Goal: Task Accomplishment & Management: Manage account settings

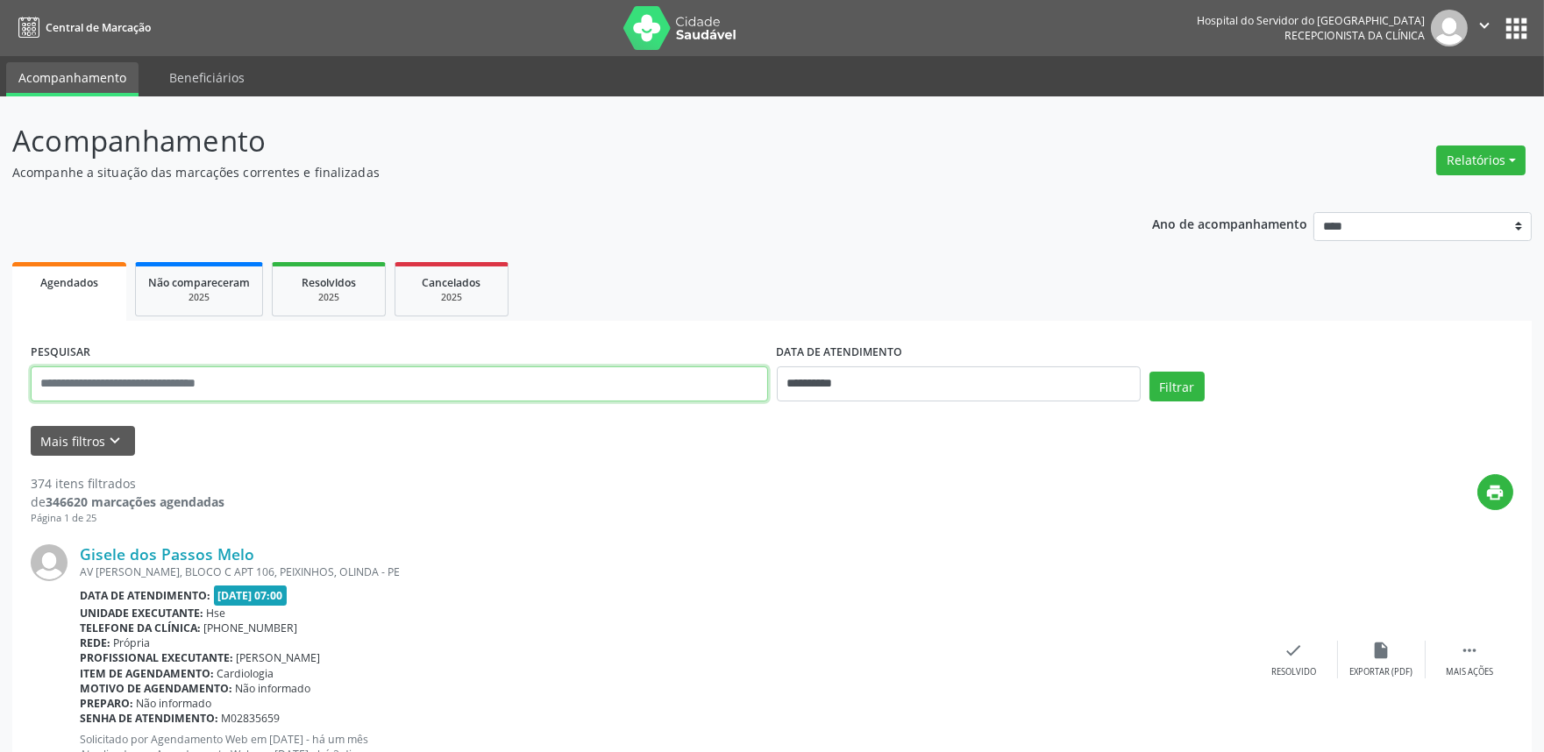
click at [246, 386] on input "text" at bounding box center [399, 383] width 737 height 35
type input "**********"
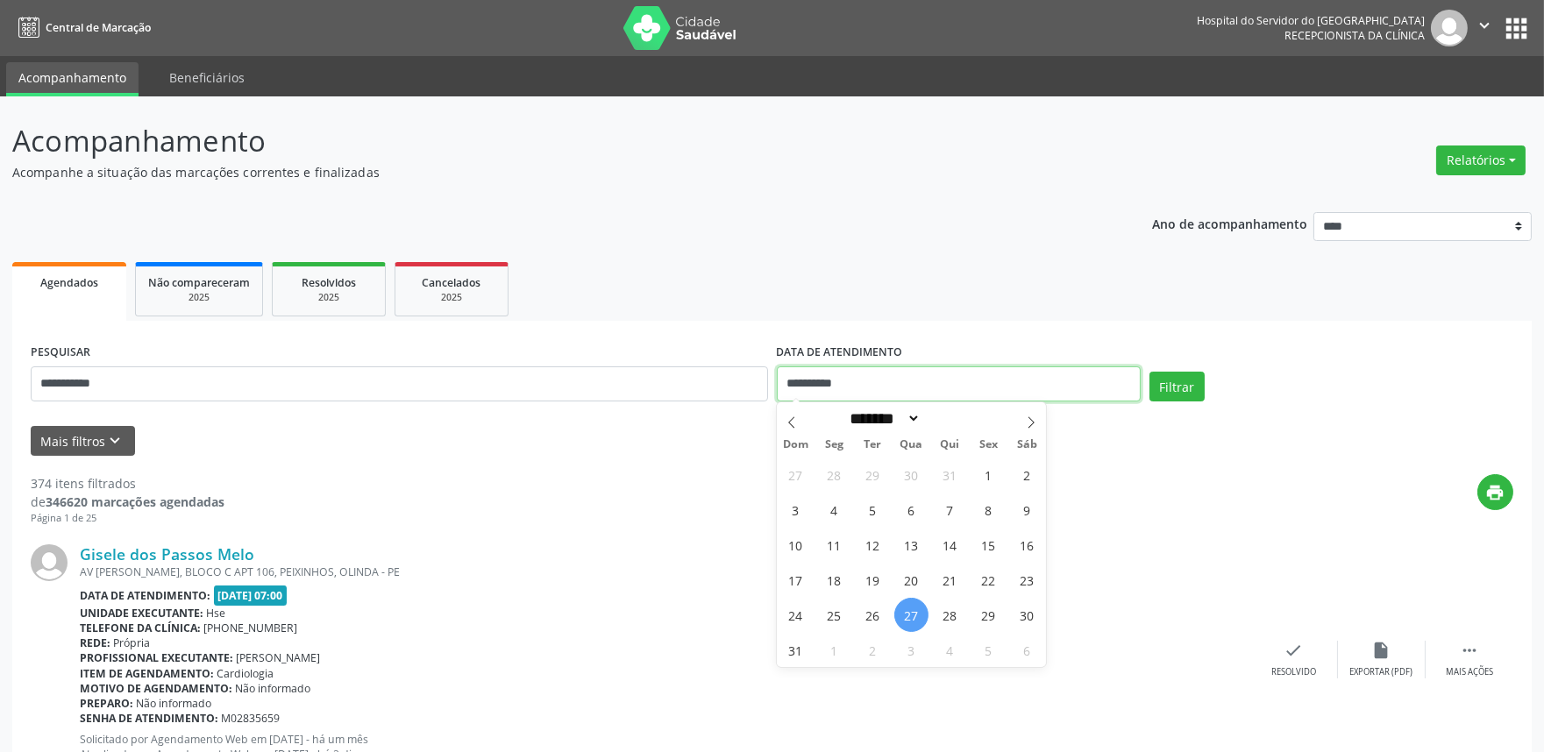
click at [812, 372] on input "**********" at bounding box center [959, 383] width 364 height 35
click at [1190, 386] on button "Filtrar" at bounding box center [1176, 387] width 55 height 30
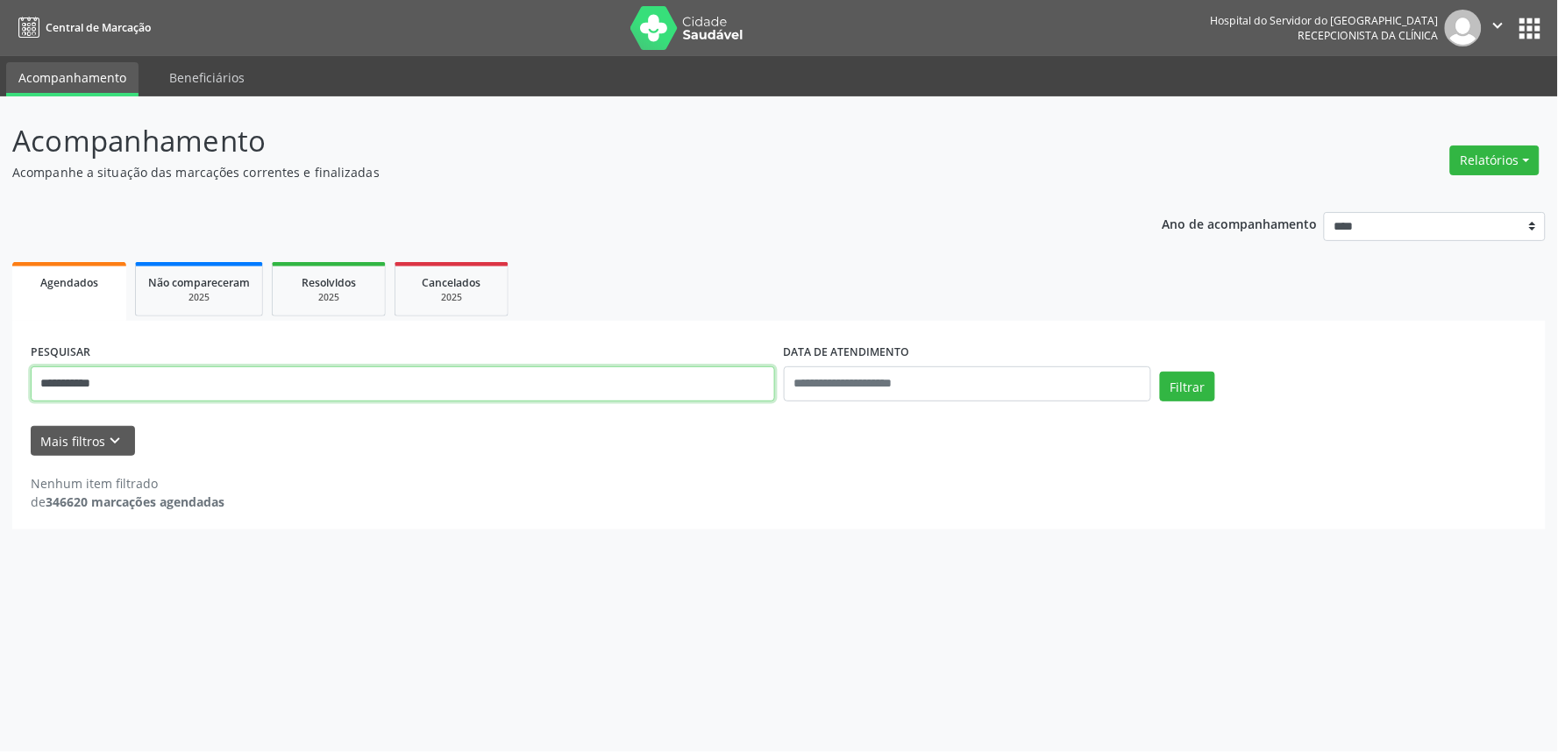
drag, startPoint x: 337, startPoint y: 381, endPoint x: 310, endPoint y: 387, distance: 27.9
click at [318, 387] on input "**********" at bounding box center [403, 383] width 744 height 35
drag, startPoint x: 321, startPoint y: 388, endPoint x: 0, endPoint y: 379, distance: 321.0
click at [0, 379] on div "**********" at bounding box center [779, 424] width 1558 height 656
type input "**********"
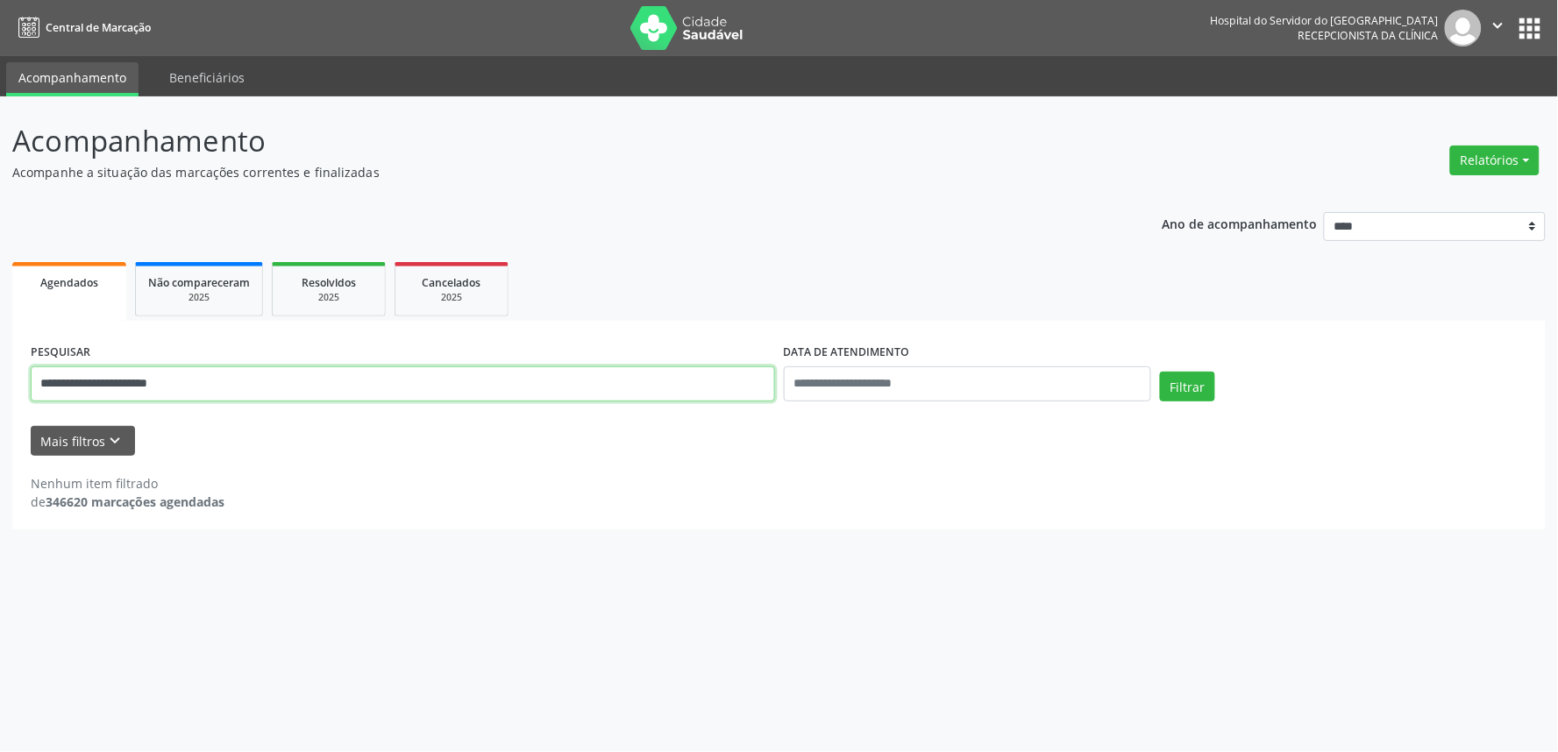
click at [1160, 372] on button "Filtrar" at bounding box center [1187, 387] width 55 height 30
drag, startPoint x: 225, startPoint y: 389, endPoint x: 0, endPoint y: 368, distance: 226.3
click at [0, 368] on div "**********" at bounding box center [779, 424] width 1558 height 656
type input "**********"
click at [1160, 372] on button "Filtrar" at bounding box center [1187, 387] width 55 height 30
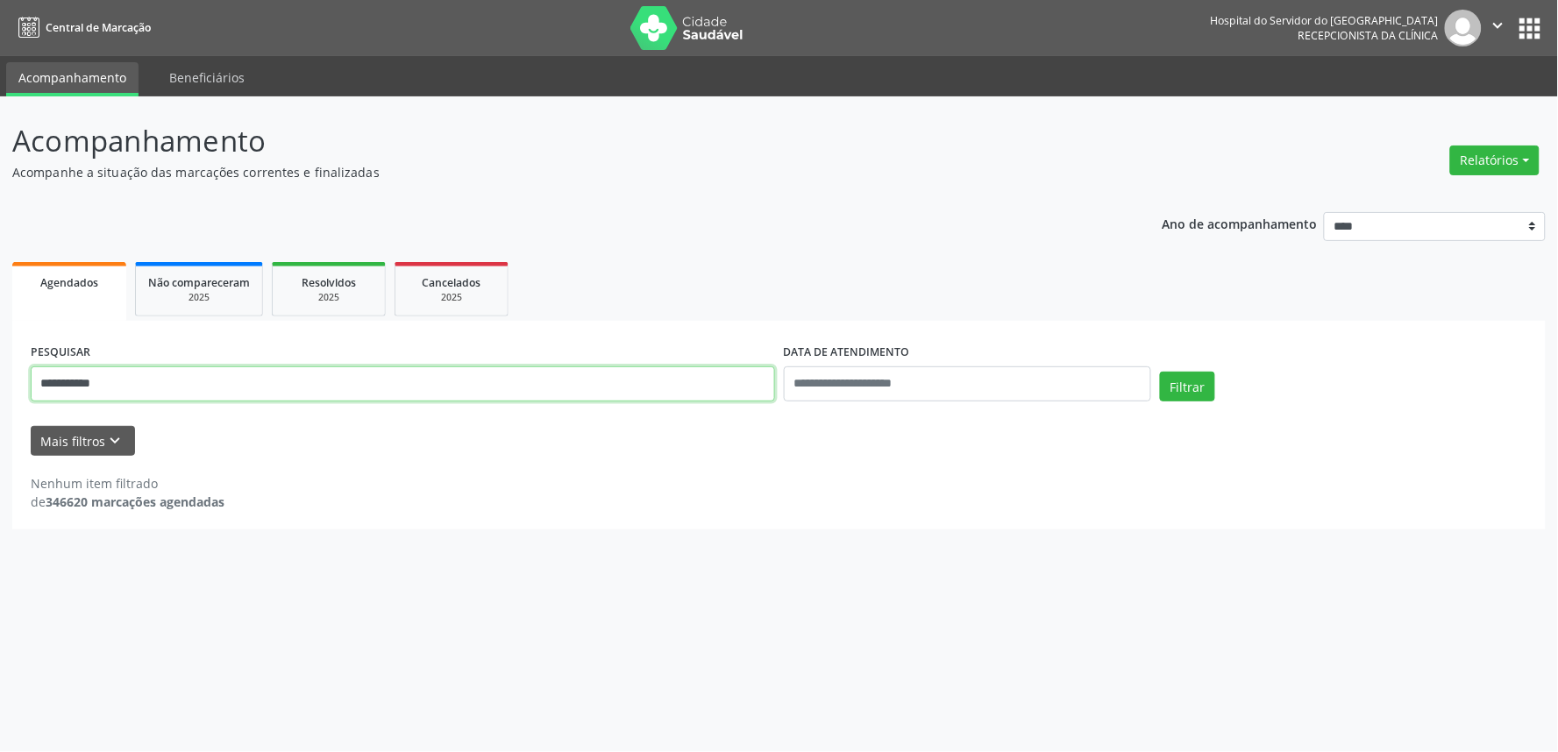
drag, startPoint x: 187, startPoint y: 390, endPoint x: 0, endPoint y: 374, distance: 187.4
click at [0, 374] on div "**********" at bounding box center [779, 424] width 1558 height 656
type input "**********"
click at [1160, 372] on button "Filtrar" at bounding box center [1187, 387] width 55 height 30
drag, startPoint x: 260, startPoint y: 381, endPoint x: 0, endPoint y: 391, distance: 260.5
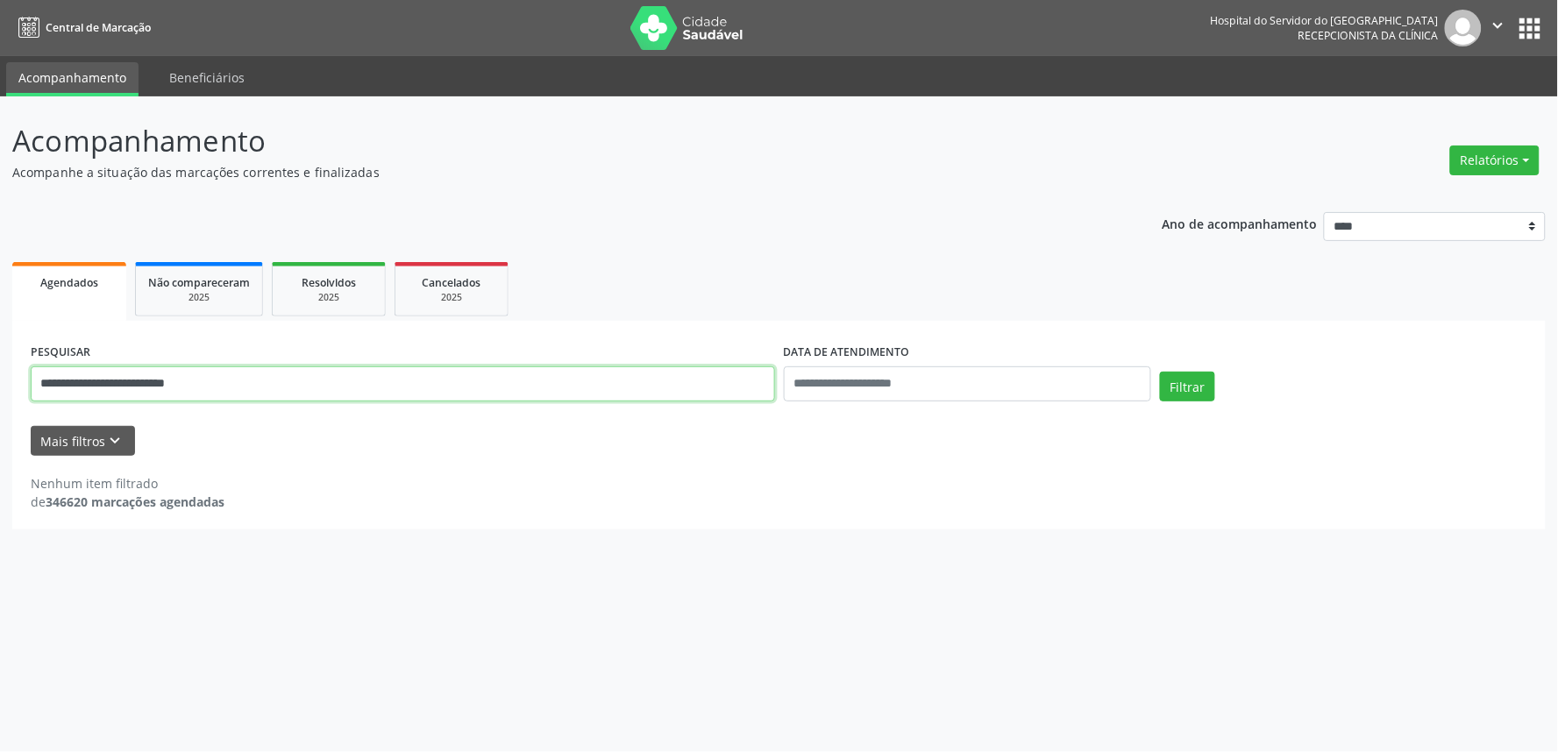
click at [0, 398] on div "**********" at bounding box center [779, 424] width 1558 height 656
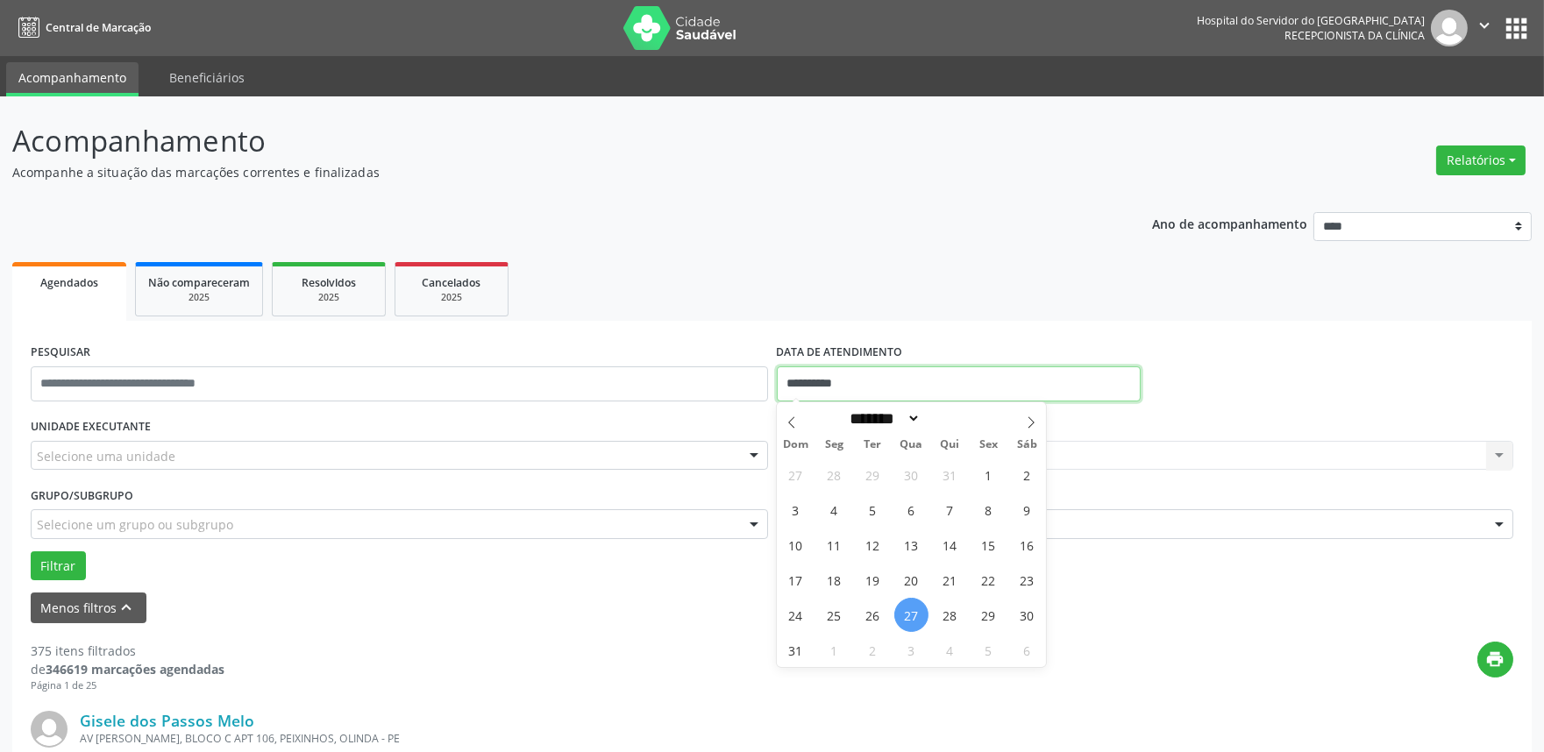
click at [874, 384] on input "**********" at bounding box center [959, 383] width 364 height 35
click at [978, 611] on span "29" at bounding box center [988, 615] width 34 height 34
type input "**********"
click at [978, 611] on span "29" at bounding box center [988, 615] width 34 height 34
click at [417, 447] on div "Selecione uma unidade" at bounding box center [399, 456] width 737 height 30
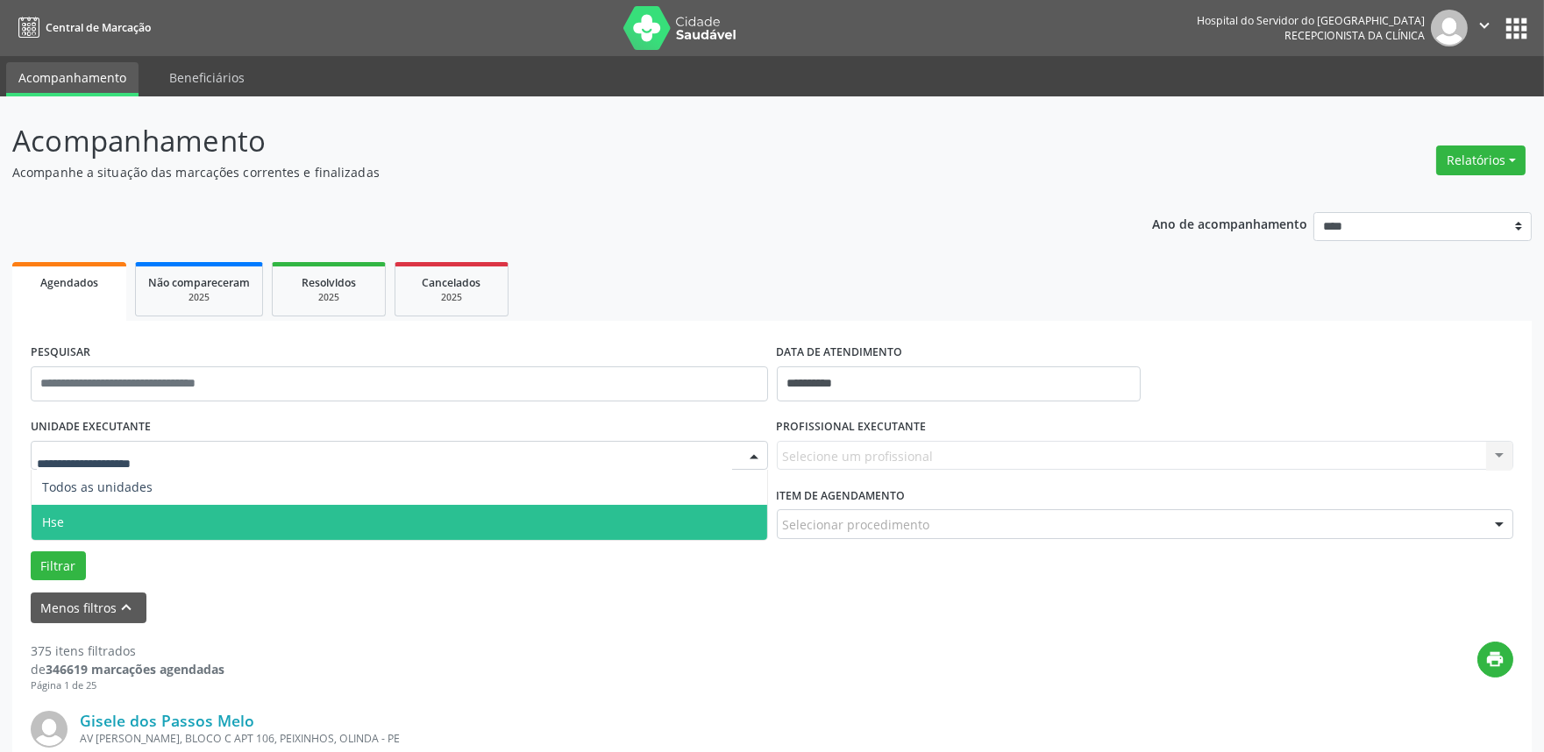
click at [378, 514] on span "Hse" at bounding box center [399, 522] width 735 height 35
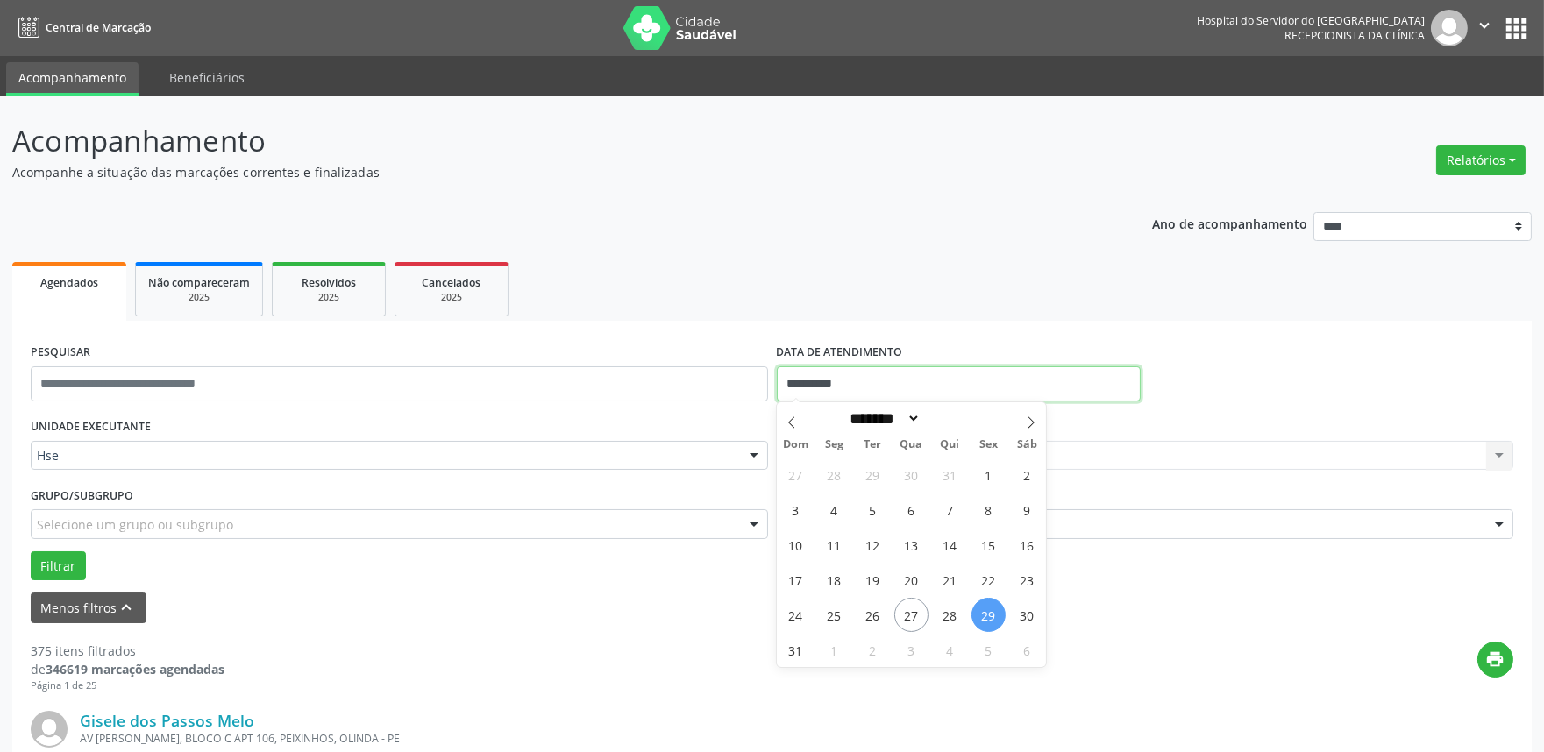
click at [855, 374] on input "**********" at bounding box center [959, 383] width 364 height 35
click at [920, 608] on span "27" at bounding box center [911, 615] width 34 height 34
type input "**********"
click at [913, 607] on span "27" at bounding box center [911, 615] width 34 height 34
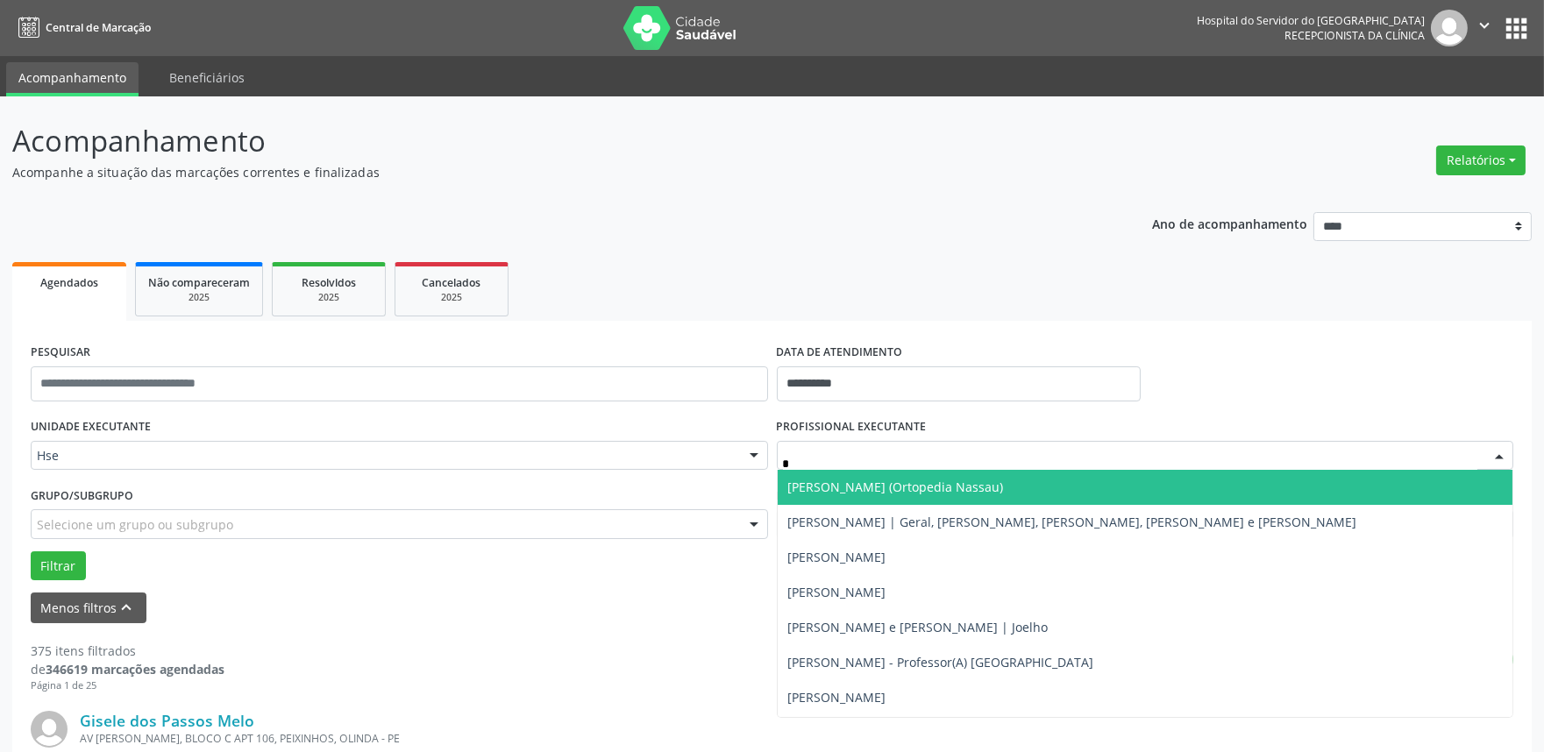
type input "**"
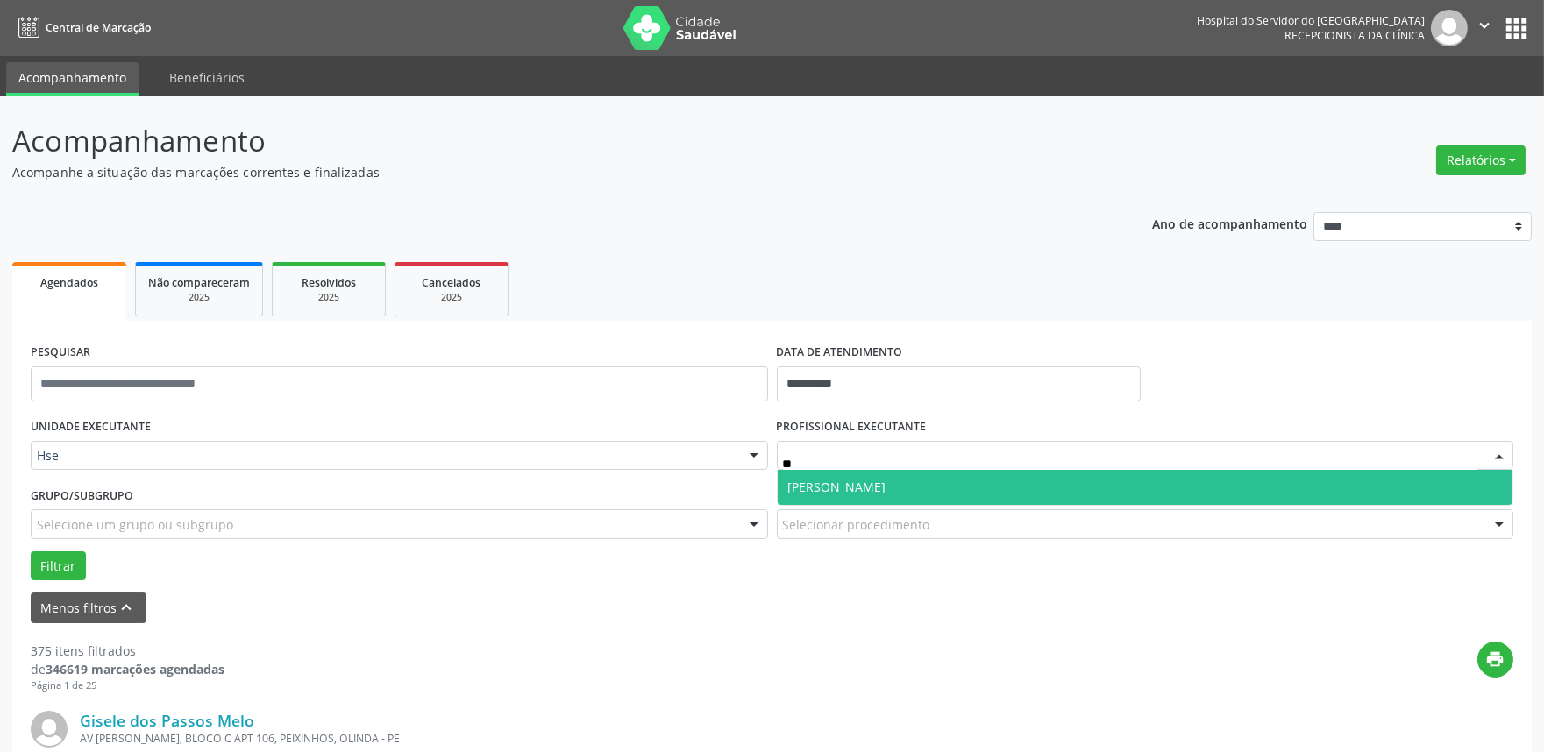
click at [834, 488] on span "[PERSON_NAME]" at bounding box center [837, 487] width 98 height 17
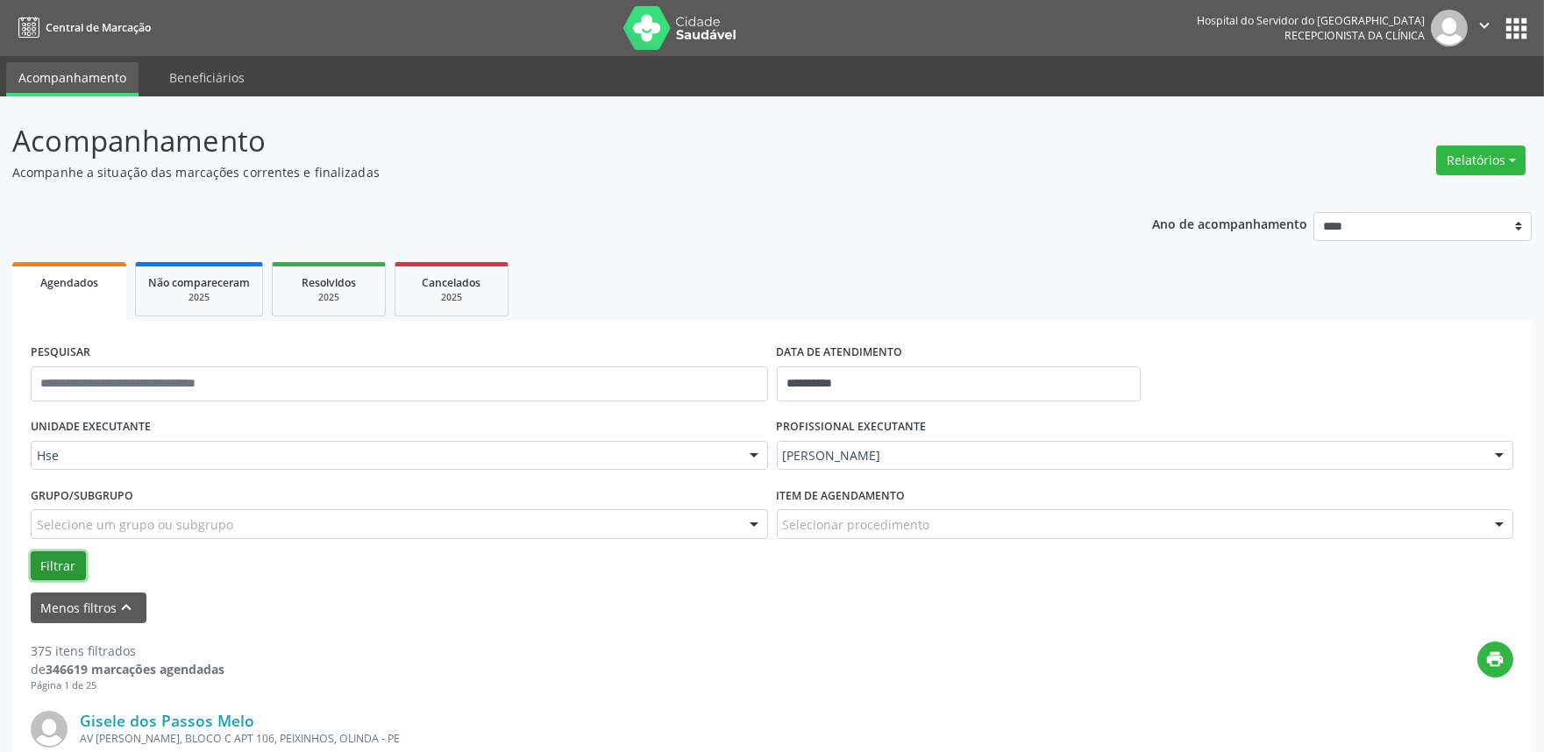
click at [49, 565] on button "Filtrar" at bounding box center [58, 566] width 55 height 30
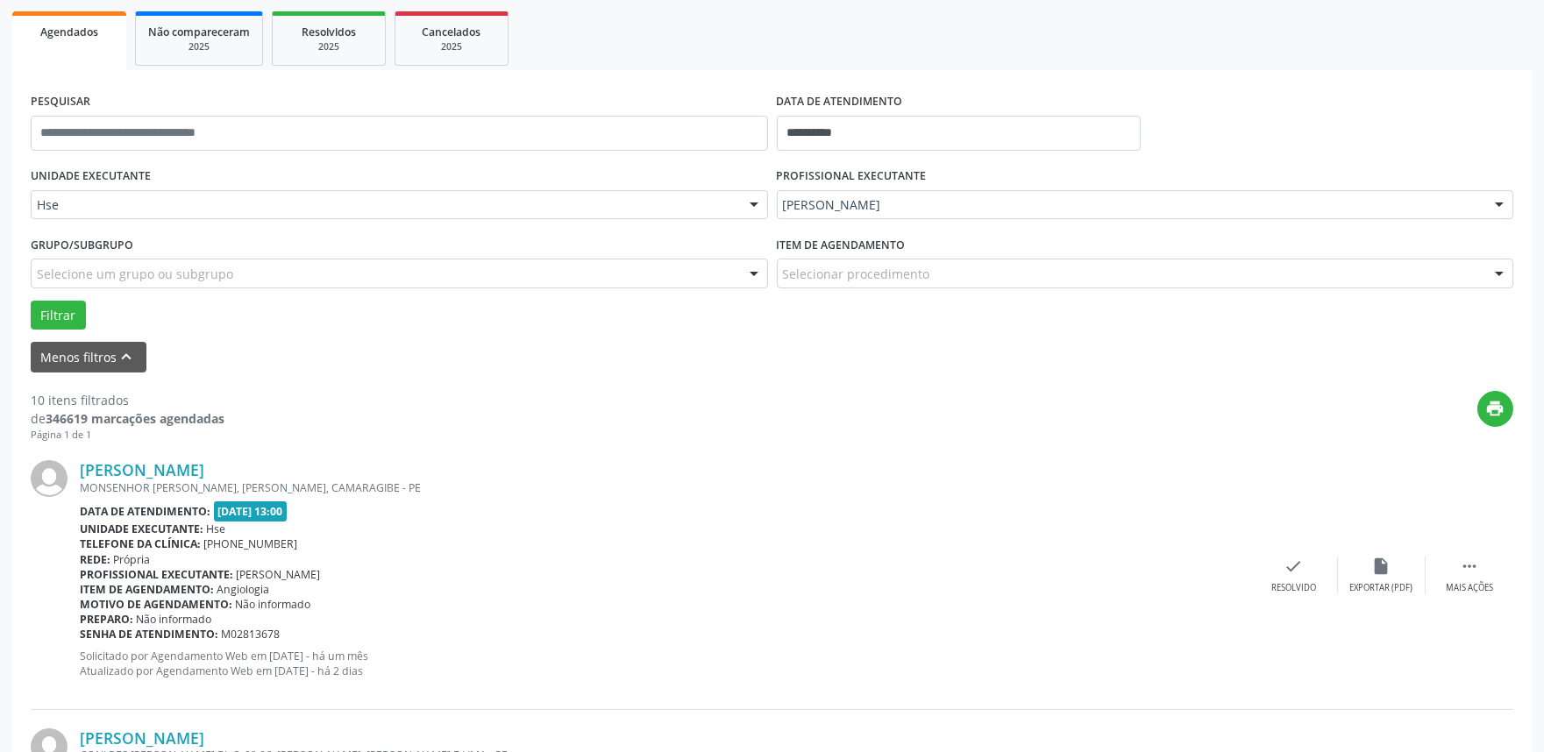
scroll to position [292, 0]
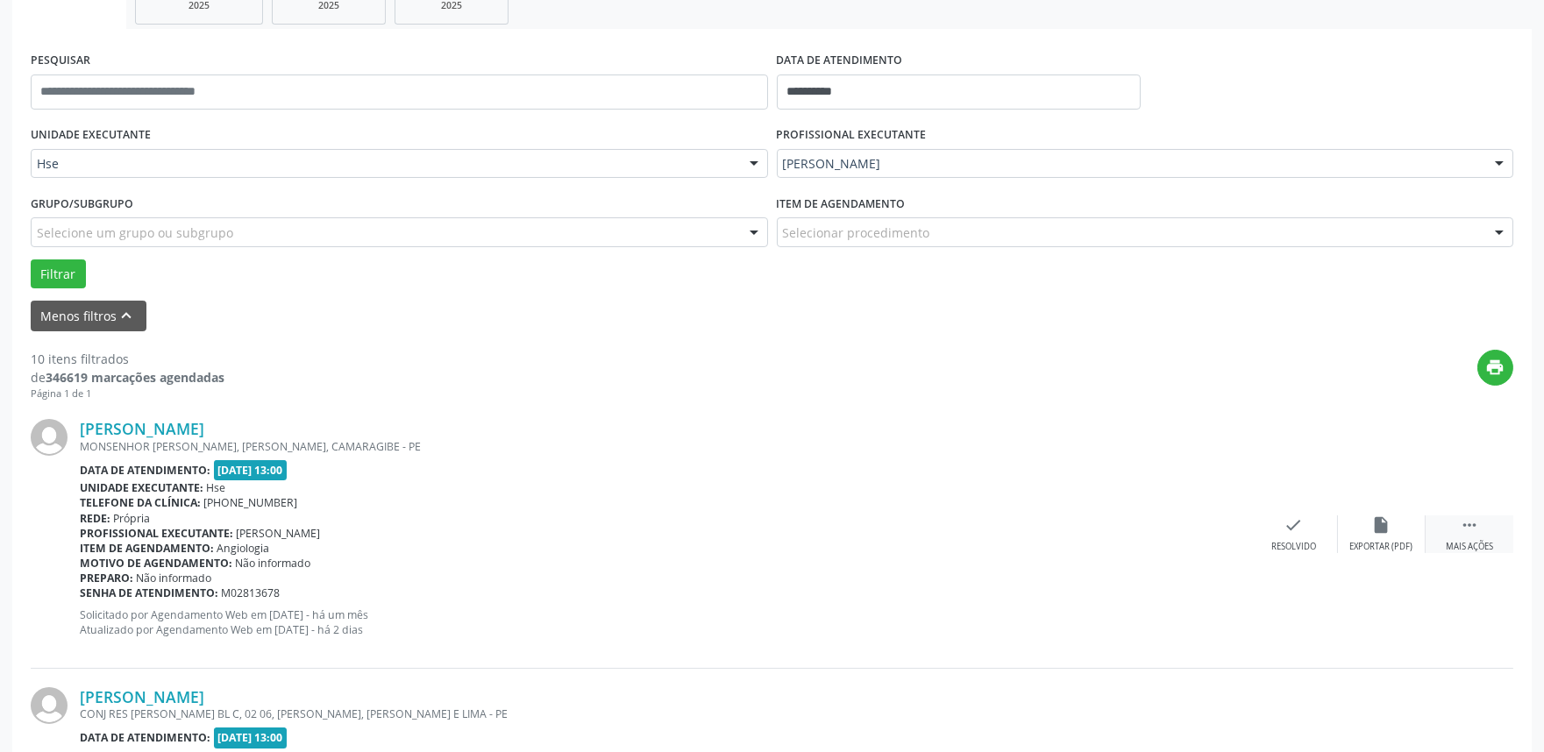
click at [1466, 537] on div " Mais ações" at bounding box center [1469, 534] width 88 height 38
click at [1400, 541] on div "Não compareceu" at bounding box center [1381, 547] width 75 height 12
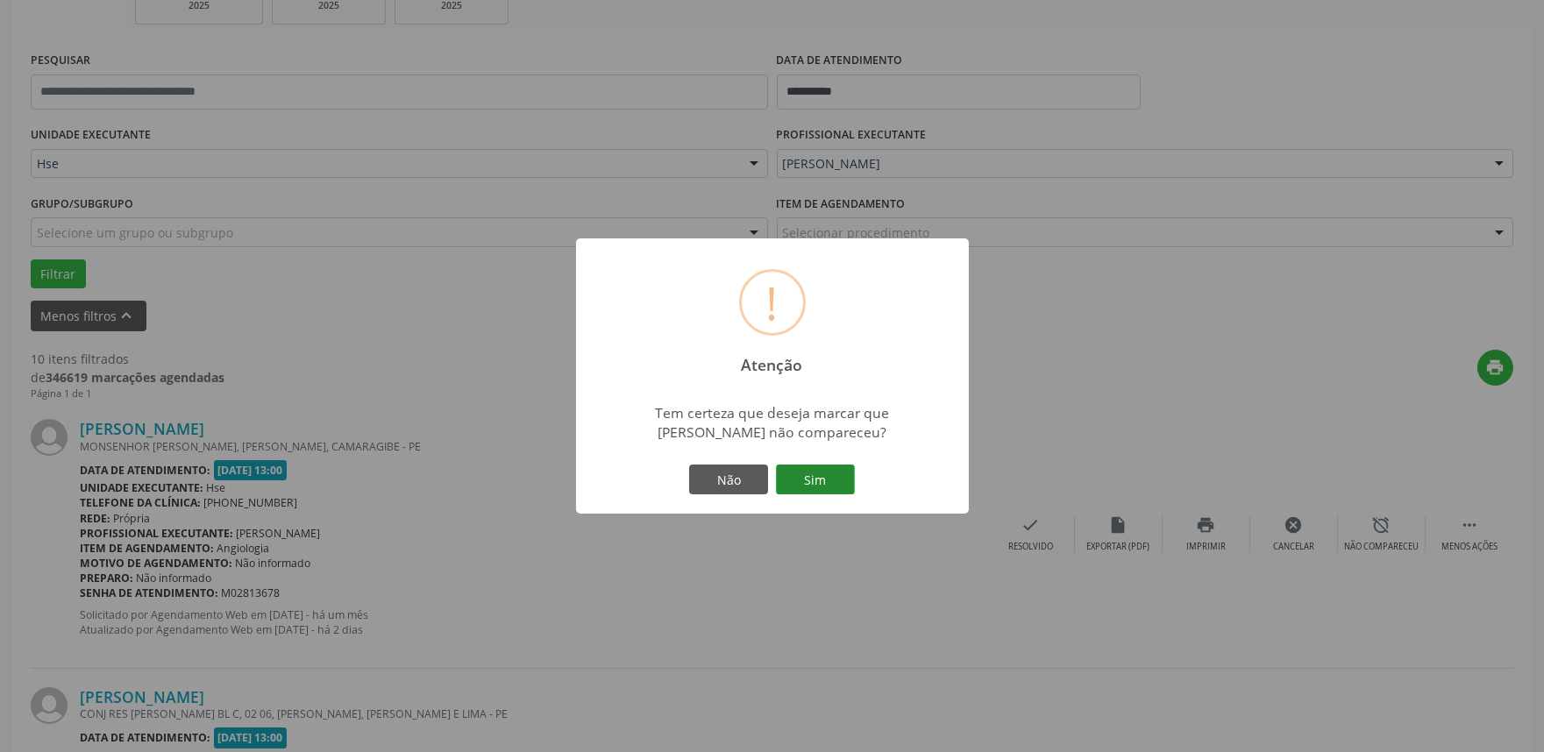
click at [816, 477] on button "Sim" at bounding box center [815, 480] width 79 height 30
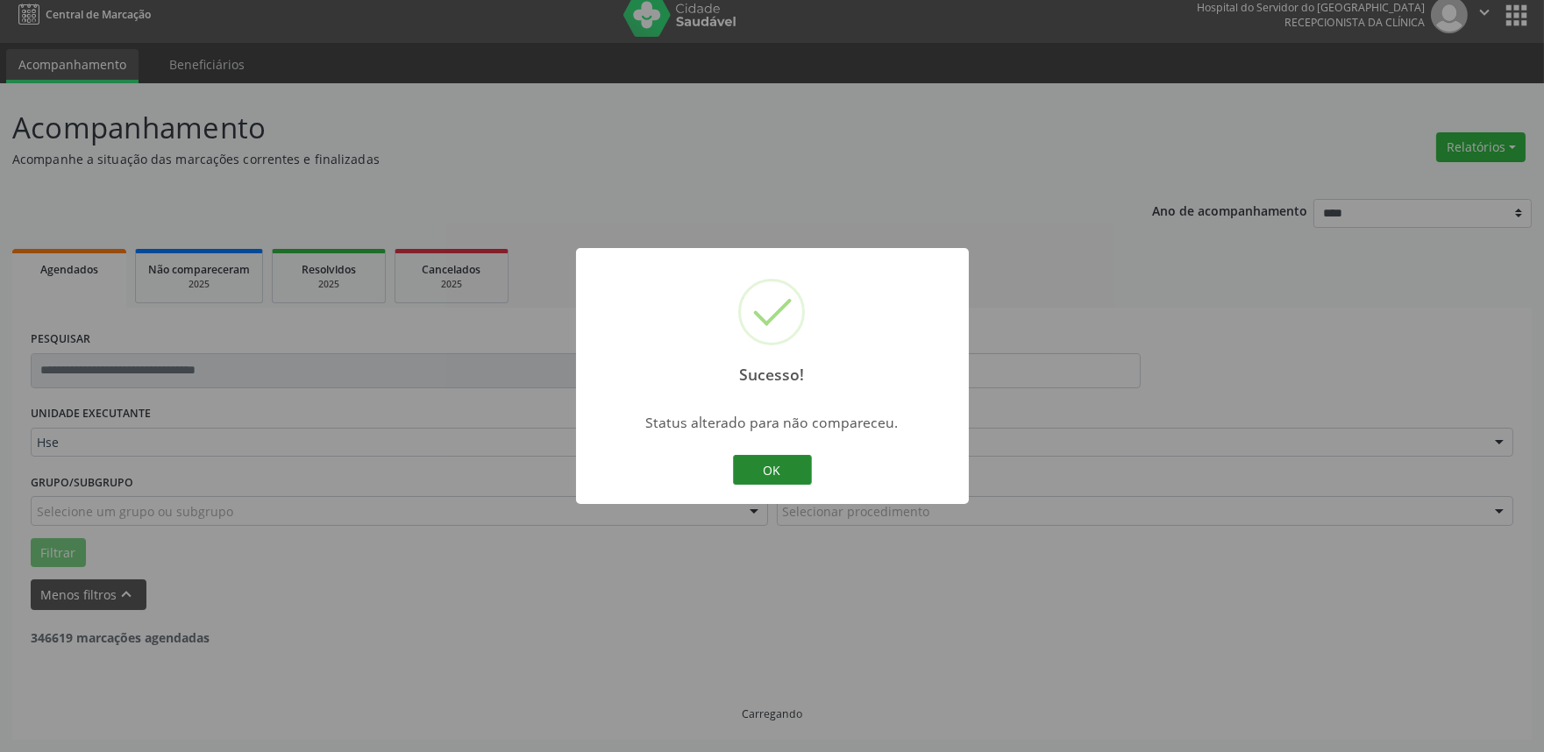
click at [790, 472] on button "OK" at bounding box center [772, 470] width 79 height 30
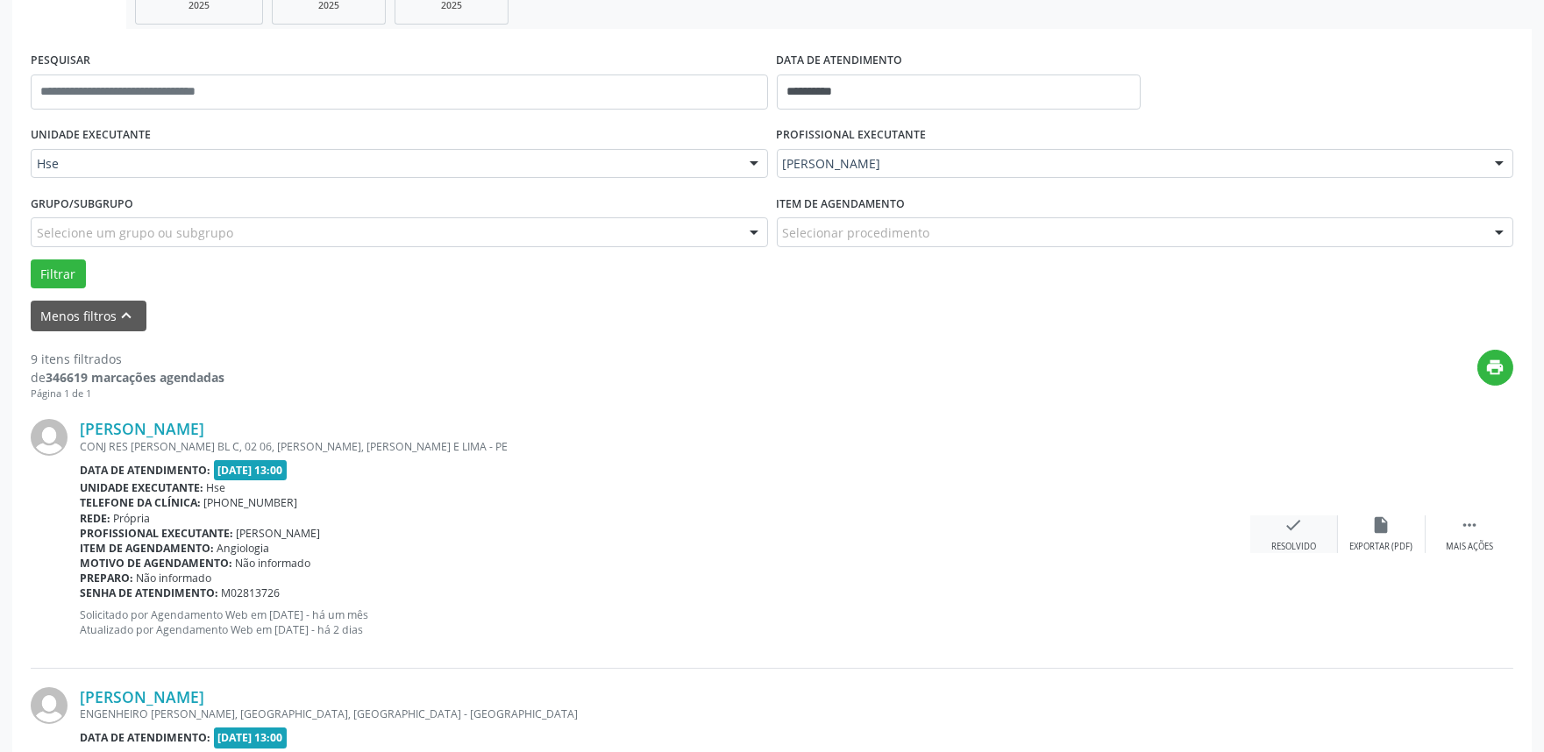
click at [1275, 523] on div "check Resolvido" at bounding box center [1294, 534] width 88 height 38
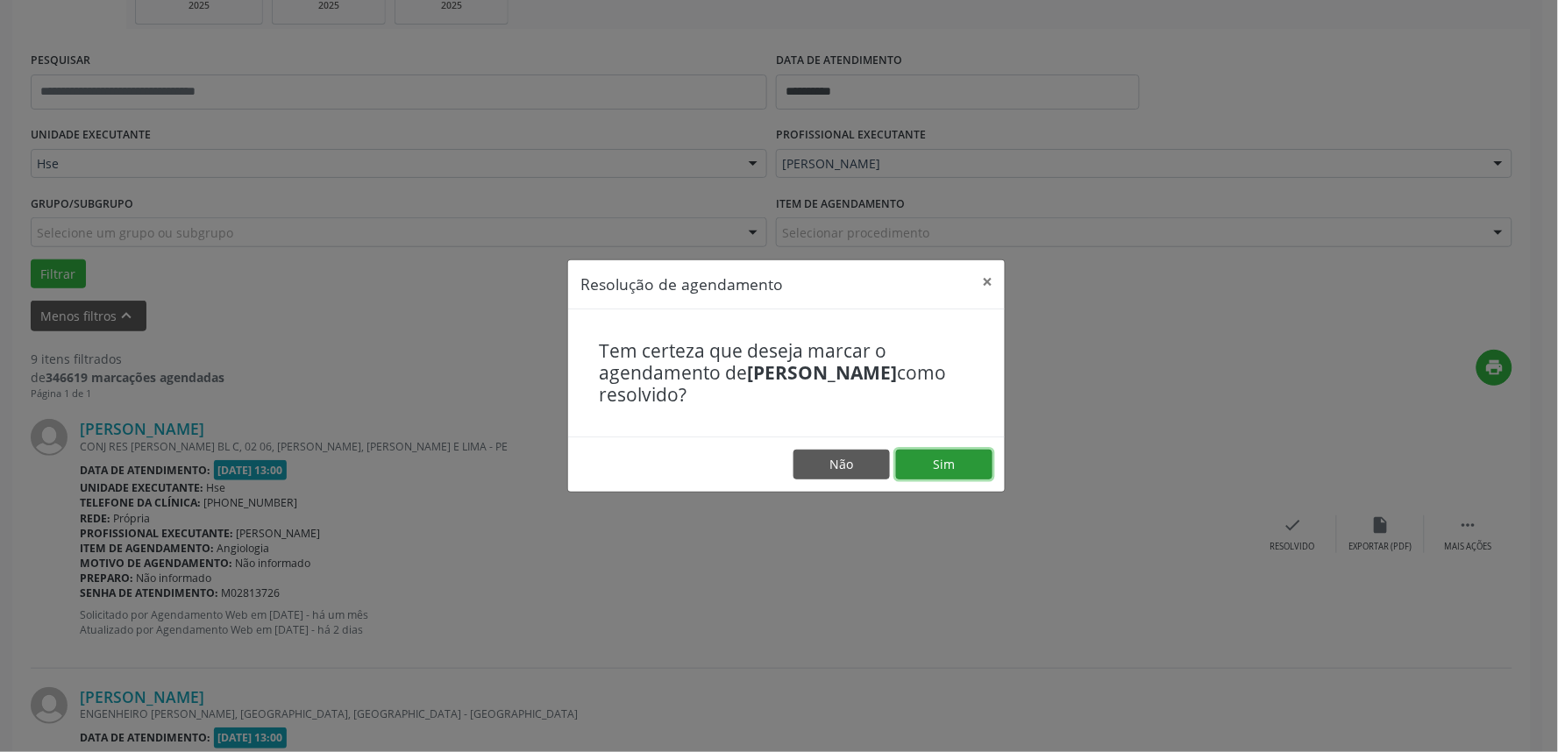
click at [982, 453] on button "Sim" at bounding box center [944, 465] width 96 height 30
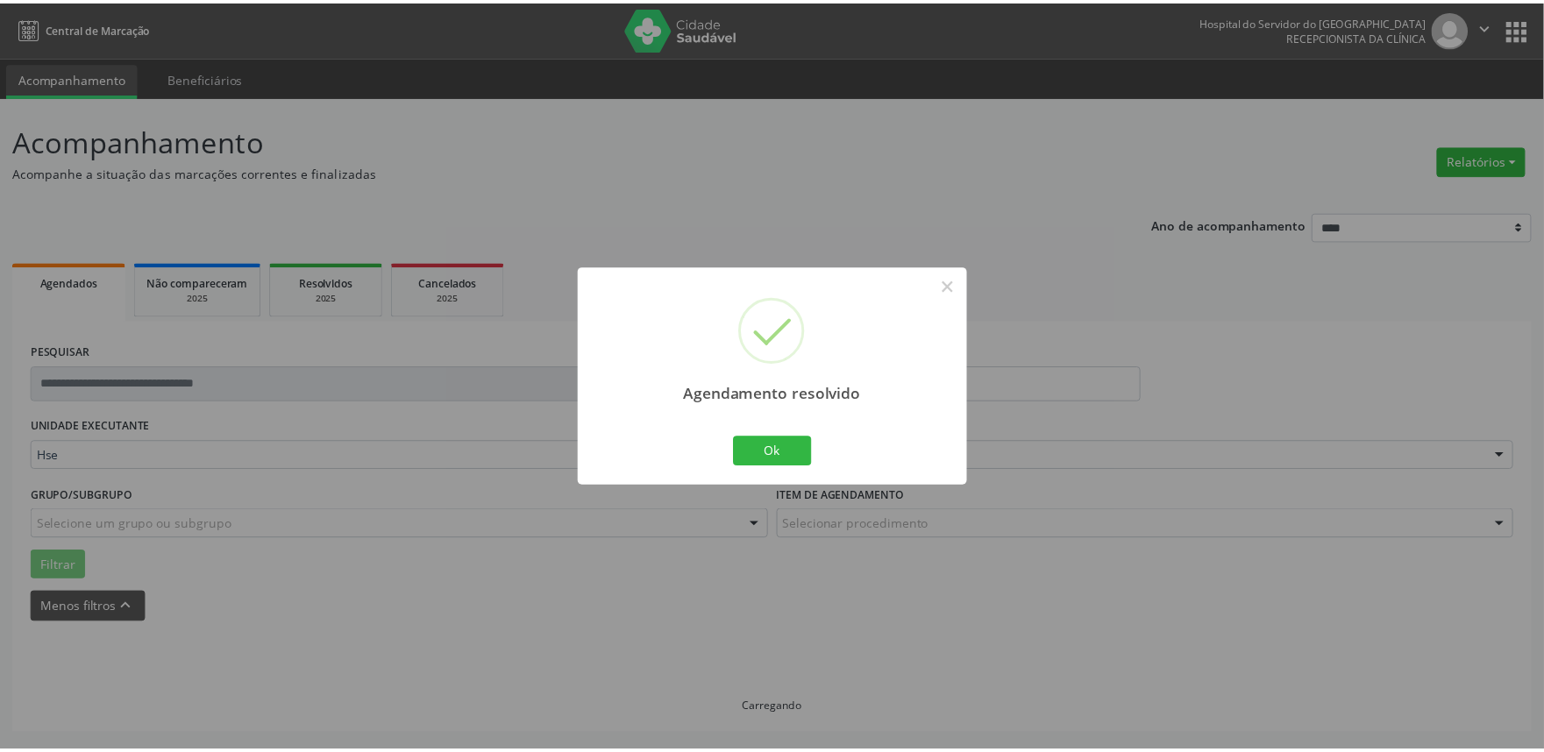
scroll to position [0, 0]
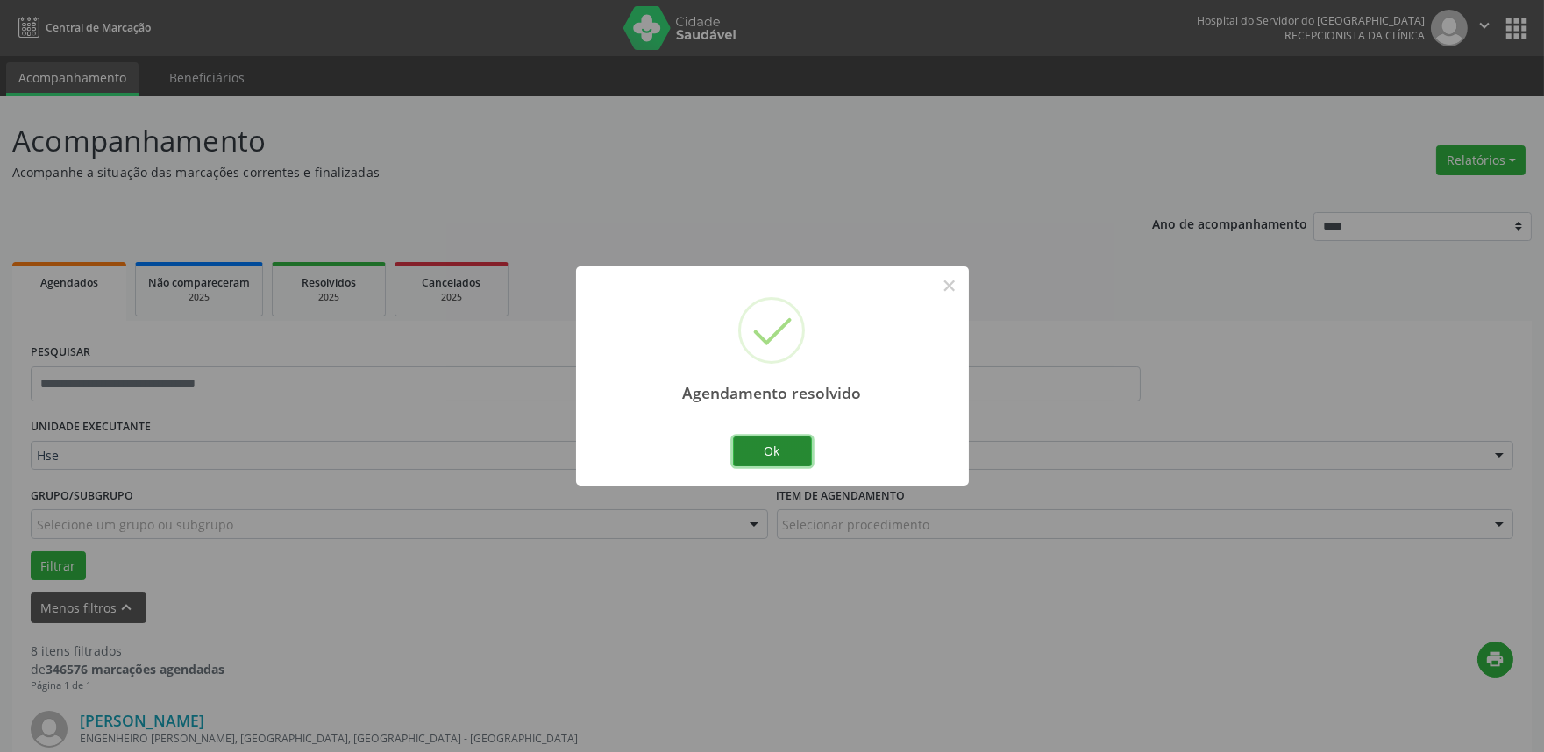
click at [793, 459] on button "Ok" at bounding box center [772, 452] width 79 height 30
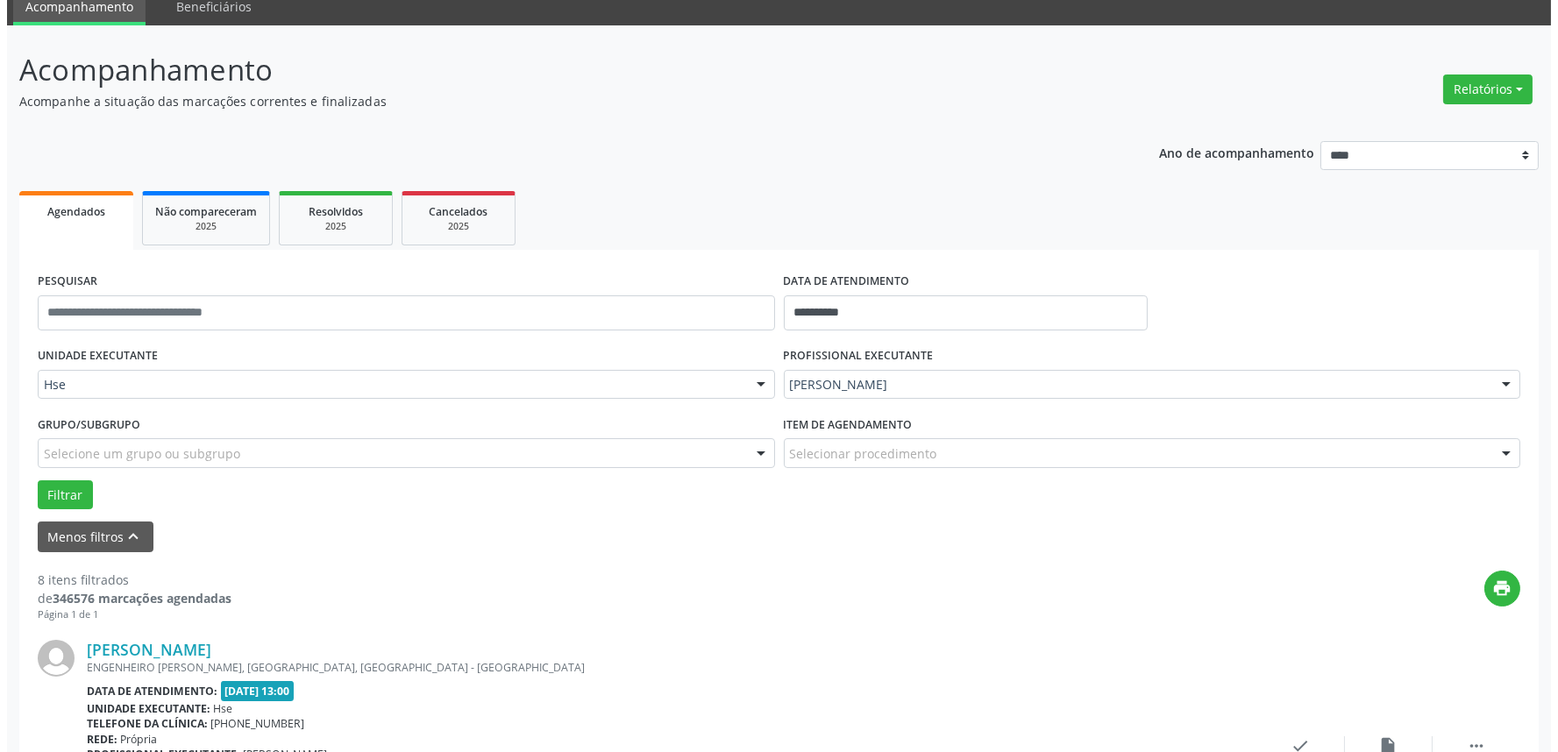
scroll to position [195, 0]
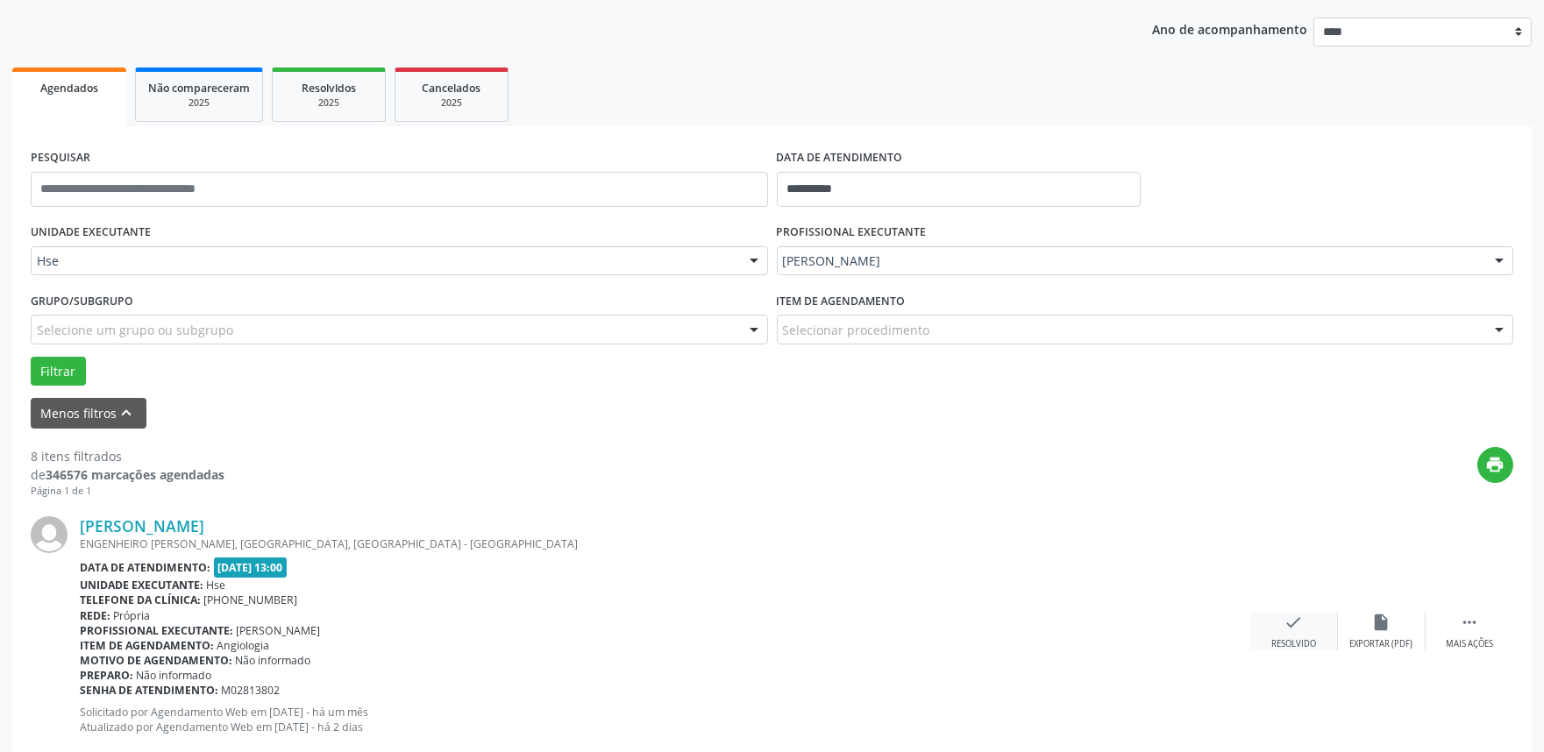
click at [1276, 619] on div "check Resolvido" at bounding box center [1294, 632] width 88 height 38
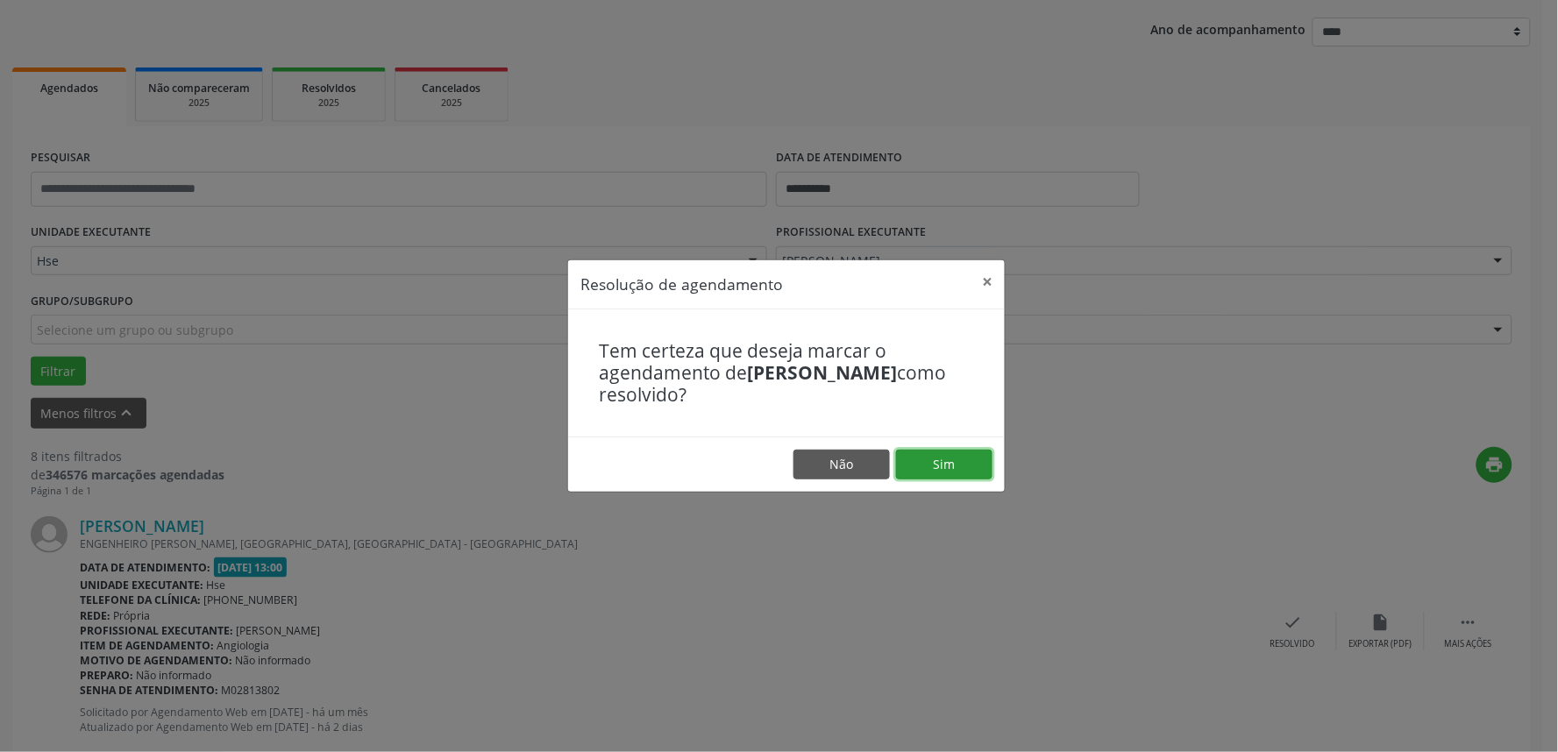
click at [957, 459] on button "Sim" at bounding box center [944, 465] width 96 height 30
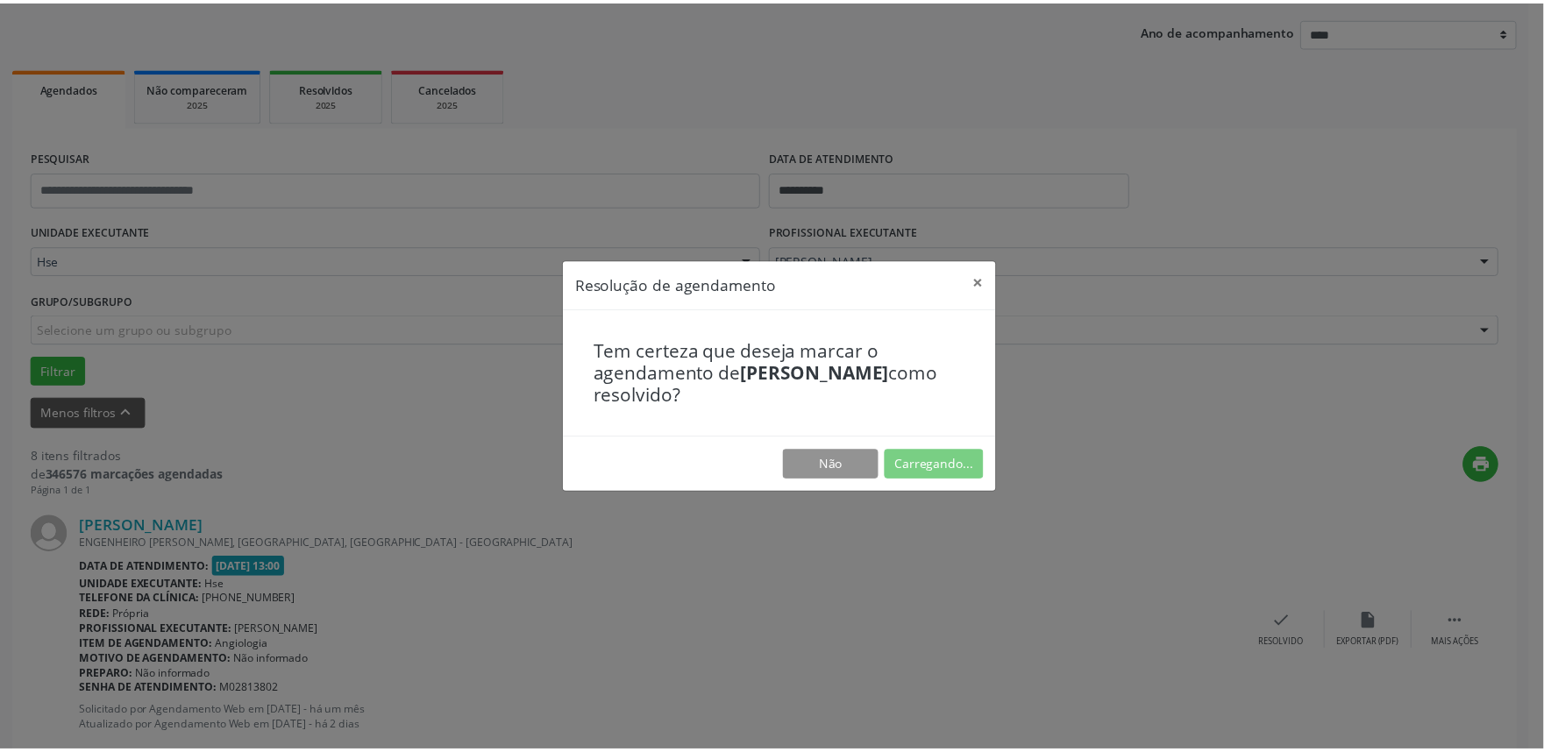
scroll to position [0, 0]
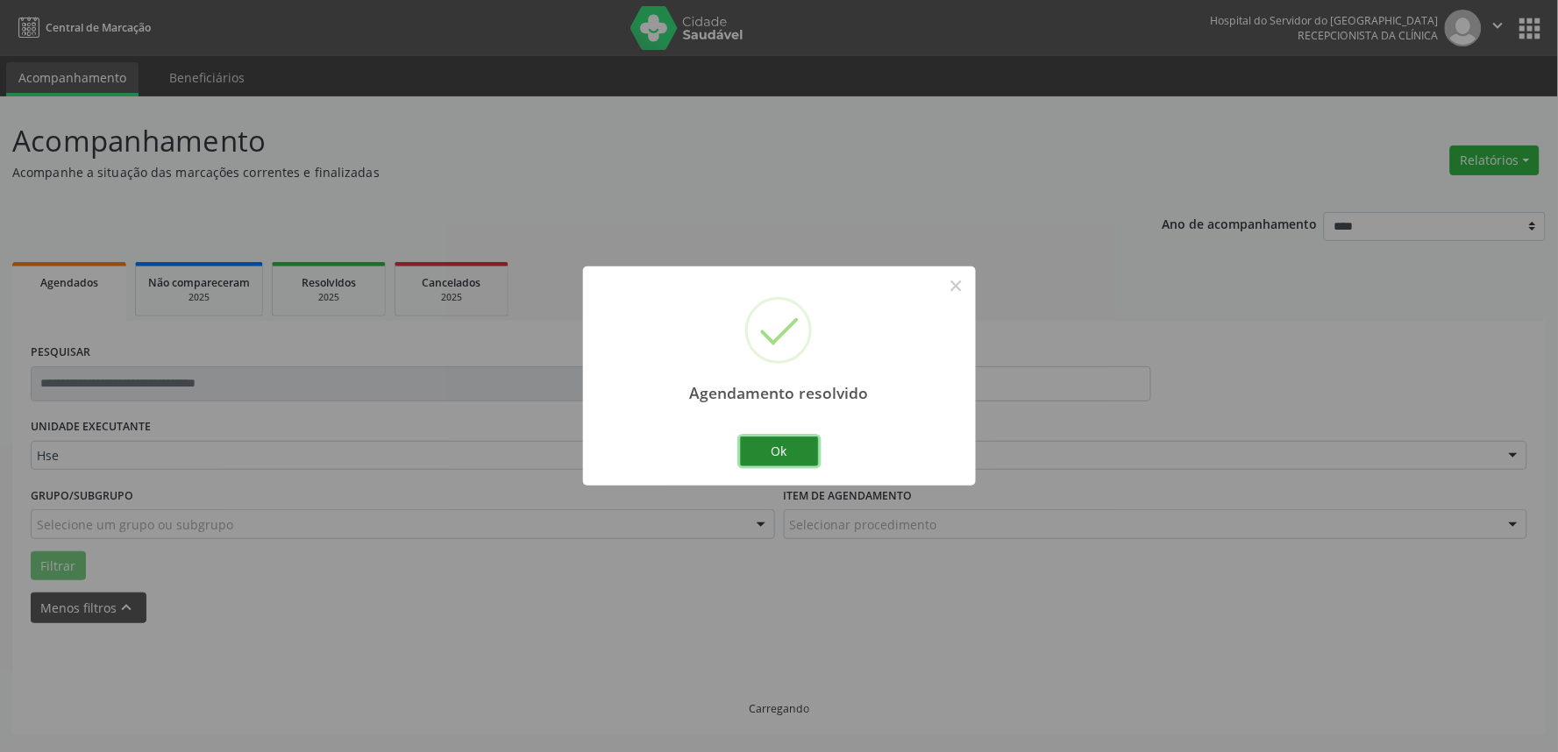
click at [805, 449] on button "Ok" at bounding box center [779, 452] width 79 height 30
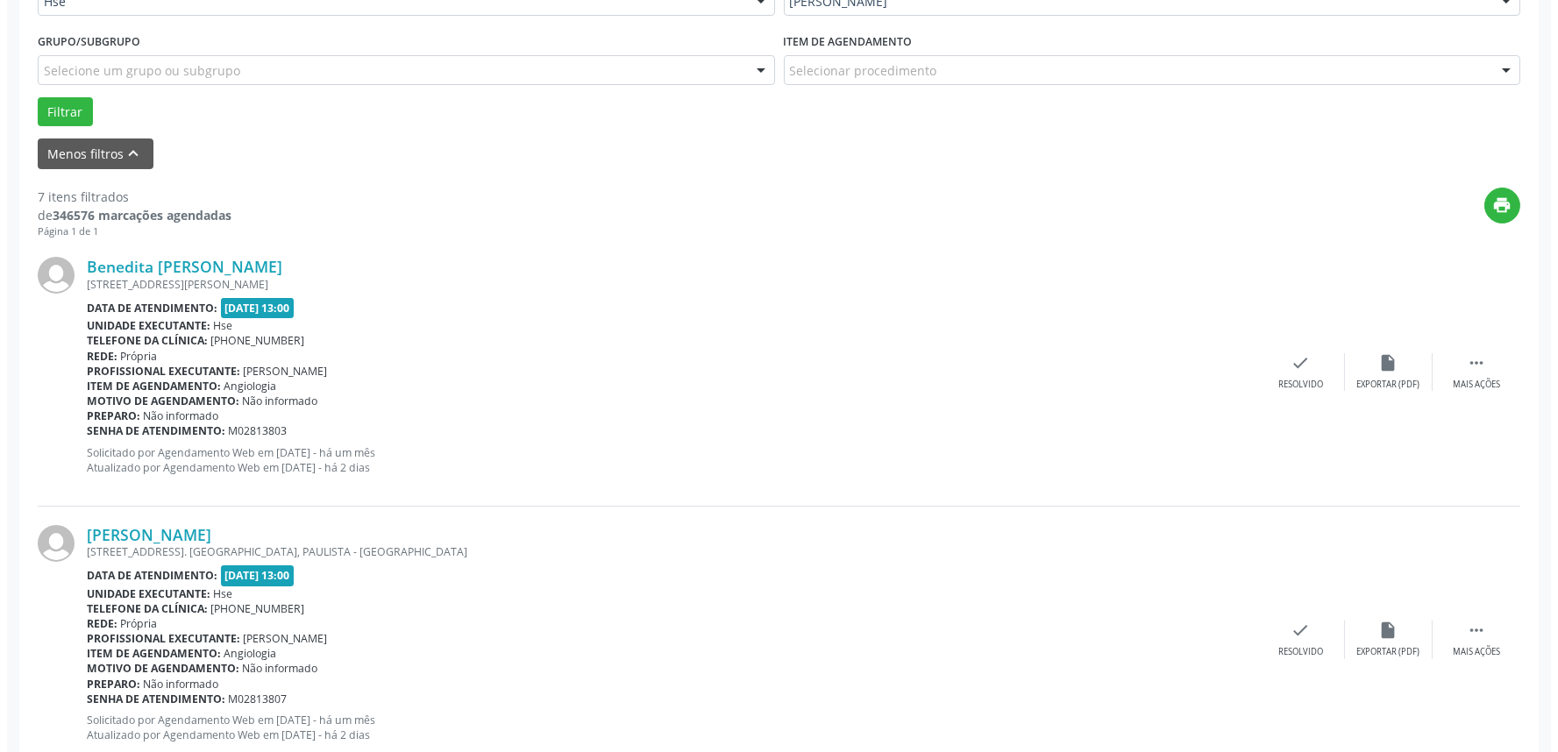
scroll to position [487, 0]
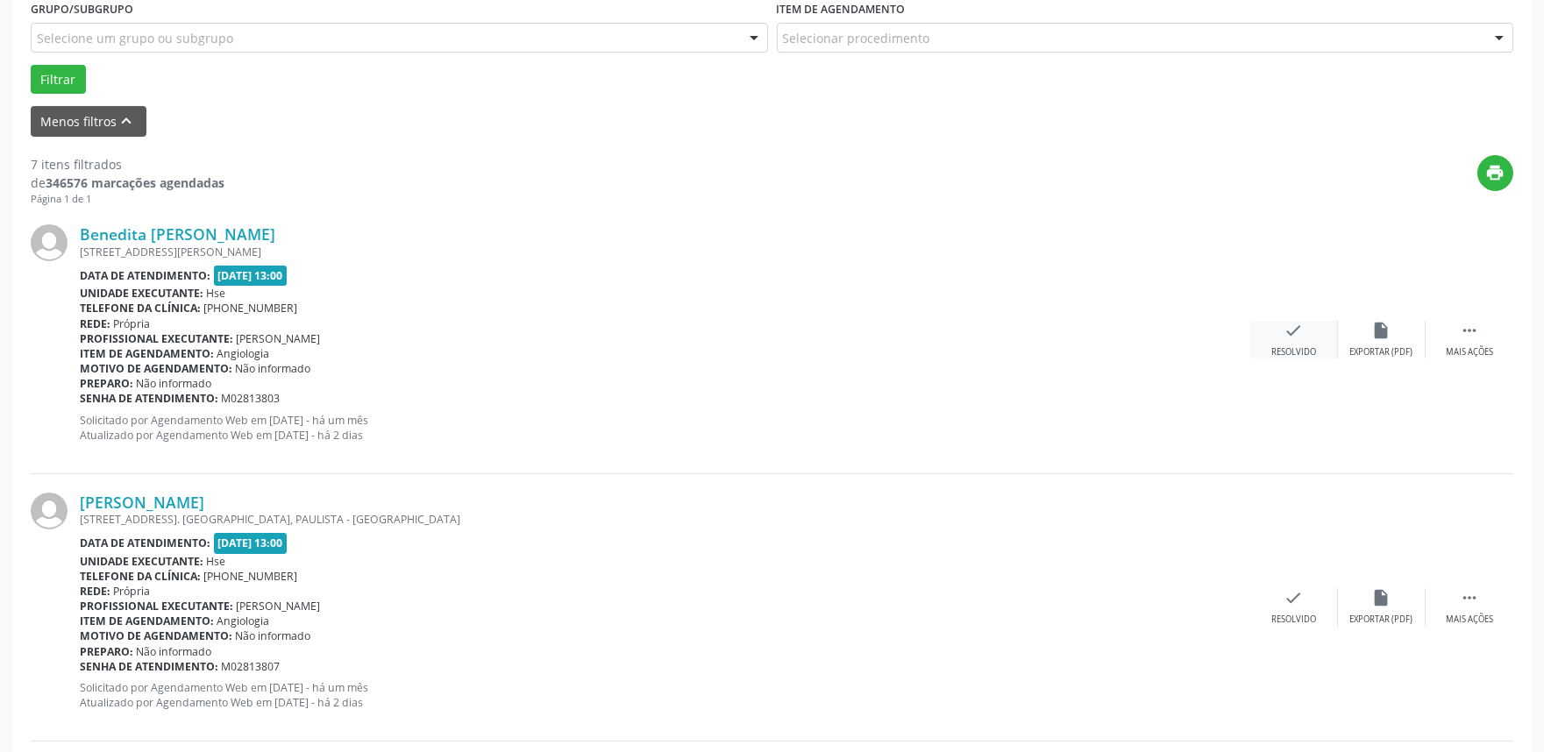
click at [1298, 348] on div "Resolvido" at bounding box center [1293, 352] width 45 height 12
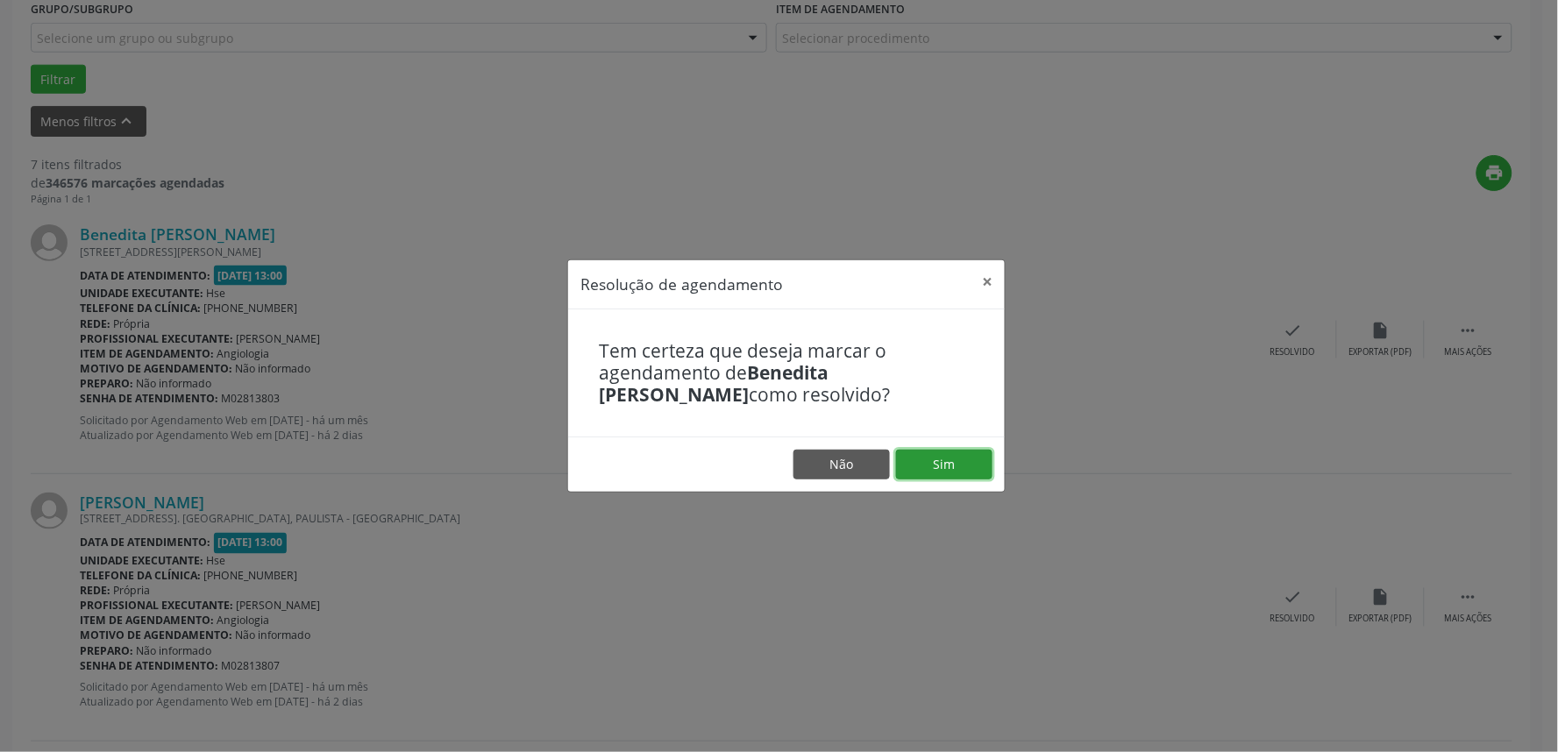
click at [987, 460] on button "Sim" at bounding box center [944, 465] width 96 height 30
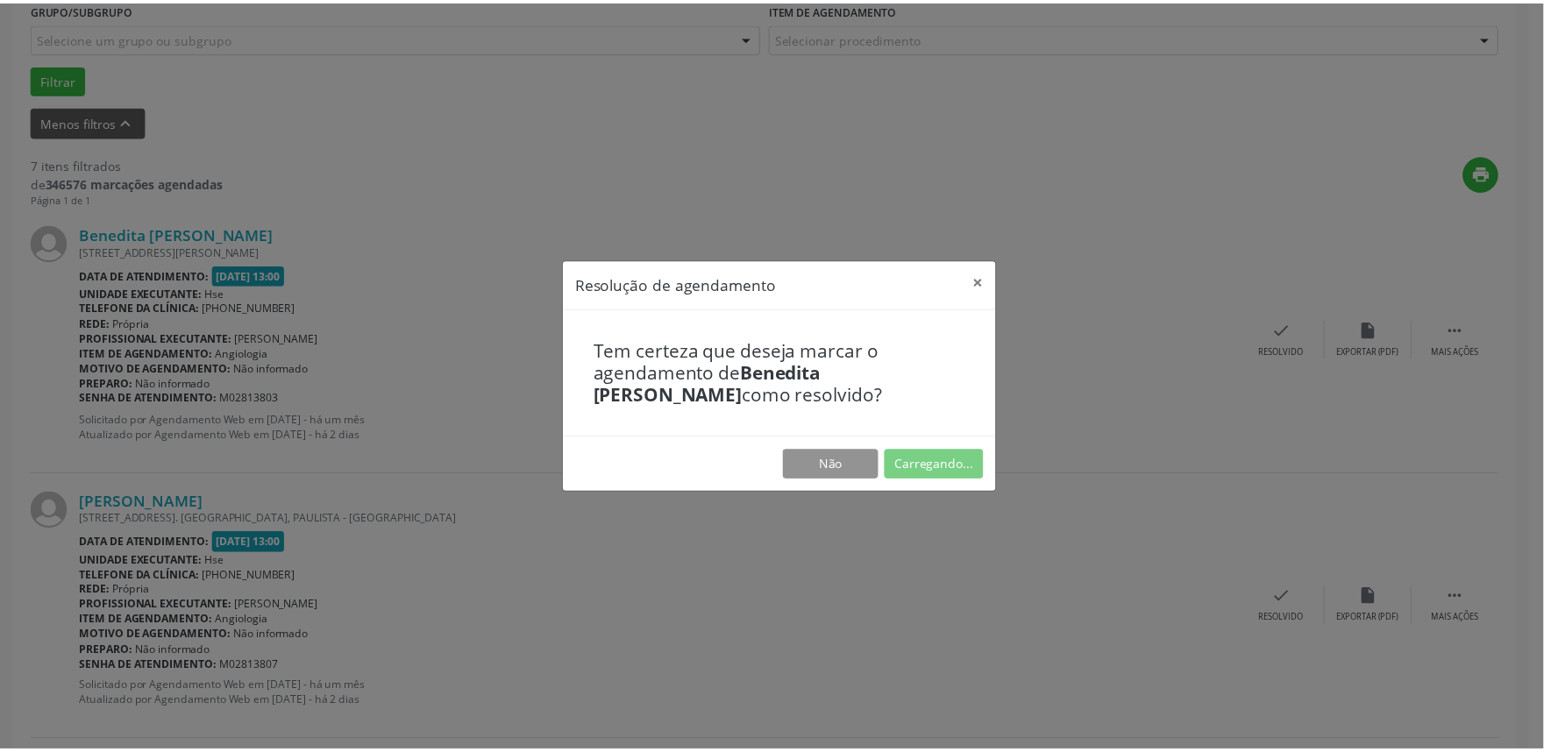
scroll to position [0, 0]
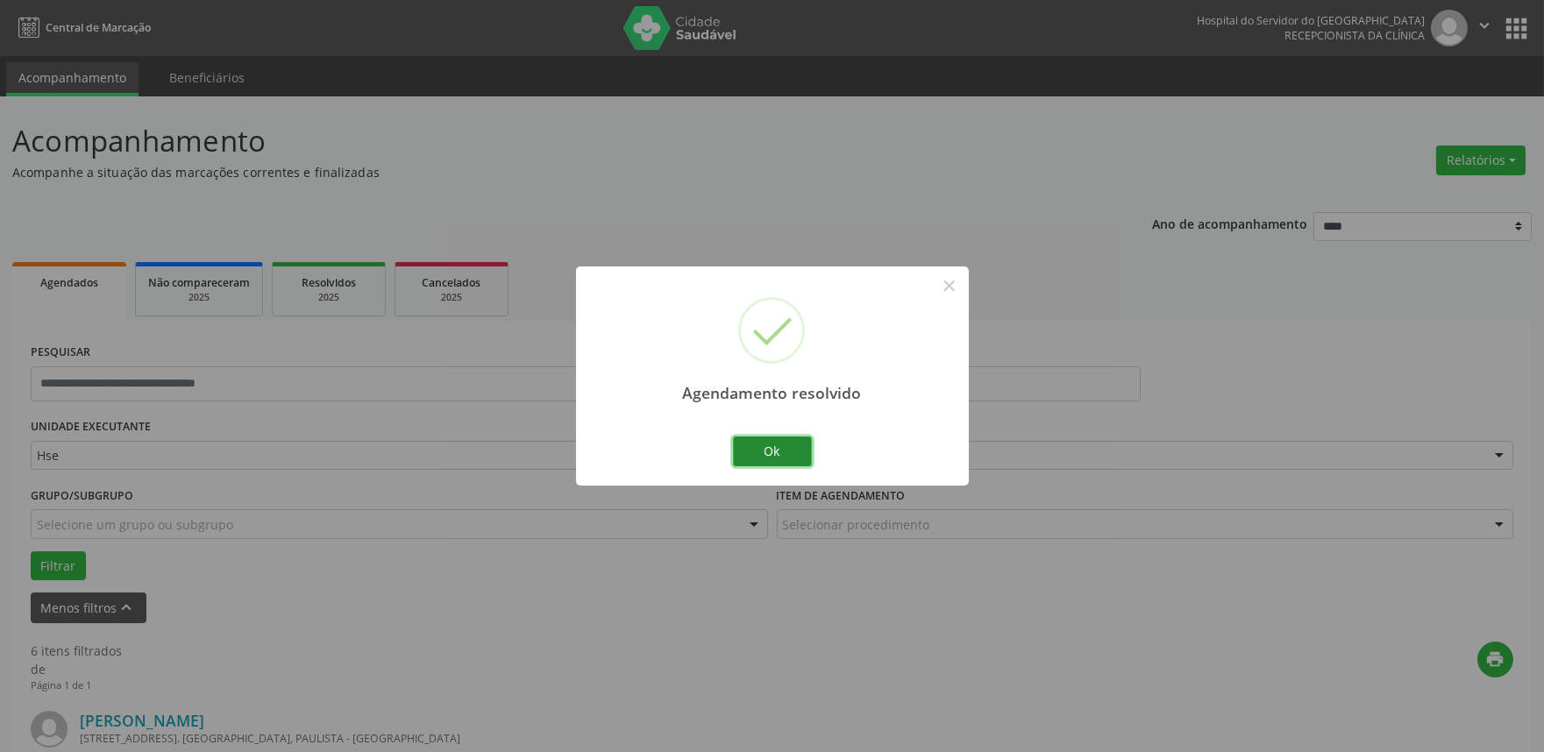
click at [789, 459] on button "Ok" at bounding box center [772, 452] width 79 height 30
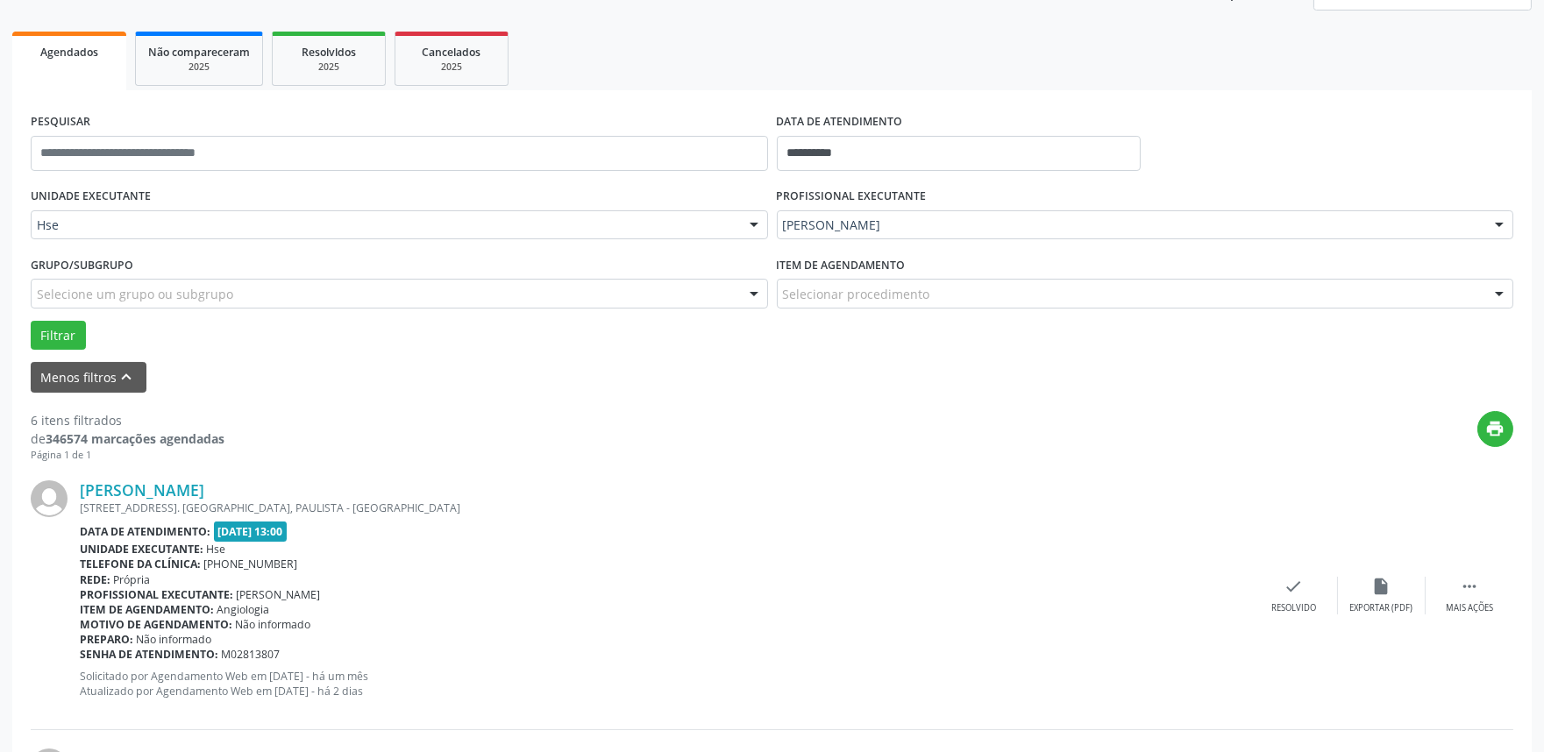
scroll to position [292, 0]
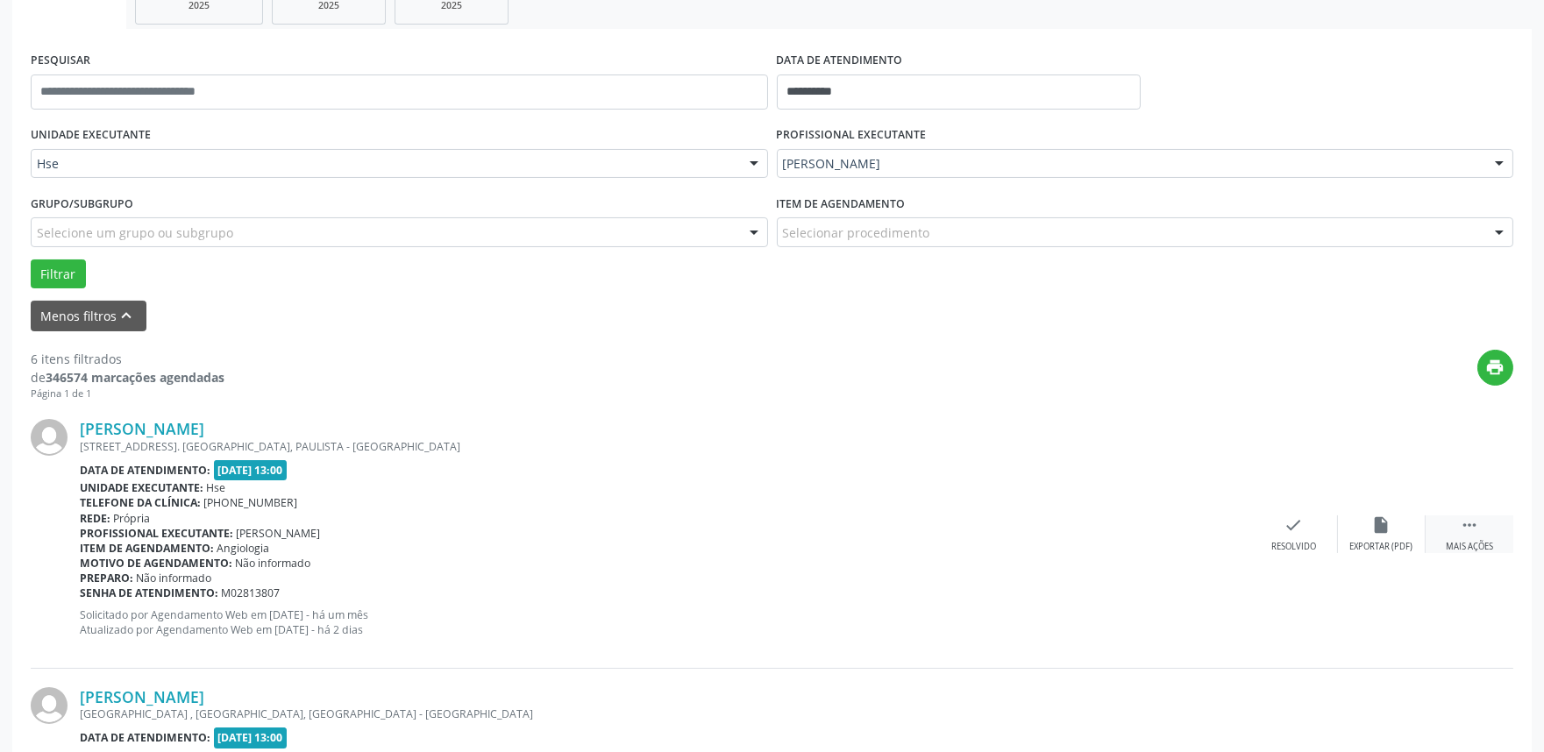
click at [1473, 536] on div " Mais ações" at bounding box center [1469, 534] width 88 height 38
click at [1405, 546] on div "Não compareceu" at bounding box center [1381, 547] width 75 height 12
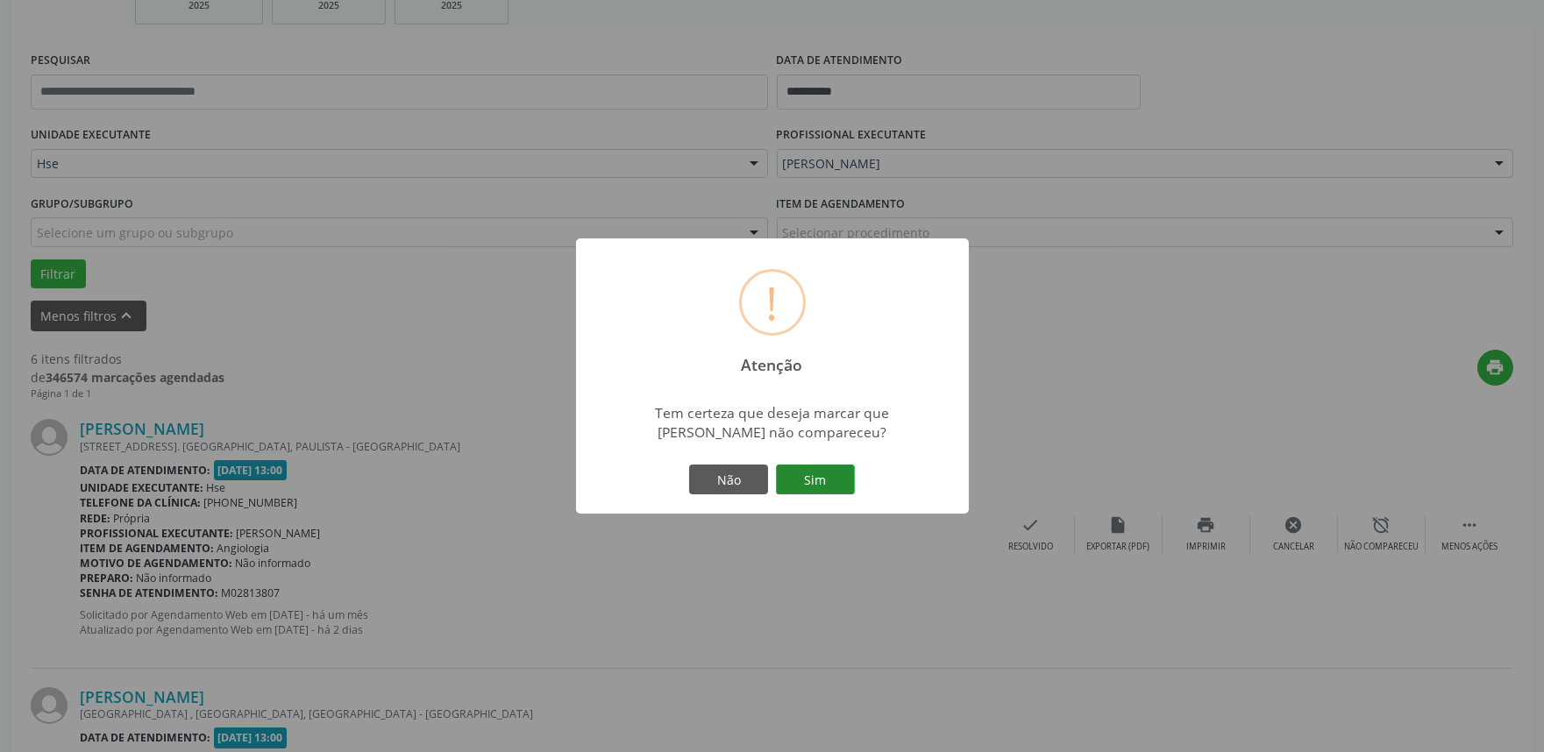
click at [786, 477] on button "Sim" at bounding box center [815, 480] width 79 height 30
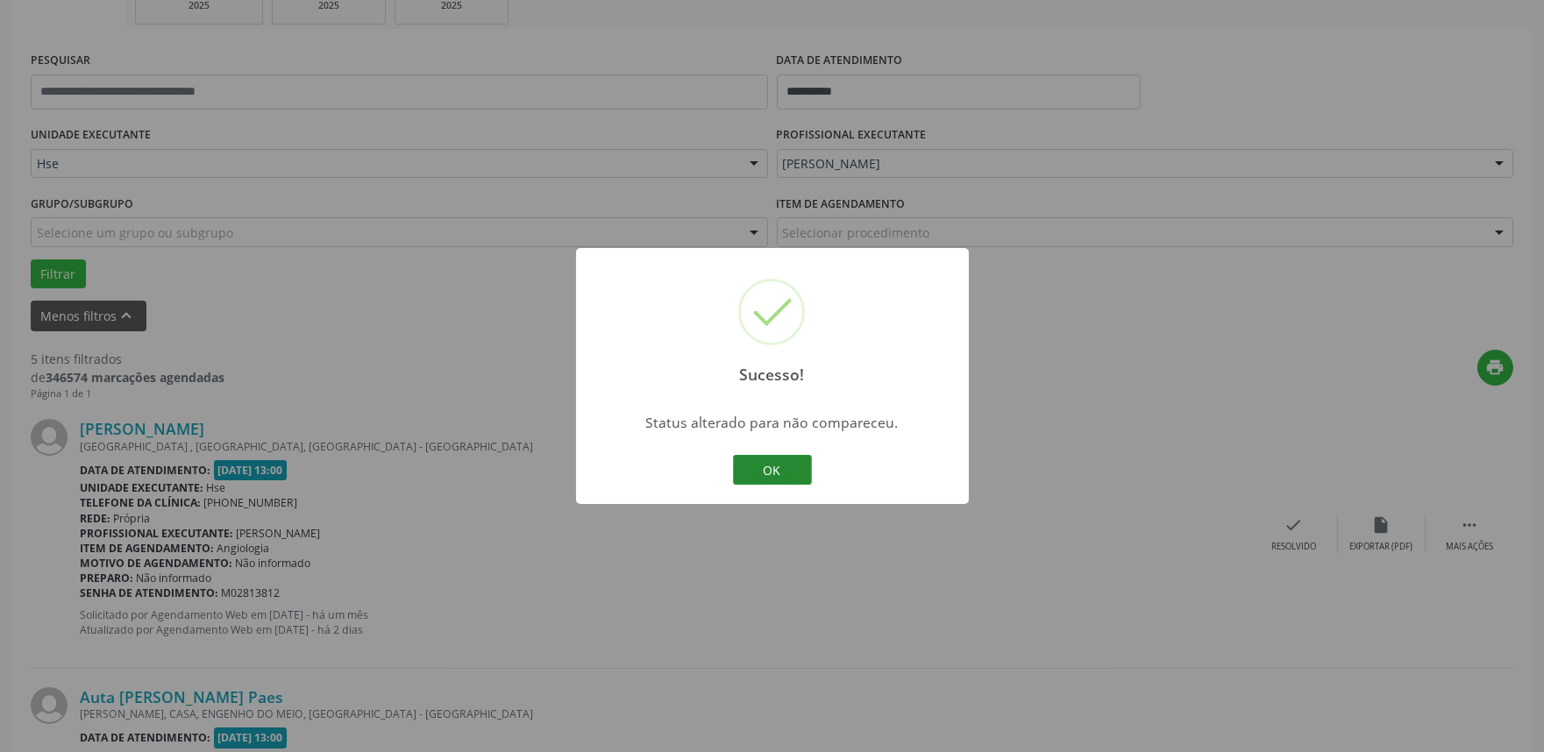
click at [787, 463] on button "OK" at bounding box center [772, 470] width 79 height 30
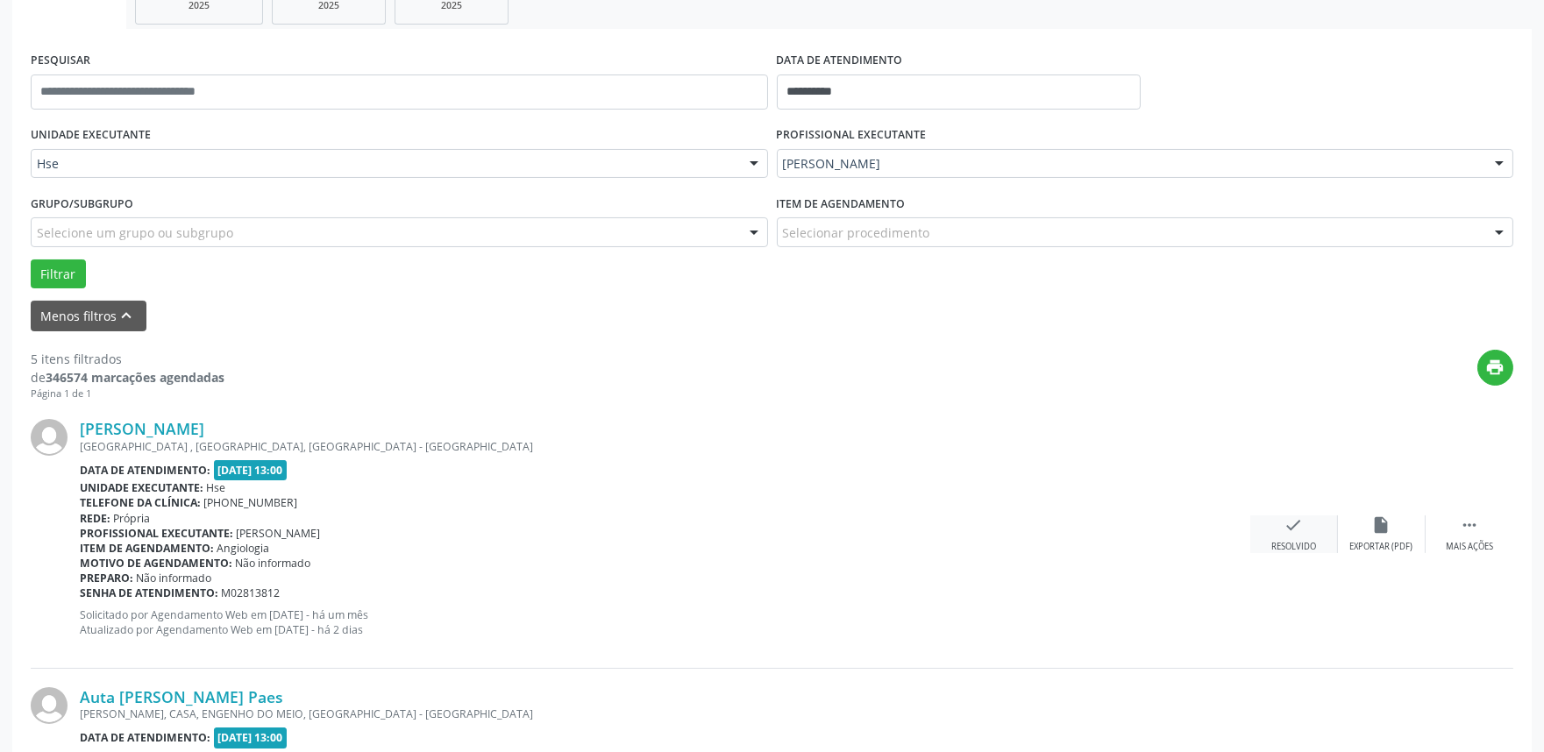
click at [1295, 538] on div "check Resolvido" at bounding box center [1294, 534] width 88 height 38
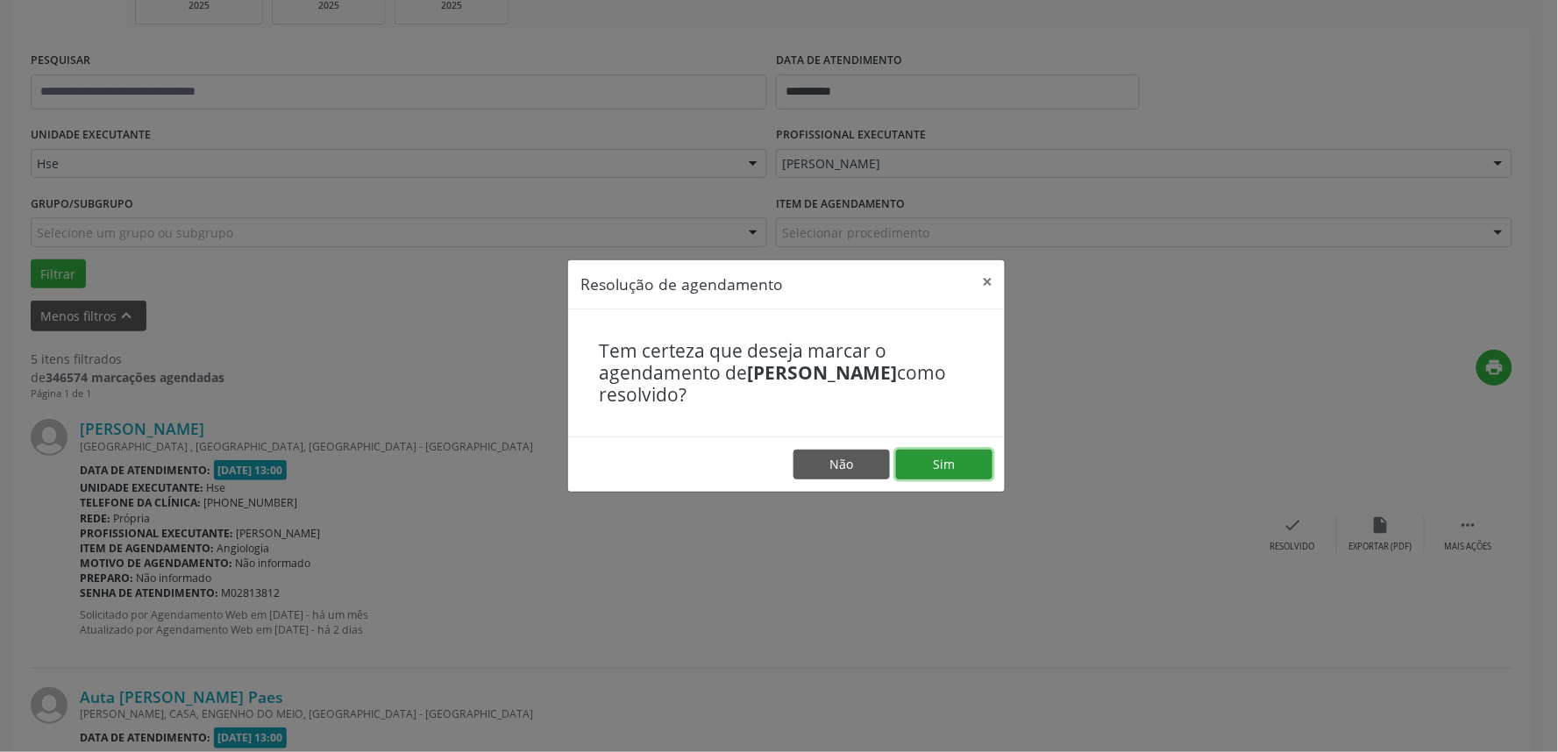
click at [980, 467] on button "Sim" at bounding box center [944, 465] width 96 height 30
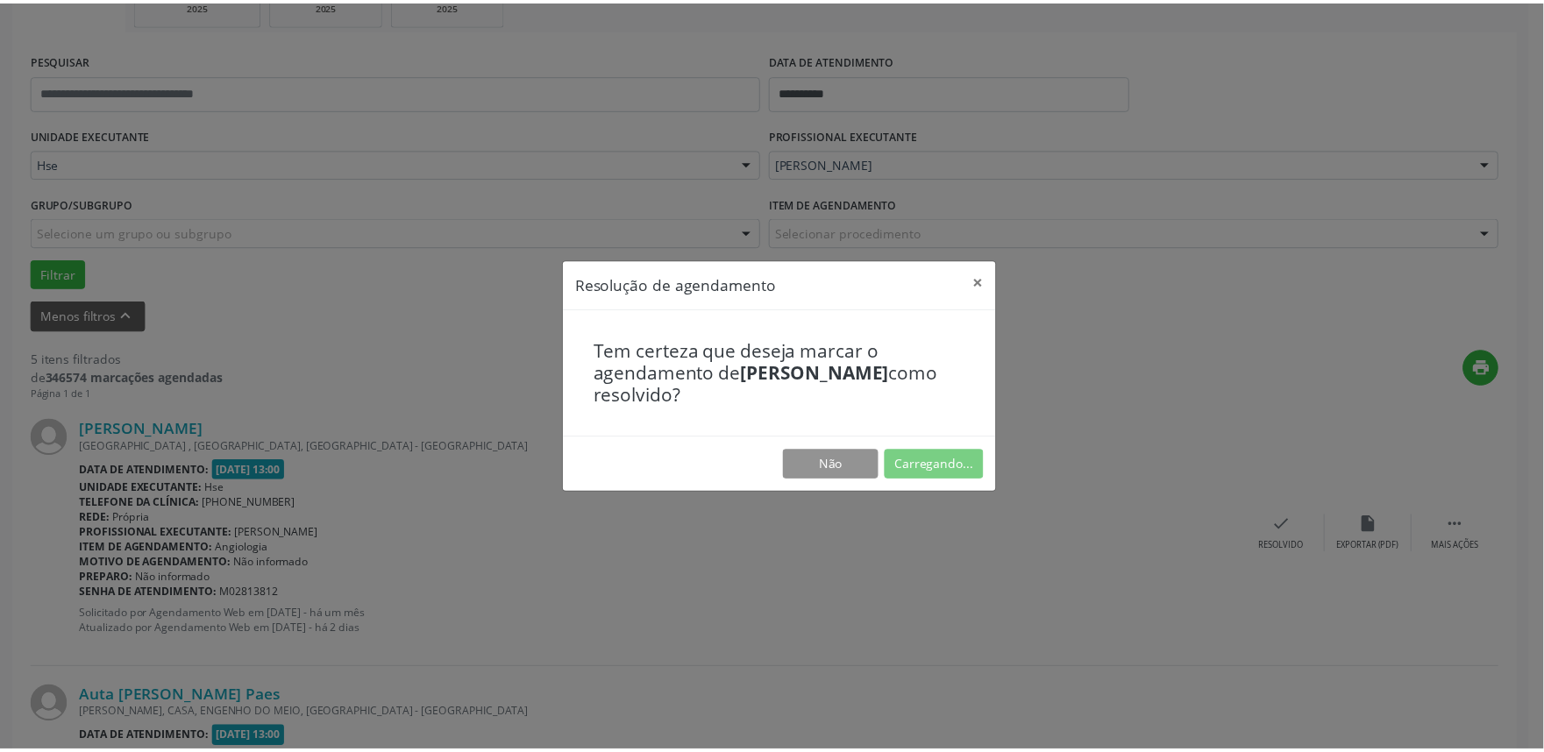
scroll to position [0, 0]
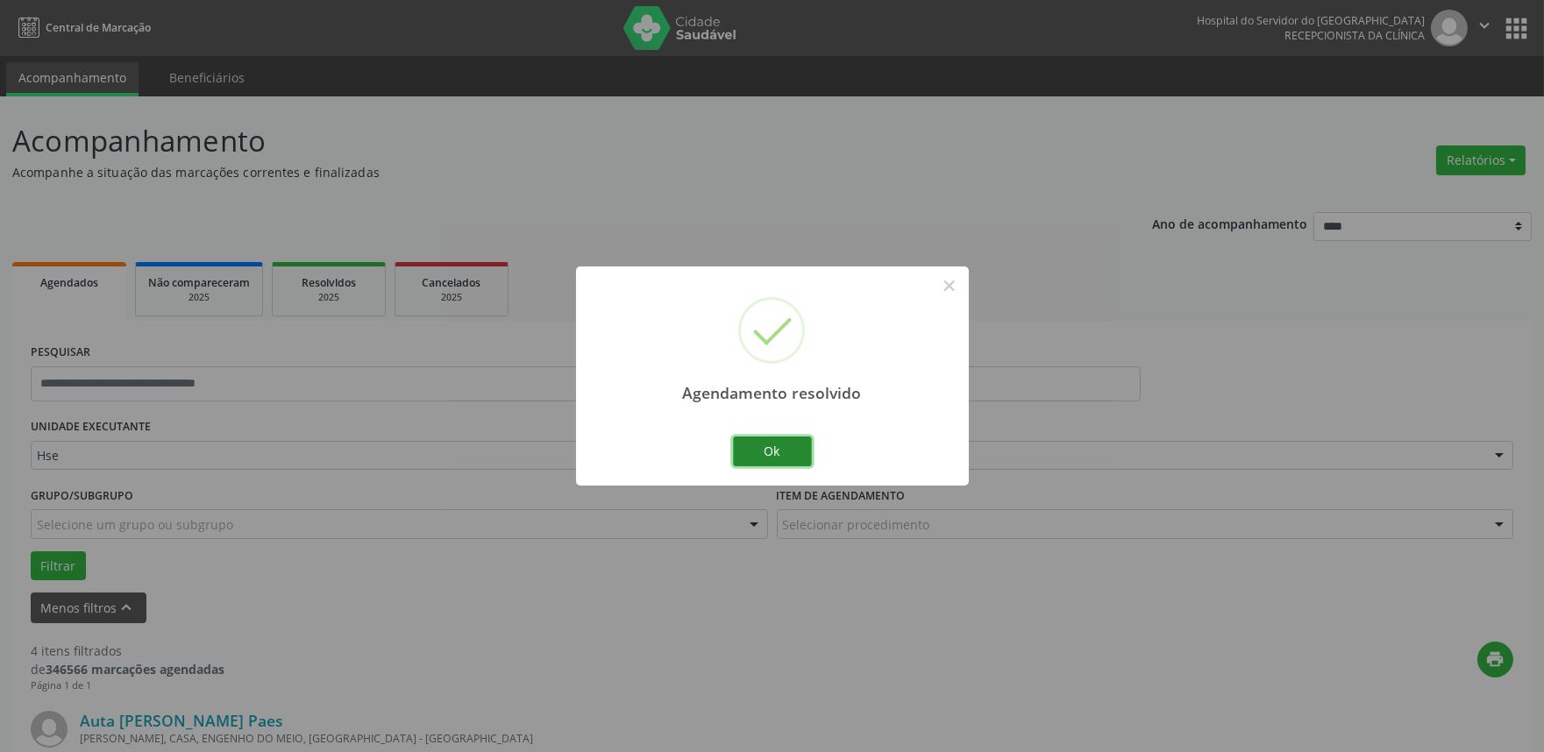
click at [763, 450] on button "Ok" at bounding box center [772, 452] width 79 height 30
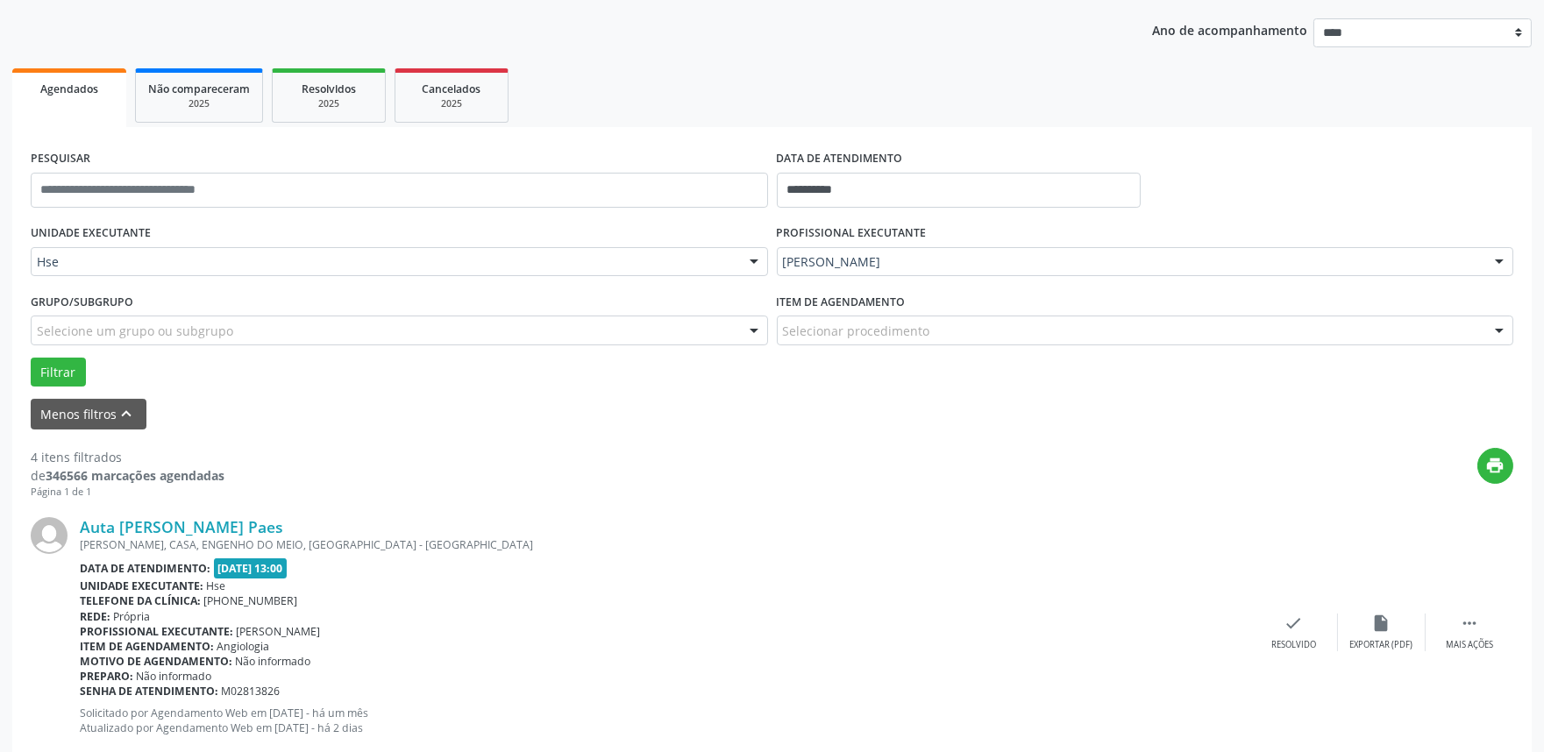
scroll to position [195, 0]
click at [1469, 619] on icon "" at bounding box center [1469, 622] width 19 height 19
click at [1372, 633] on div "alarm_off Não compareceu" at bounding box center [1382, 632] width 88 height 38
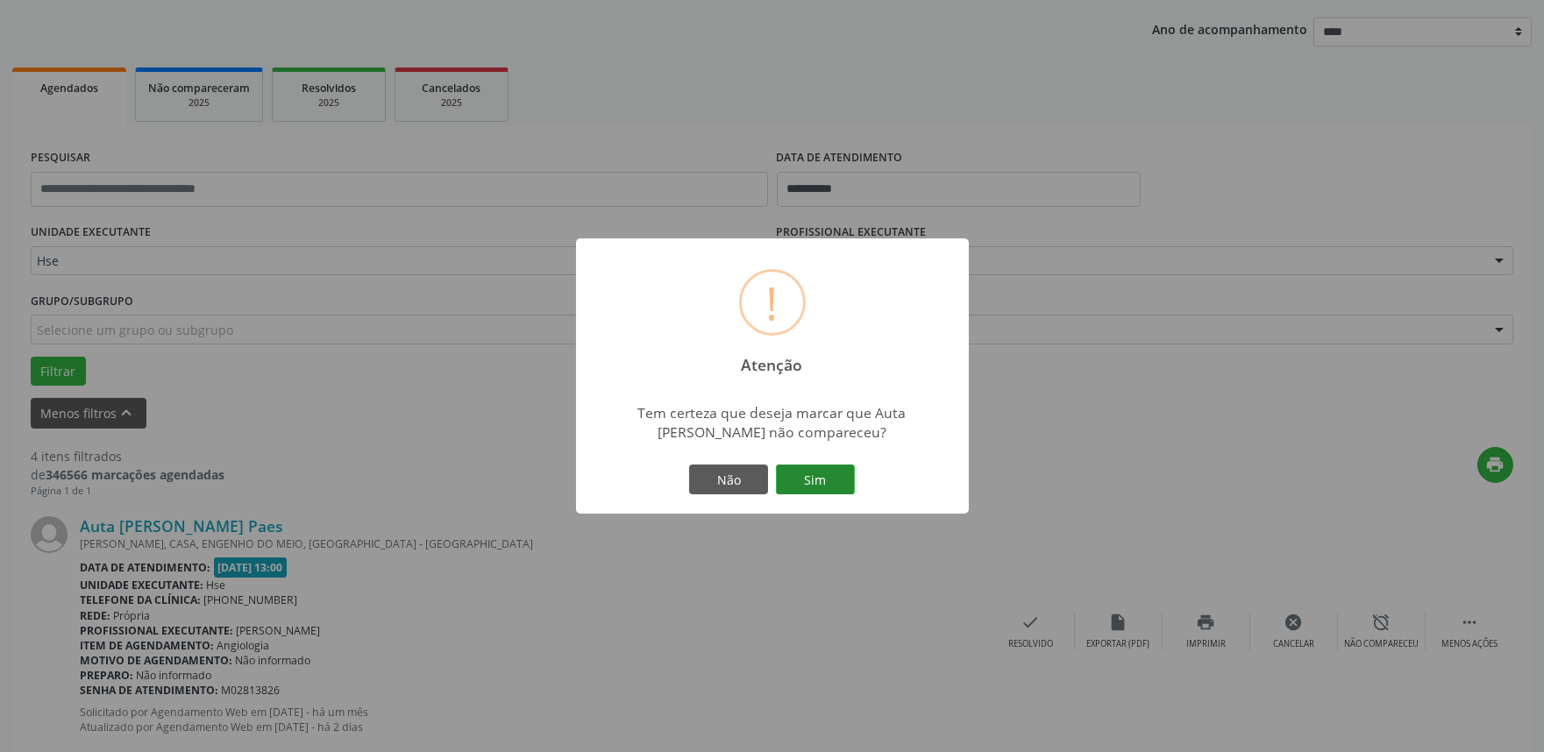
click at [810, 489] on button "Sim" at bounding box center [815, 480] width 79 height 30
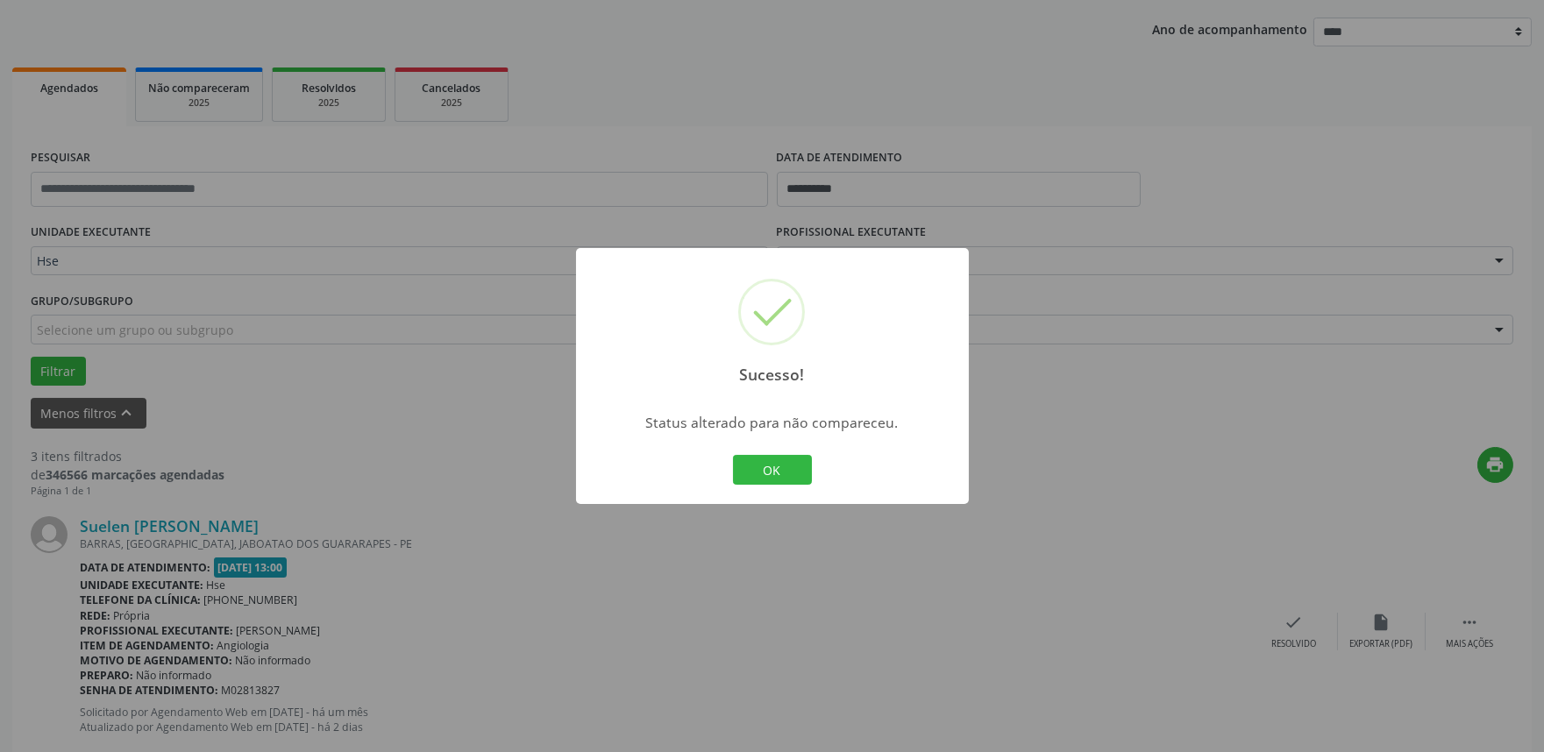
click at [768, 485] on div "OK Cancel" at bounding box center [771, 469] width 87 height 37
click at [794, 474] on button "OK" at bounding box center [772, 470] width 79 height 30
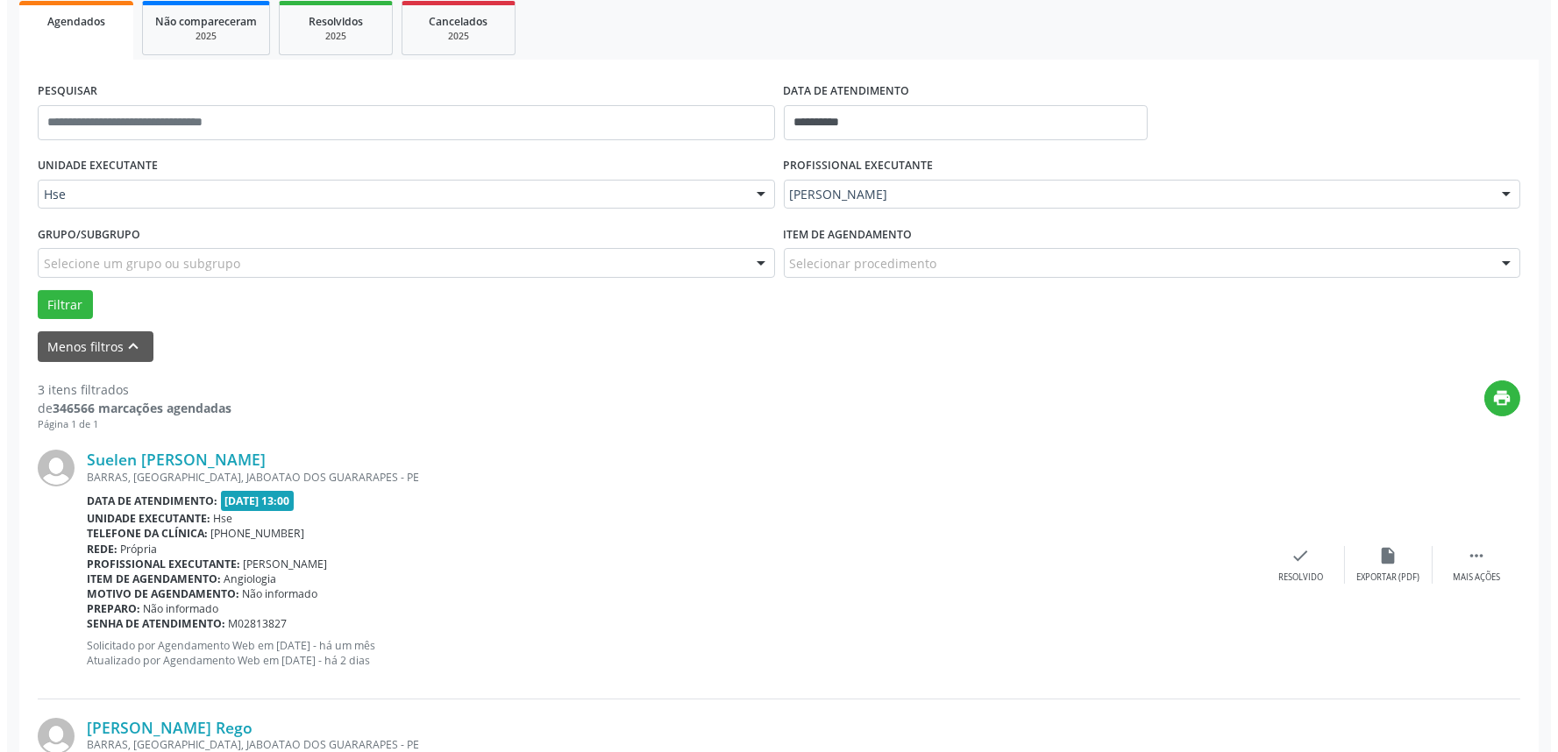
scroll to position [389, 0]
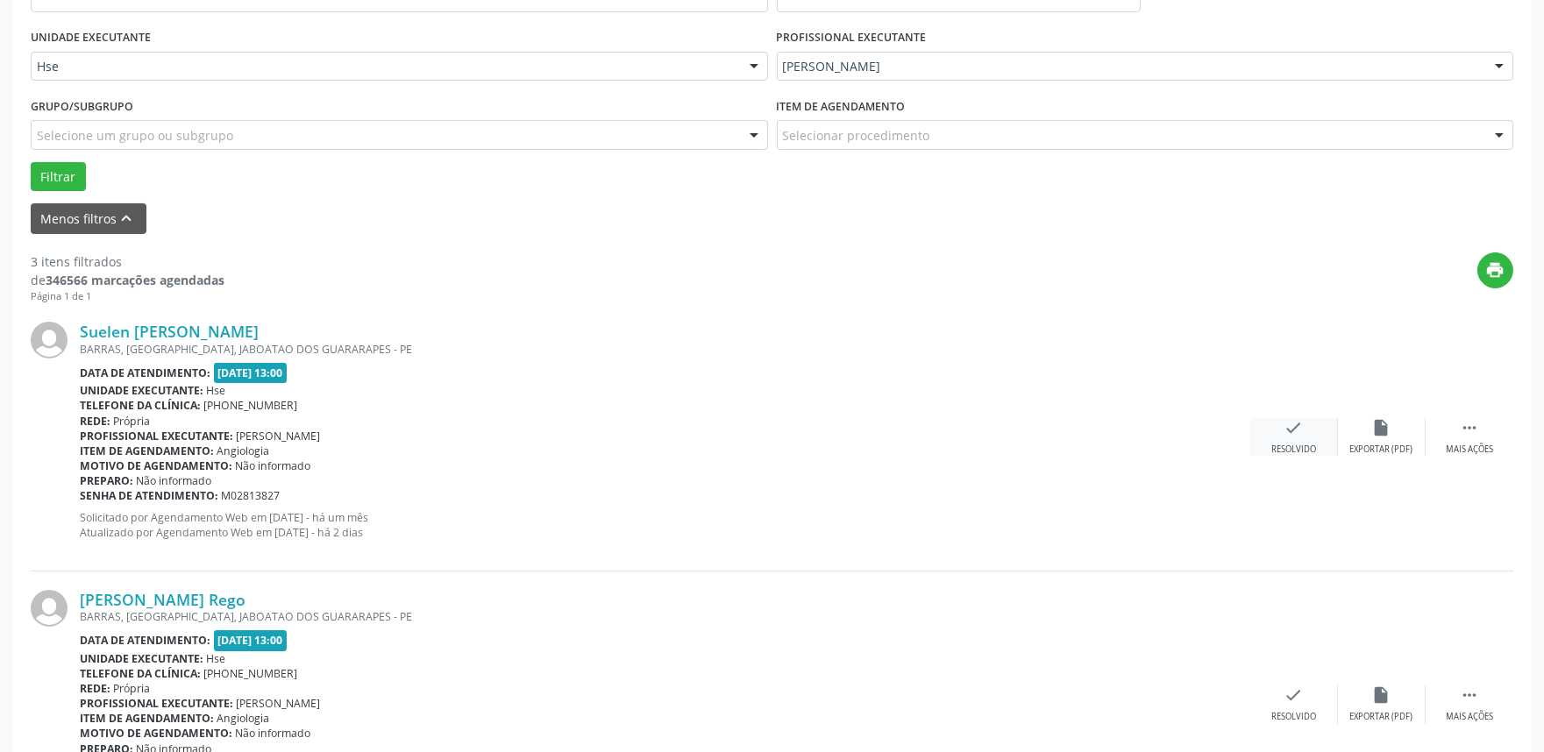
click at [1289, 437] on div "check Resolvido" at bounding box center [1294, 437] width 88 height 38
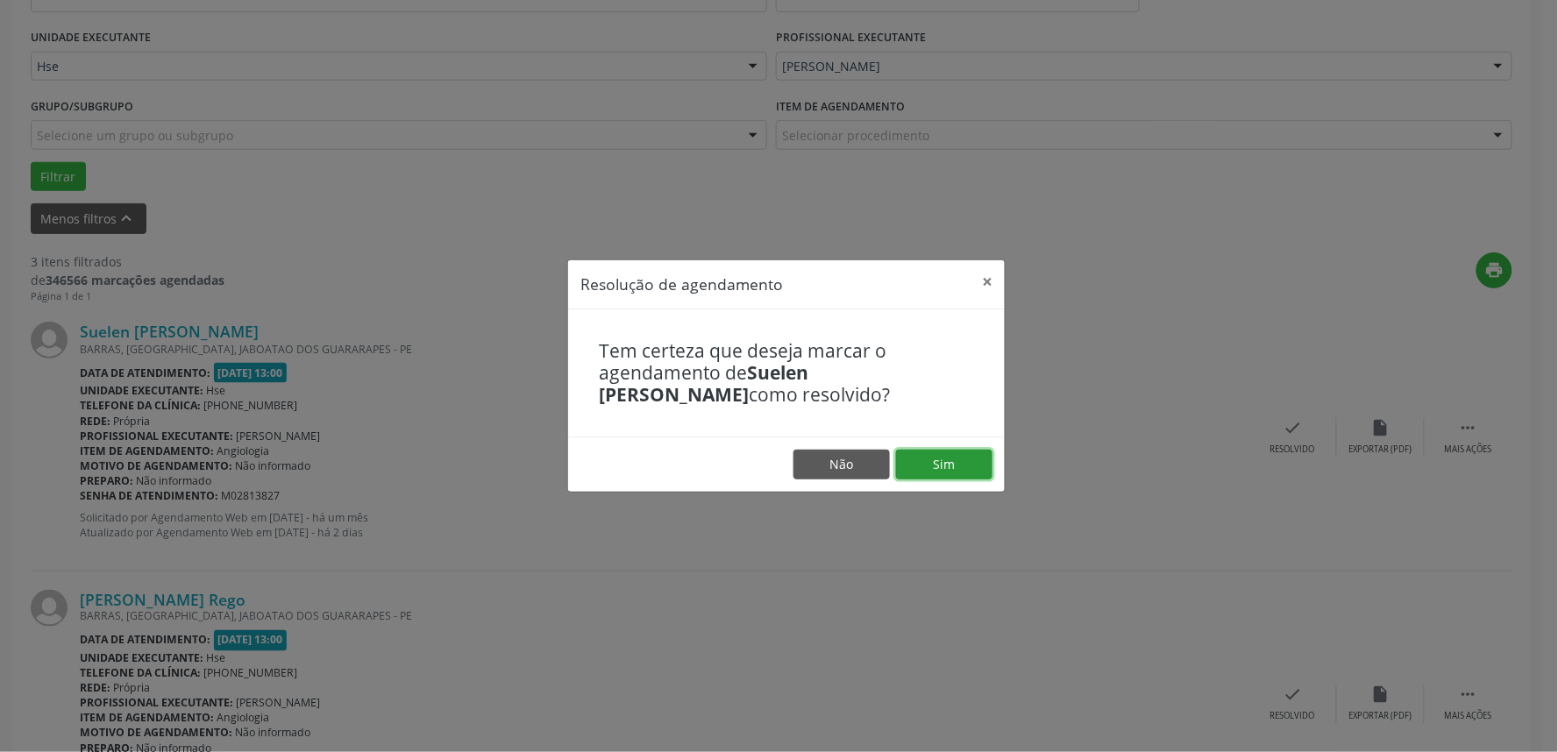
click at [956, 471] on button "Sim" at bounding box center [944, 465] width 96 height 30
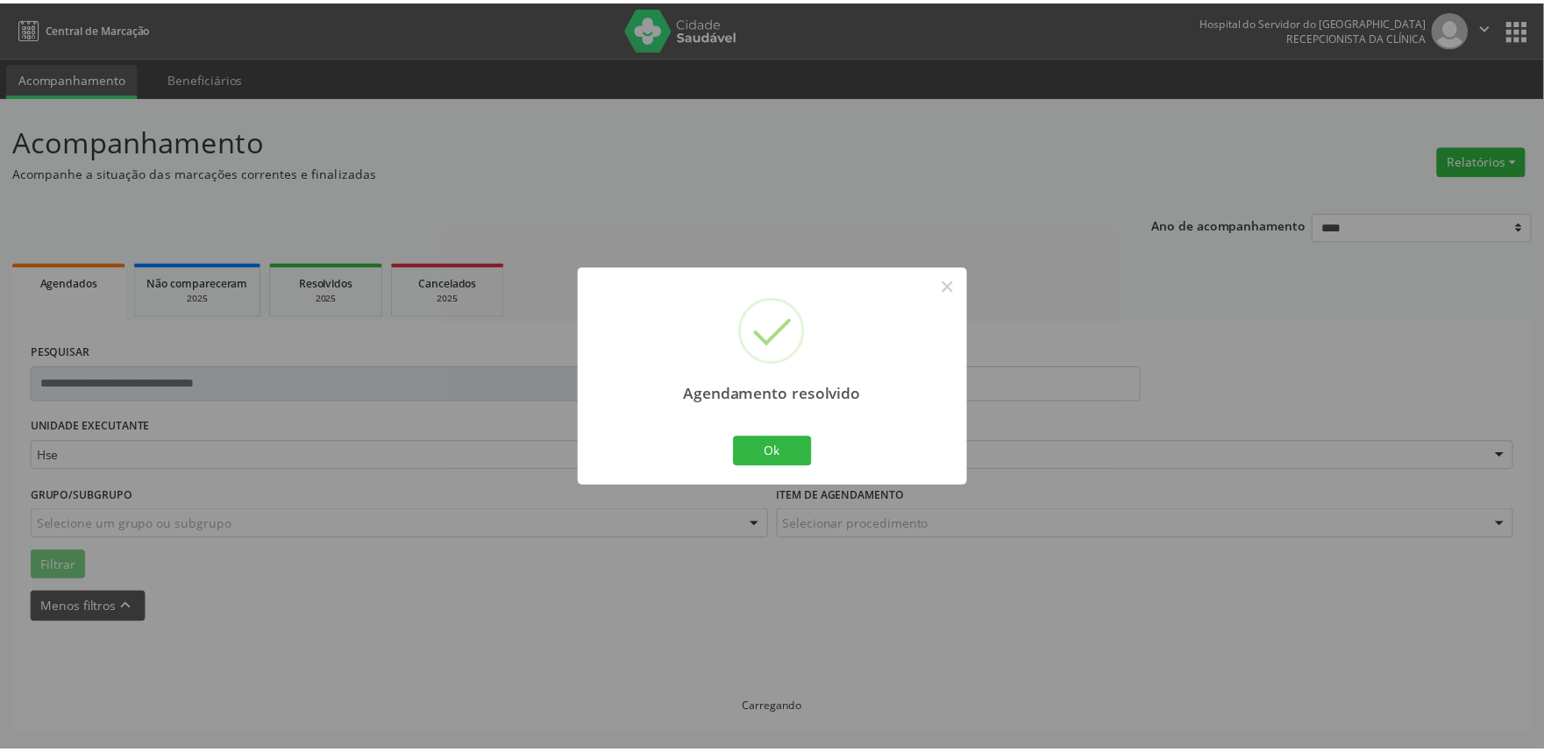
scroll to position [0, 0]
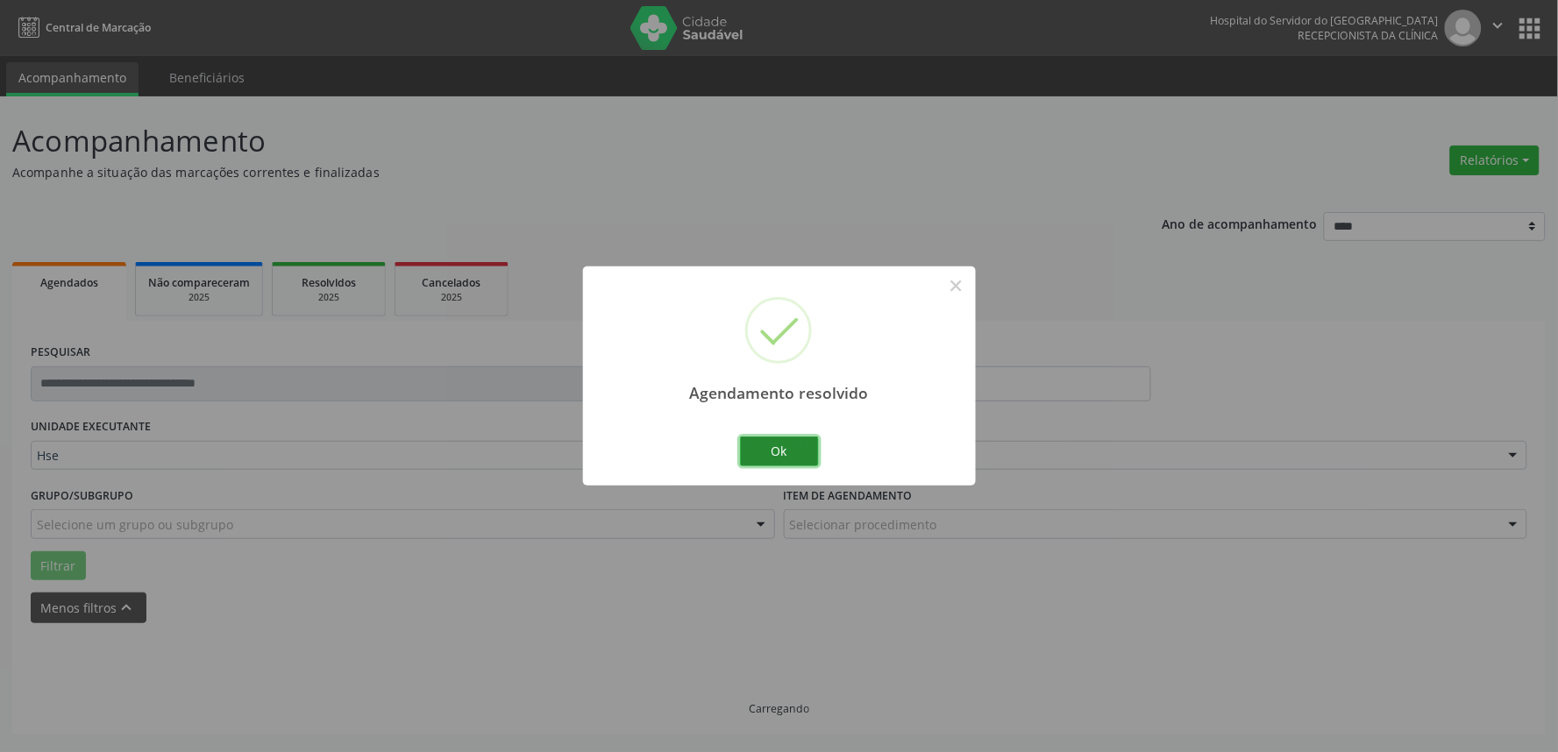
click at [769, 443] on button "Ok" at bounding box center [779, 452] width 79 height 30
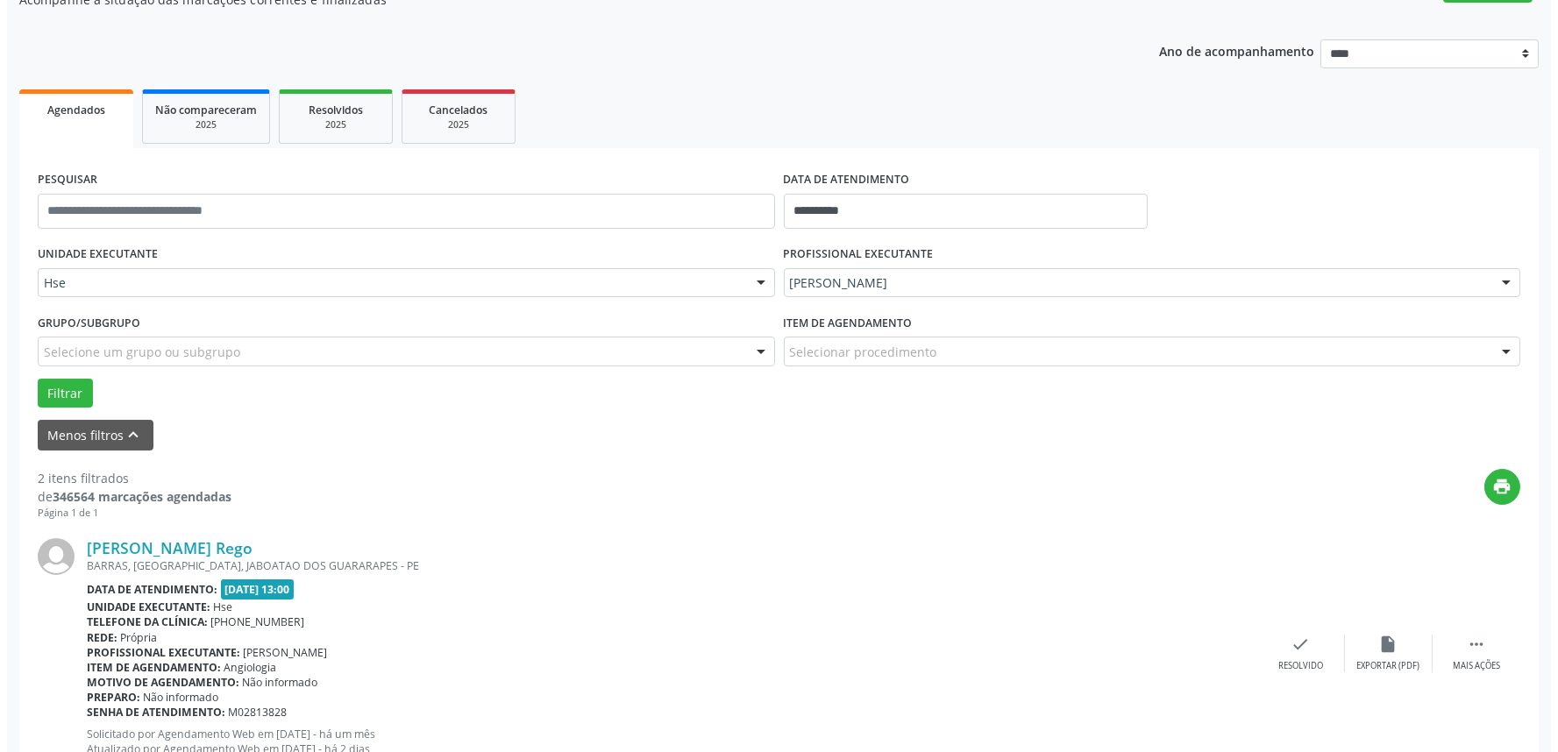
scroll to position [292, 0]
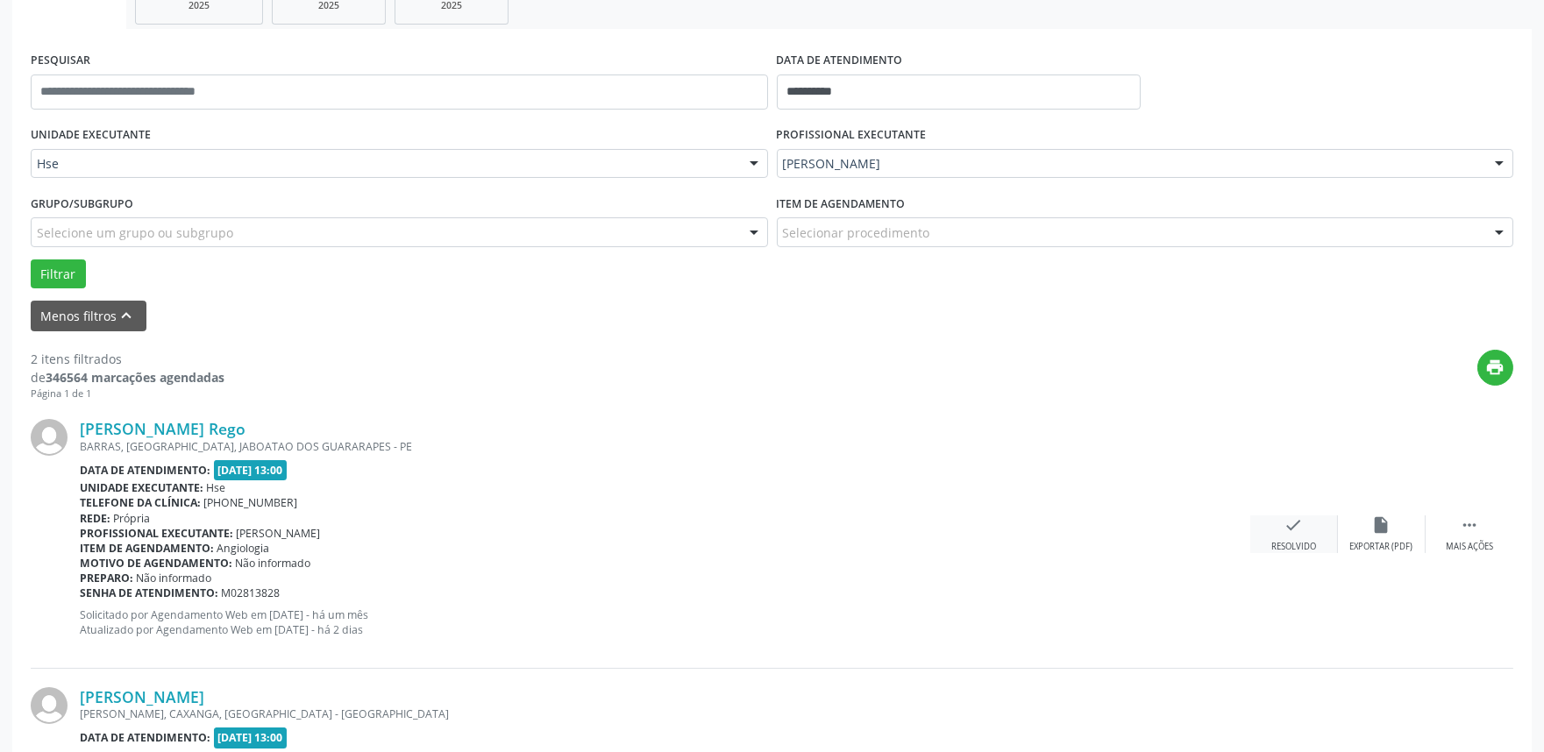
click at [1289, 536] on div "check Resolvido" at bounding box center [1294, 534] width 88 height 38
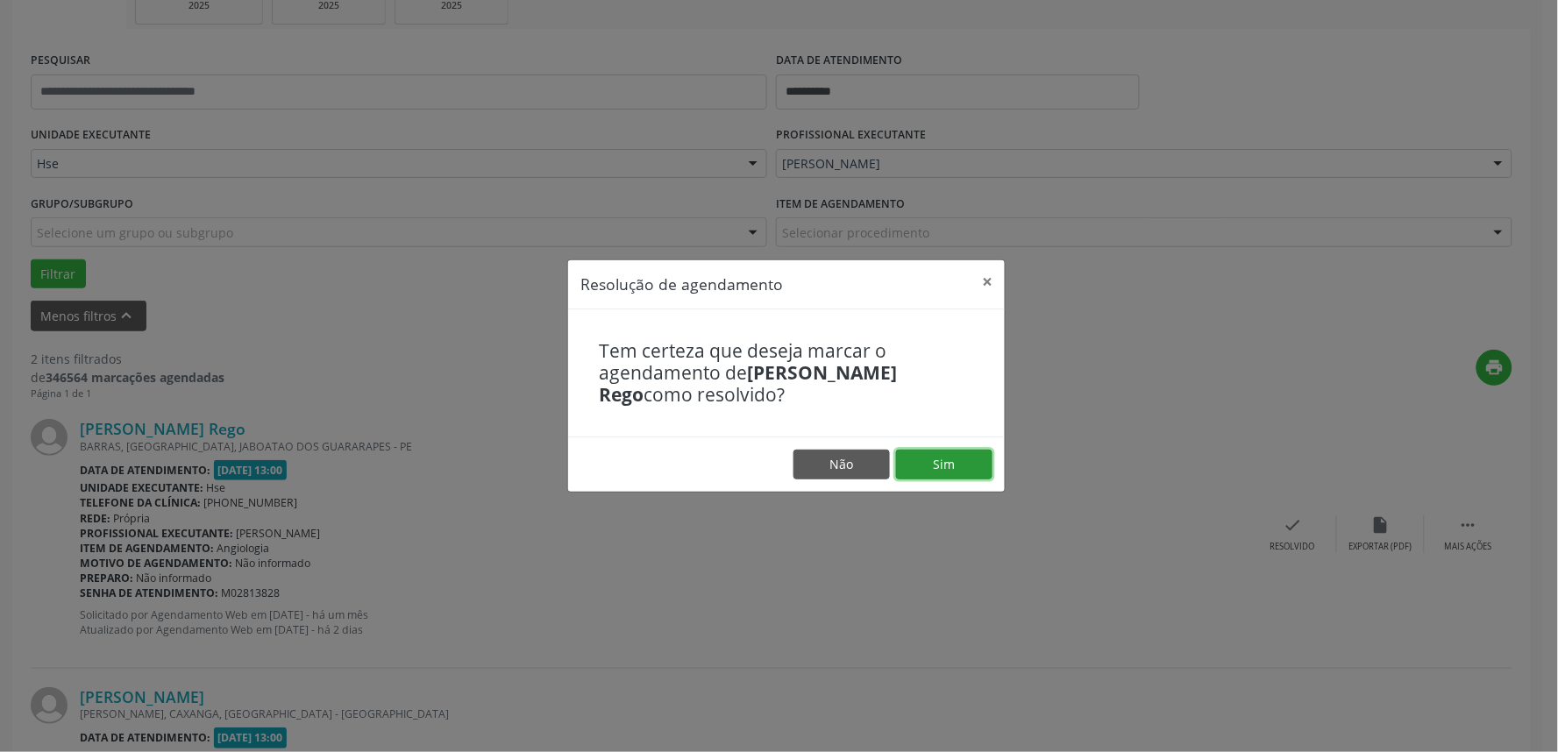
click at [973, 466] on button "Sim" at bounding box center [944, 465] width 96 height 30
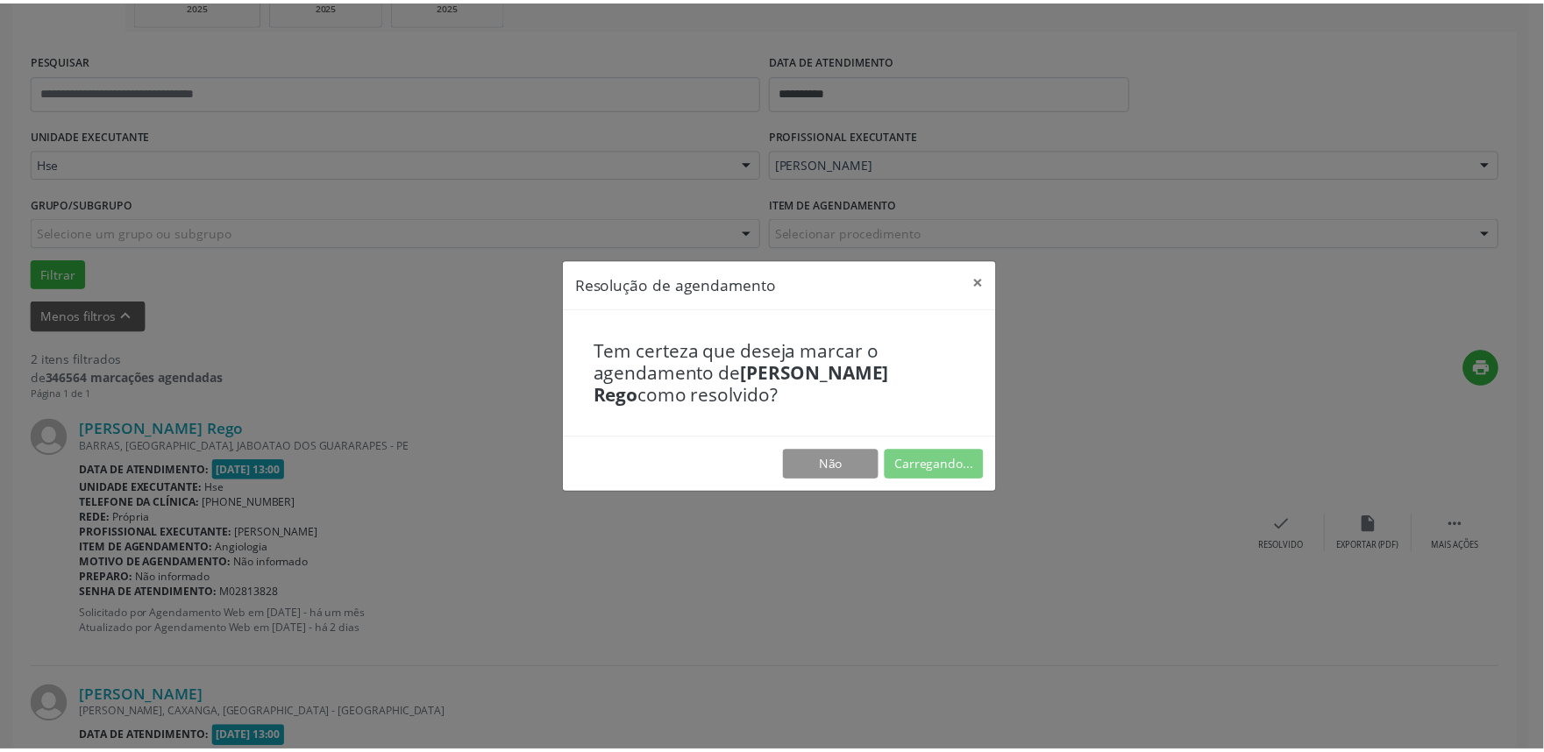
scroll to position [0, 0]
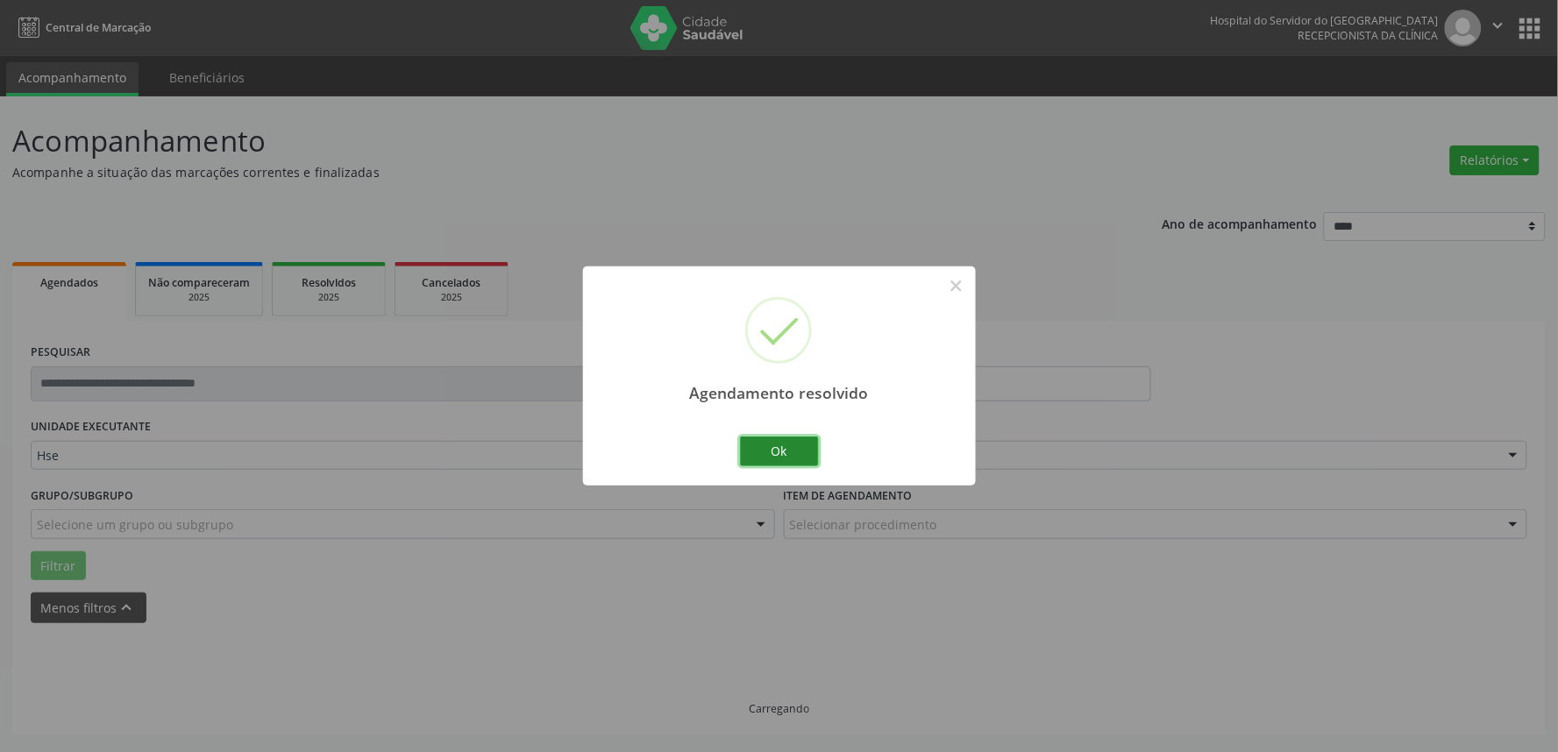
click at [799, 448] on button "Ok" at bounding box center [779, 452] width 79 height 30
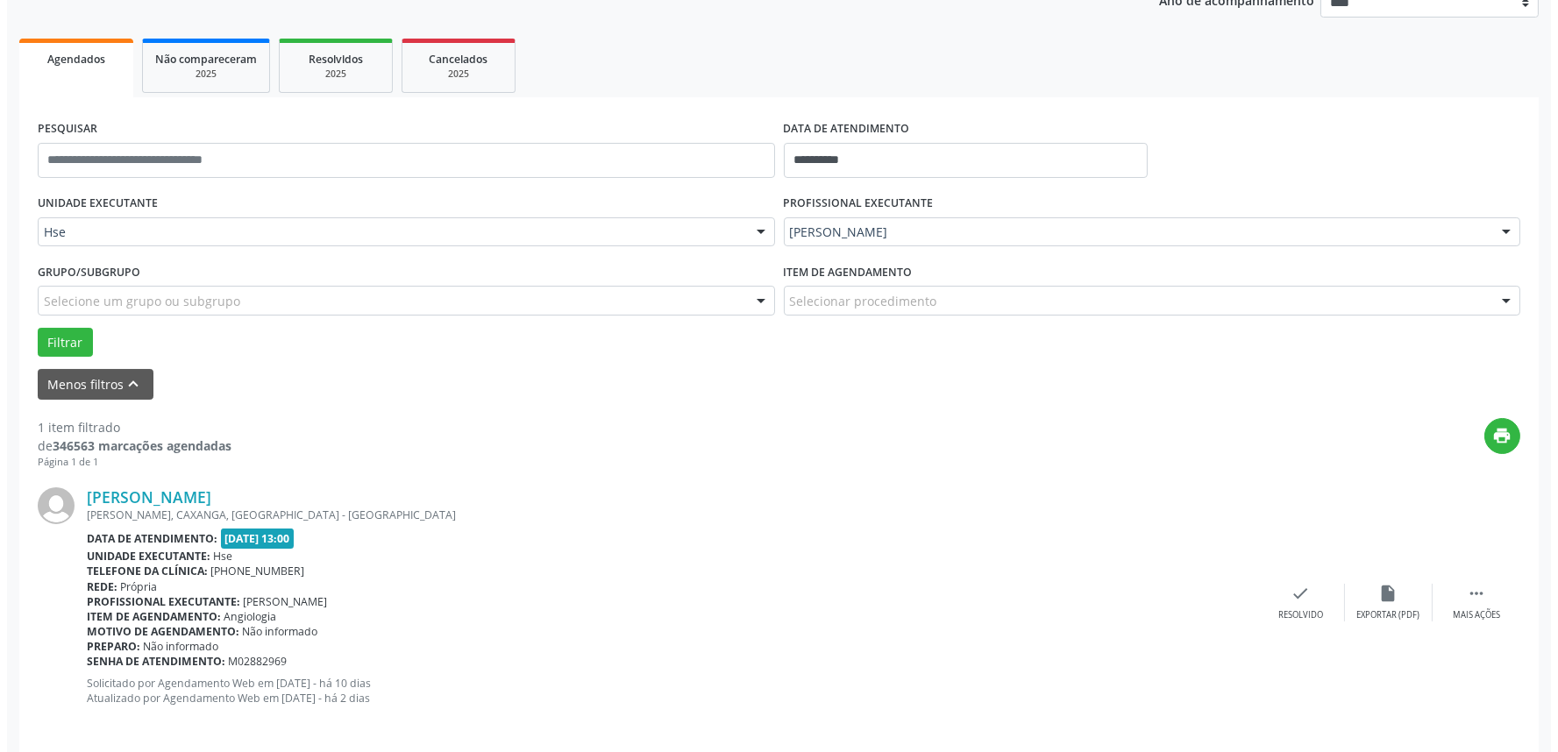
scroll to position [237, 0]
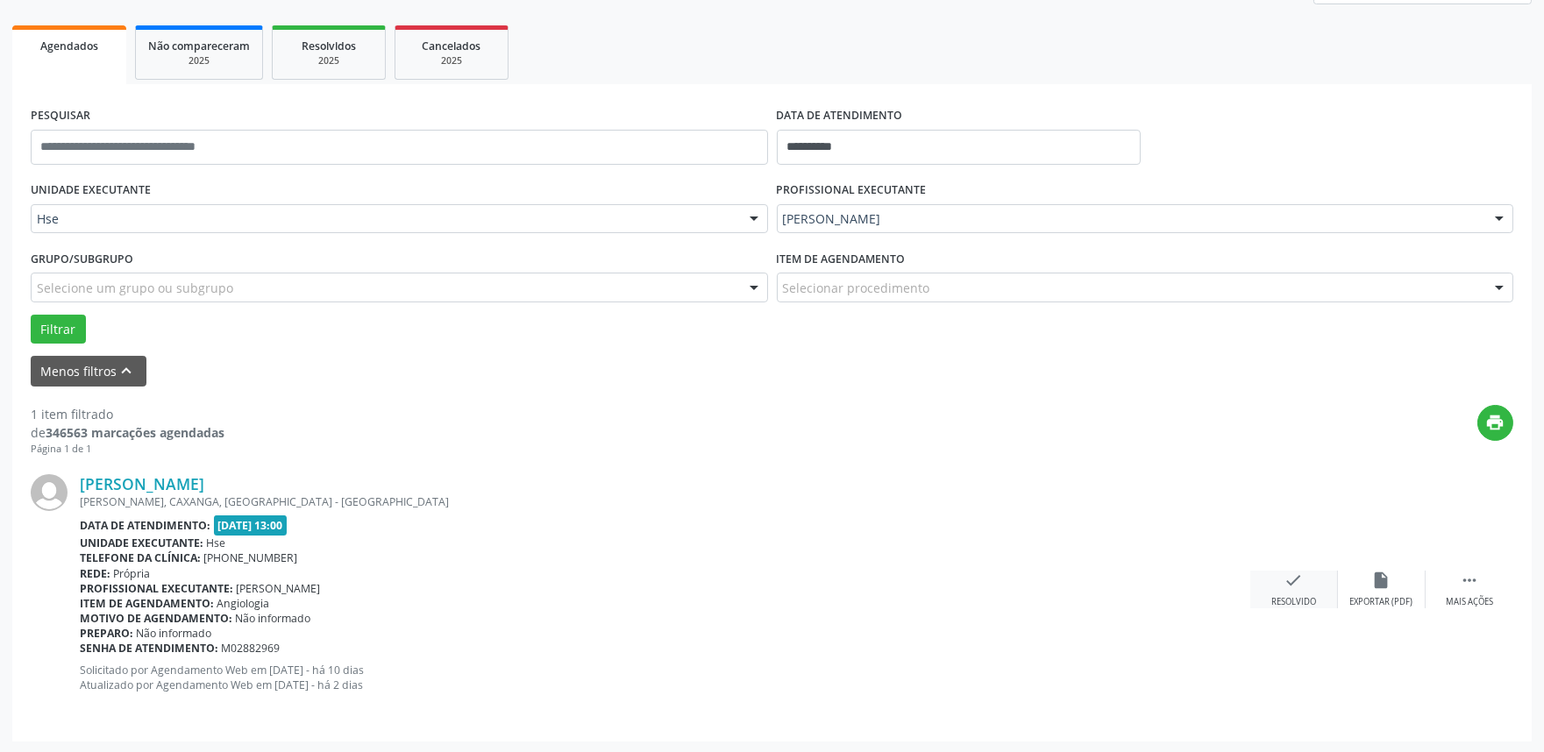
click at [1284, 579] on icon "check" at bounding box center [1293, 580] width 19 height 19
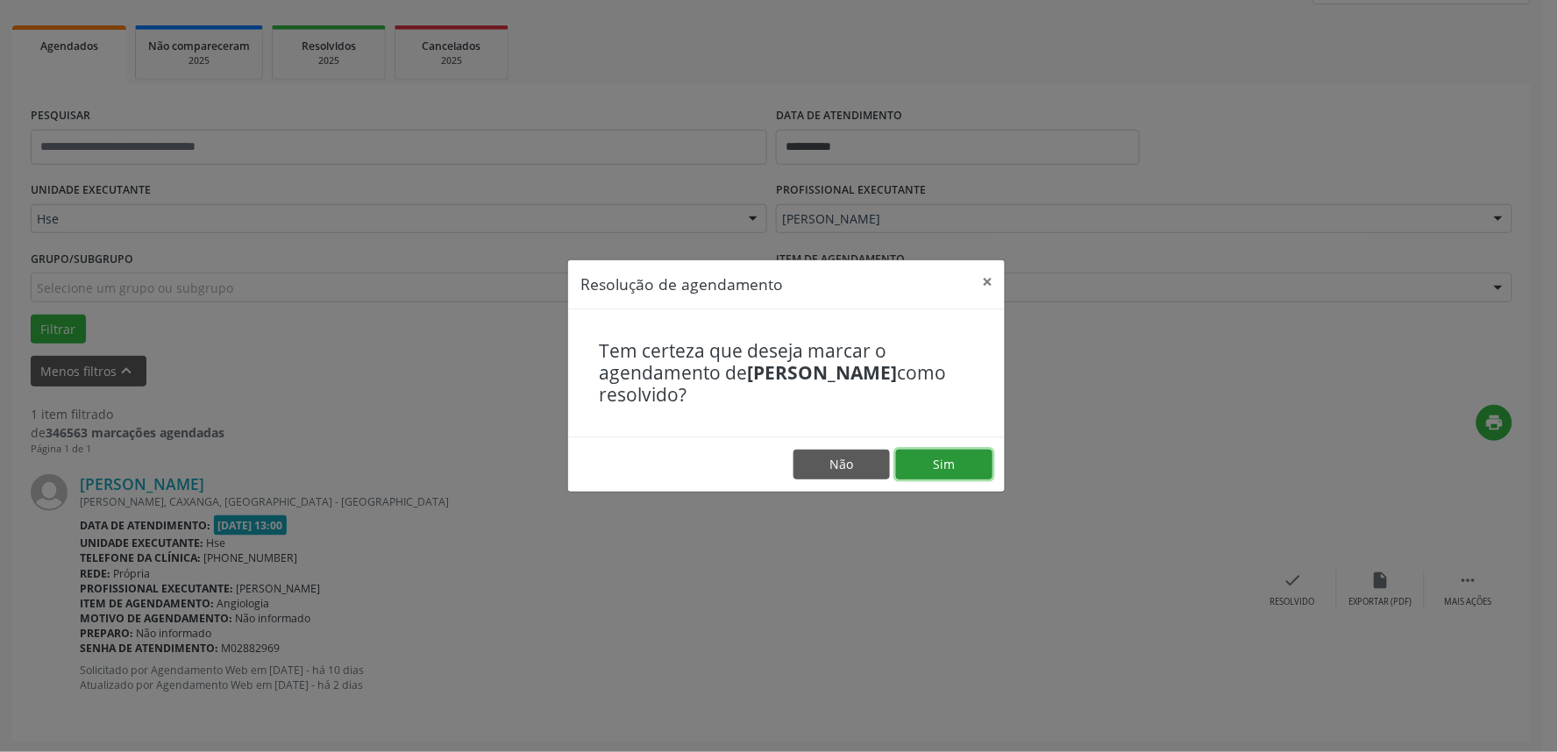
click at [934, 456] on button "Sim" at bounding box center [944, 465] width 96 height 30
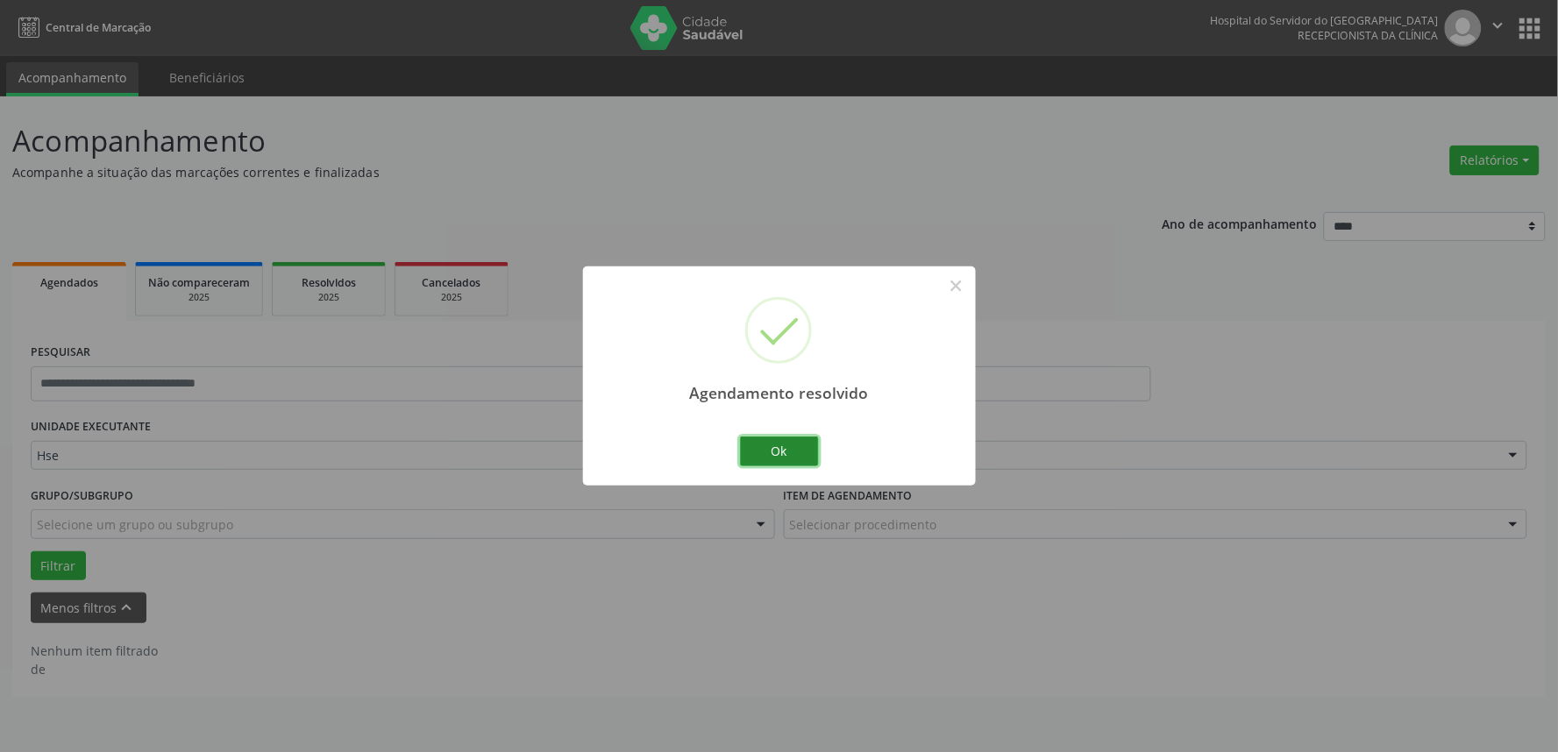
click at [804, 447] on button "Ok" at bounding box center [779, 452] width 79 height 30
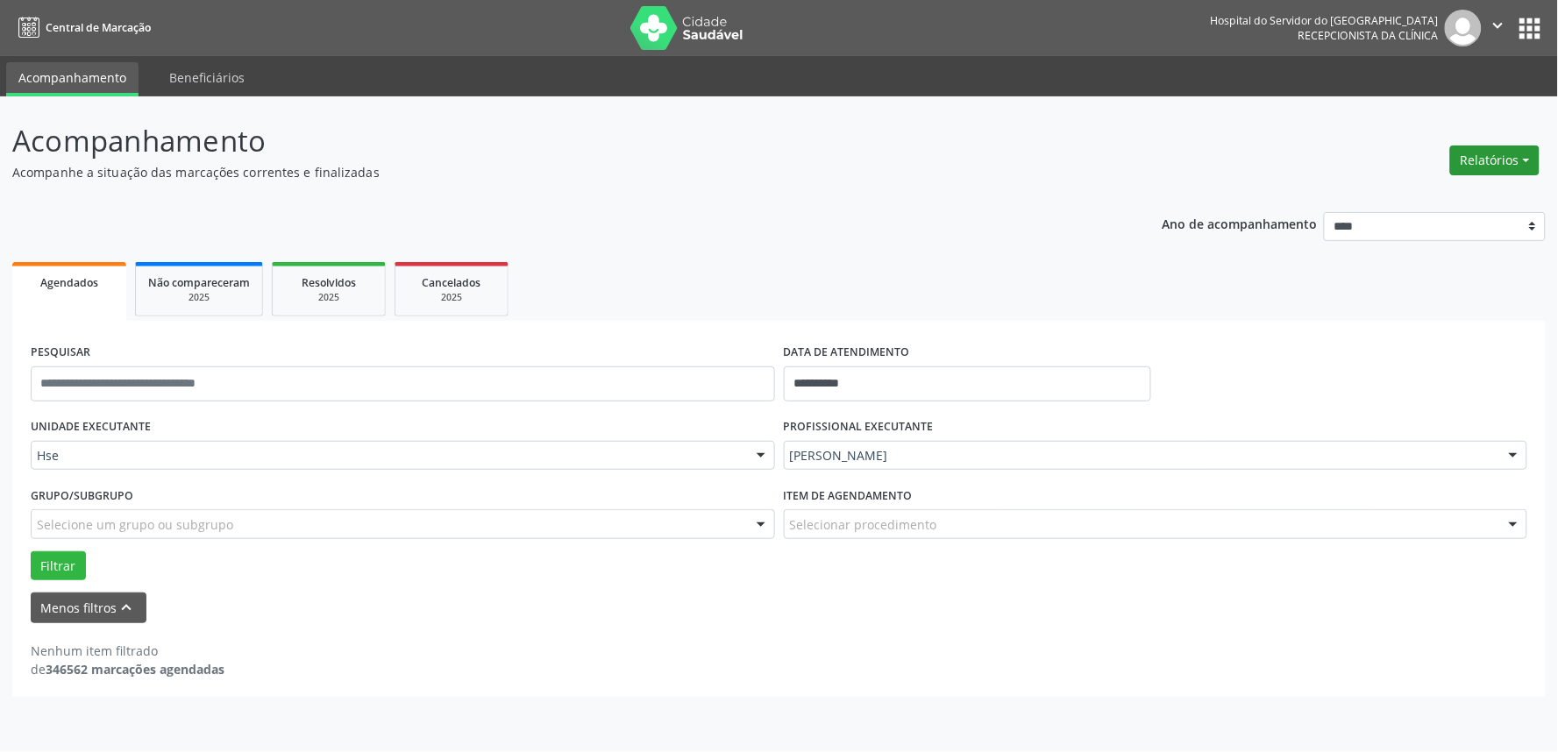
click at [1512, 162] on button "Relatórios" at bounding box center [1494, 161] width 89 height 30
click at [1467, 191] on link "Agendamentos" at bounding box center [1445, 197] width 188 height 25
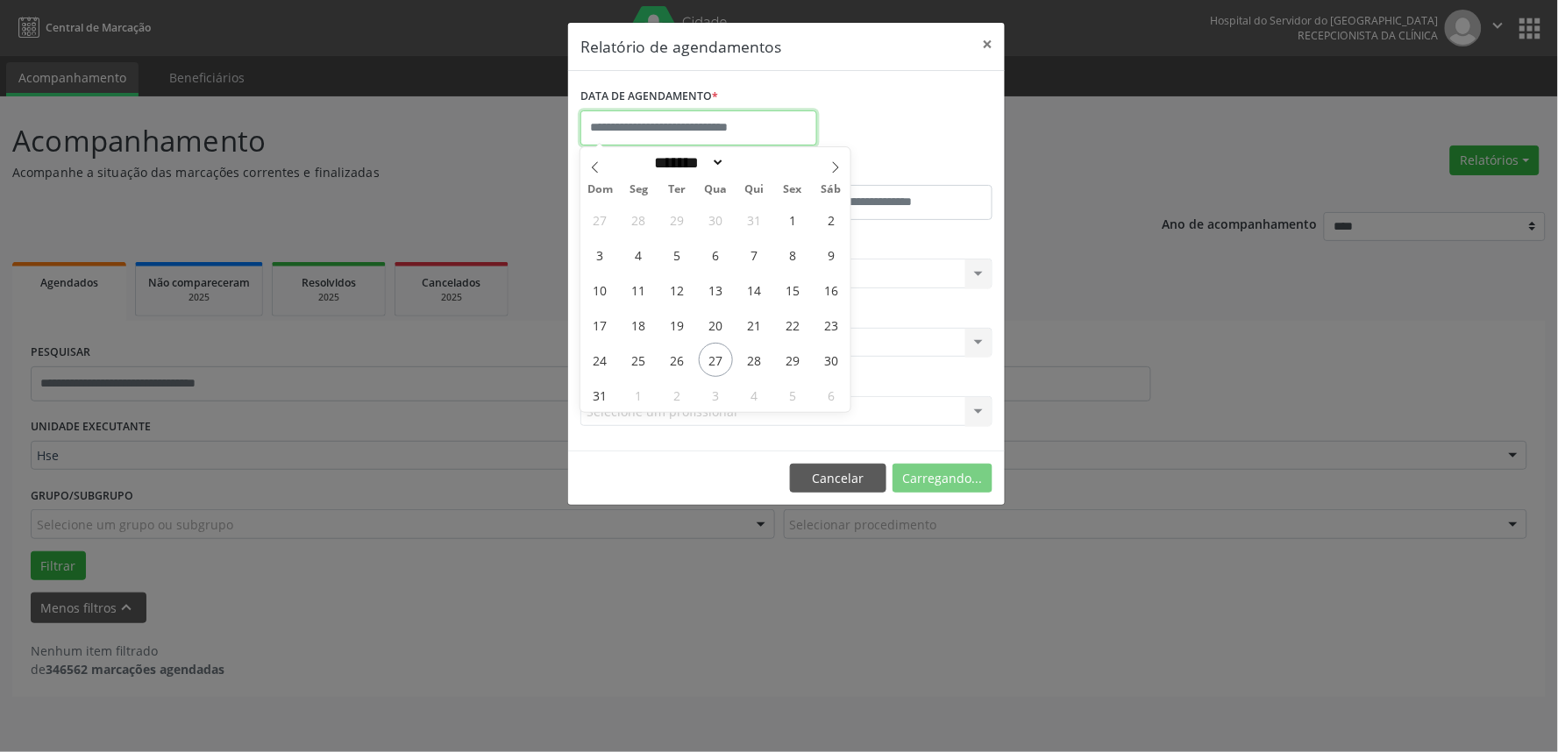
click at [729, 130] on input "text" at bounding box center [698, 127] width 237 height 35
click at [749, 360] on span "28" at bounding box center [754, 360] width 34 height 34
type input "**********"
click at [749, 360] on span "28" at bounding box center [754, 360] width 34 height 34
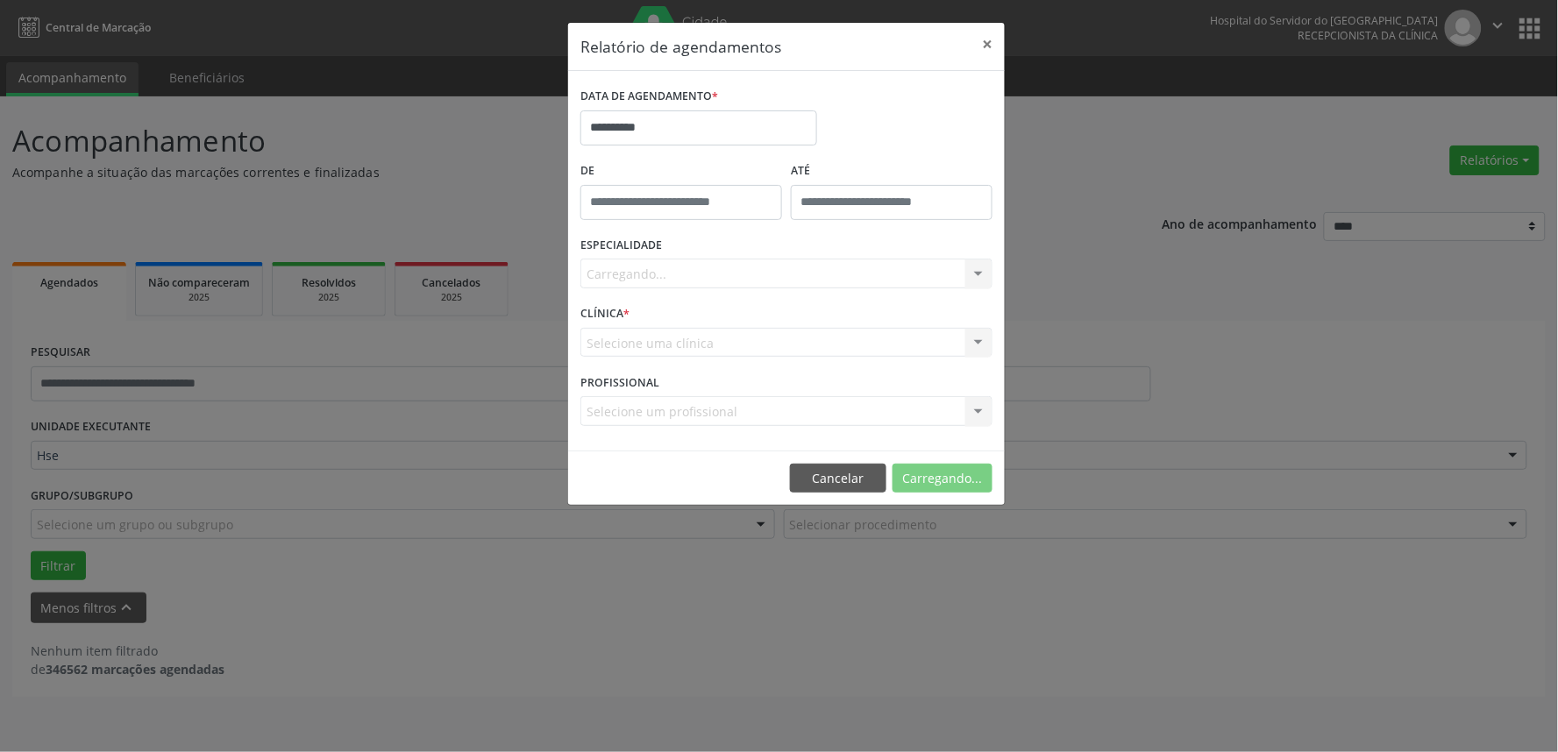
click at [720, 268] on div "Carregando... Nenhum resultado encontrado para: " " Não há nenhuma opção para s…" at bounding box center [786, 274] width 412 height 30
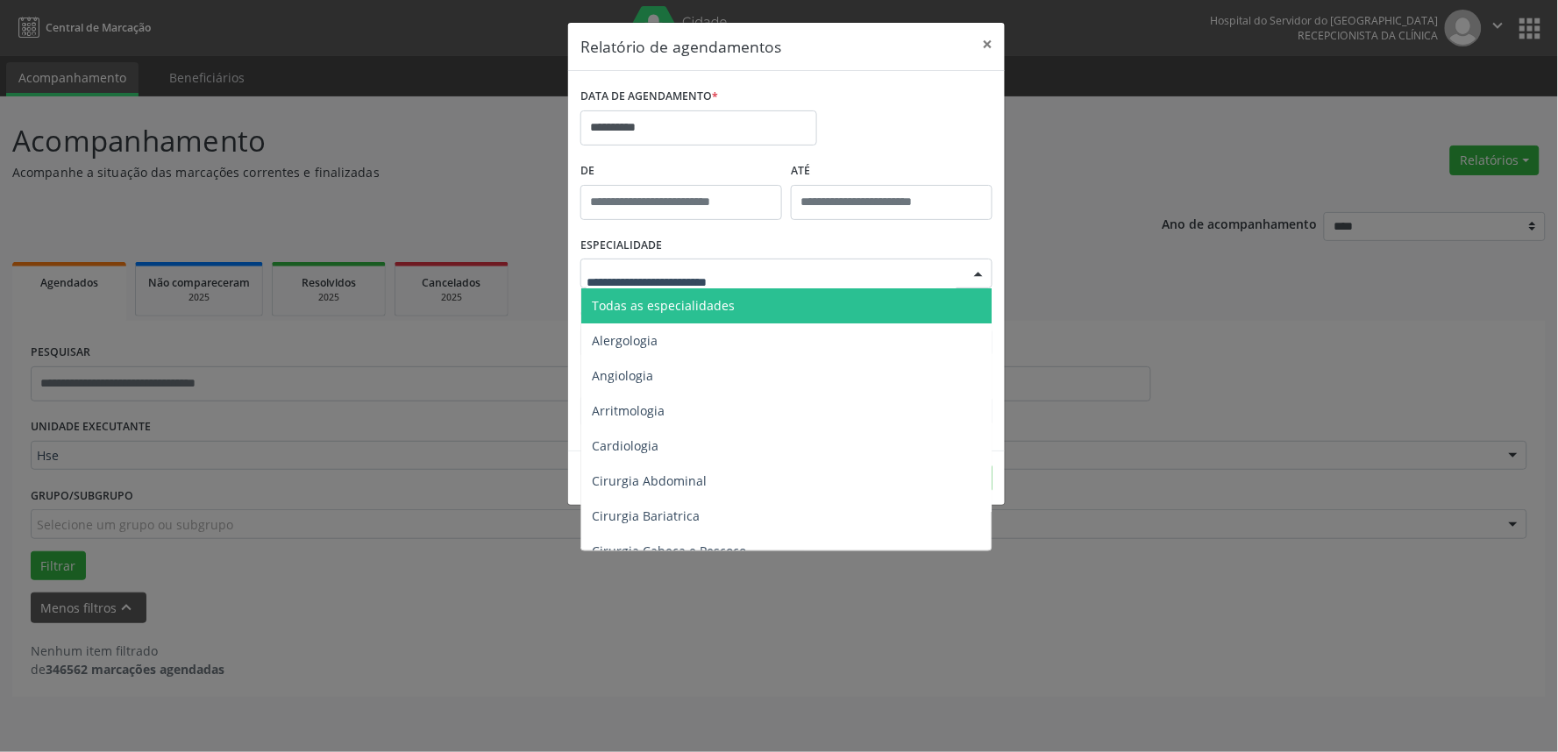
click at [693, 307] on span "Todas as especialidades" at bounding box center [663, 305] width 143 height 17
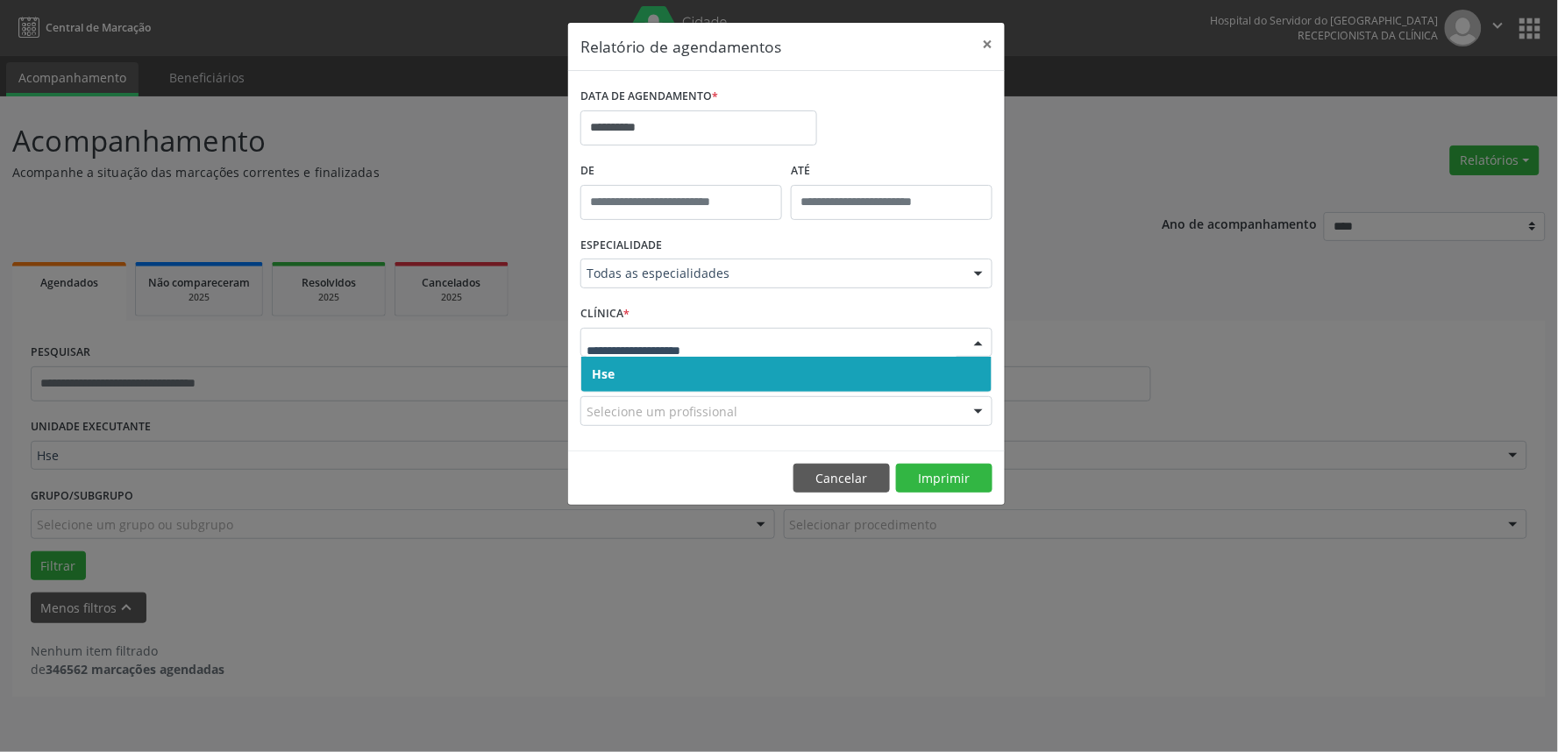
click at [694, 373] on span "Hse" at bounding box center [786, 374] width 410 height 35
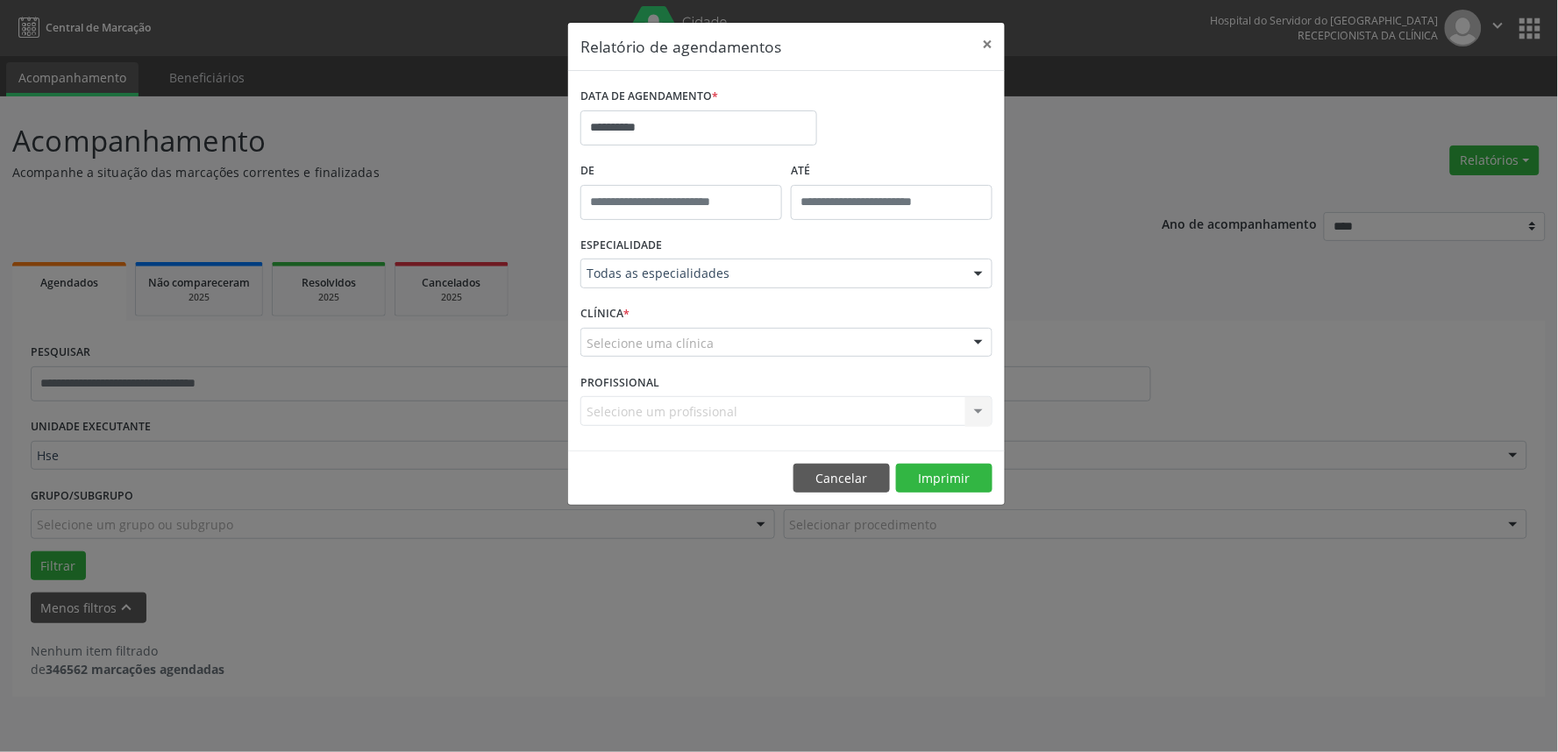
click at [739, 337] on div "Selecione uma clínica" at bounding box center [786, 343] width 412 height 30
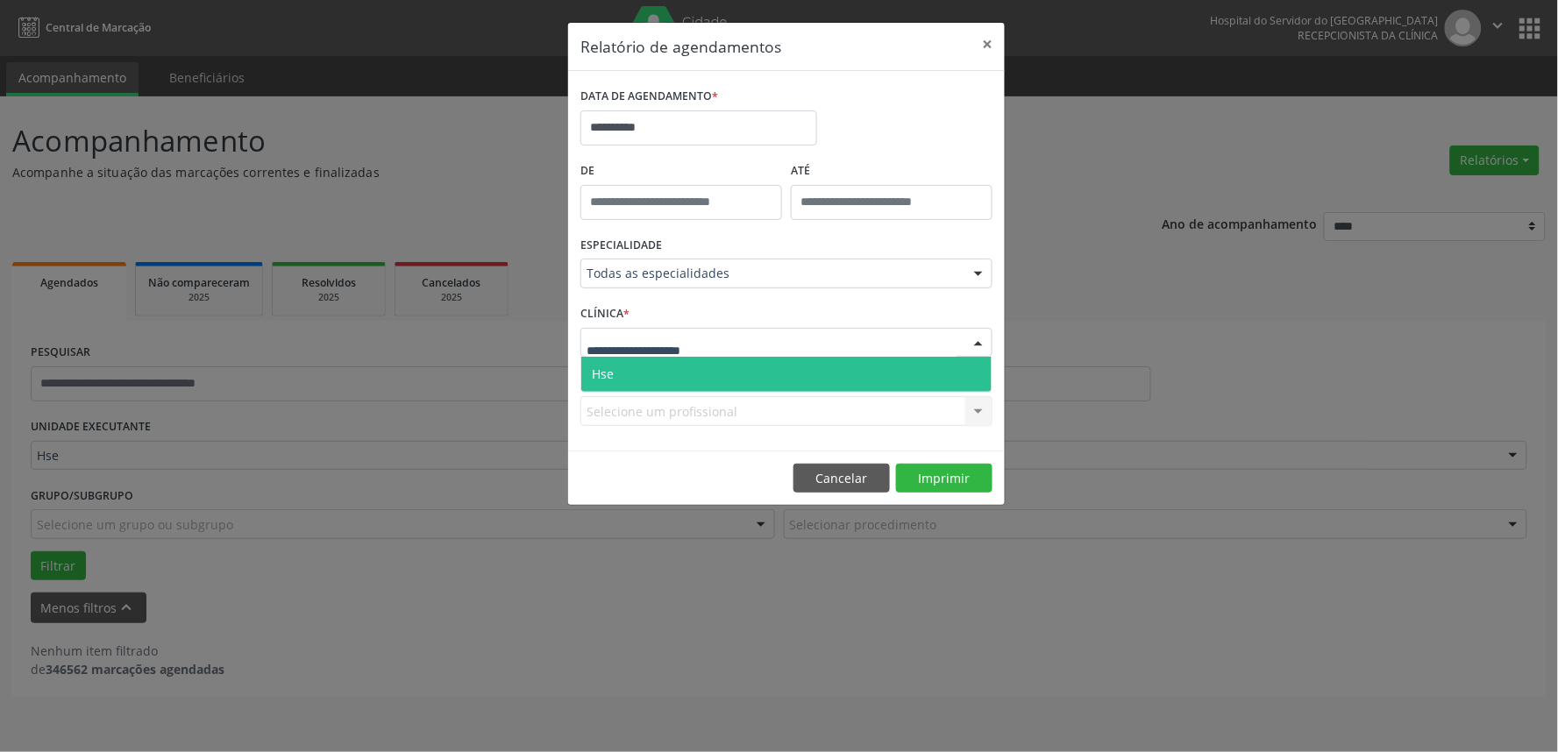
click at [722, 380] on span "Hse" at bounding box center [786, 374] width 410 height 35
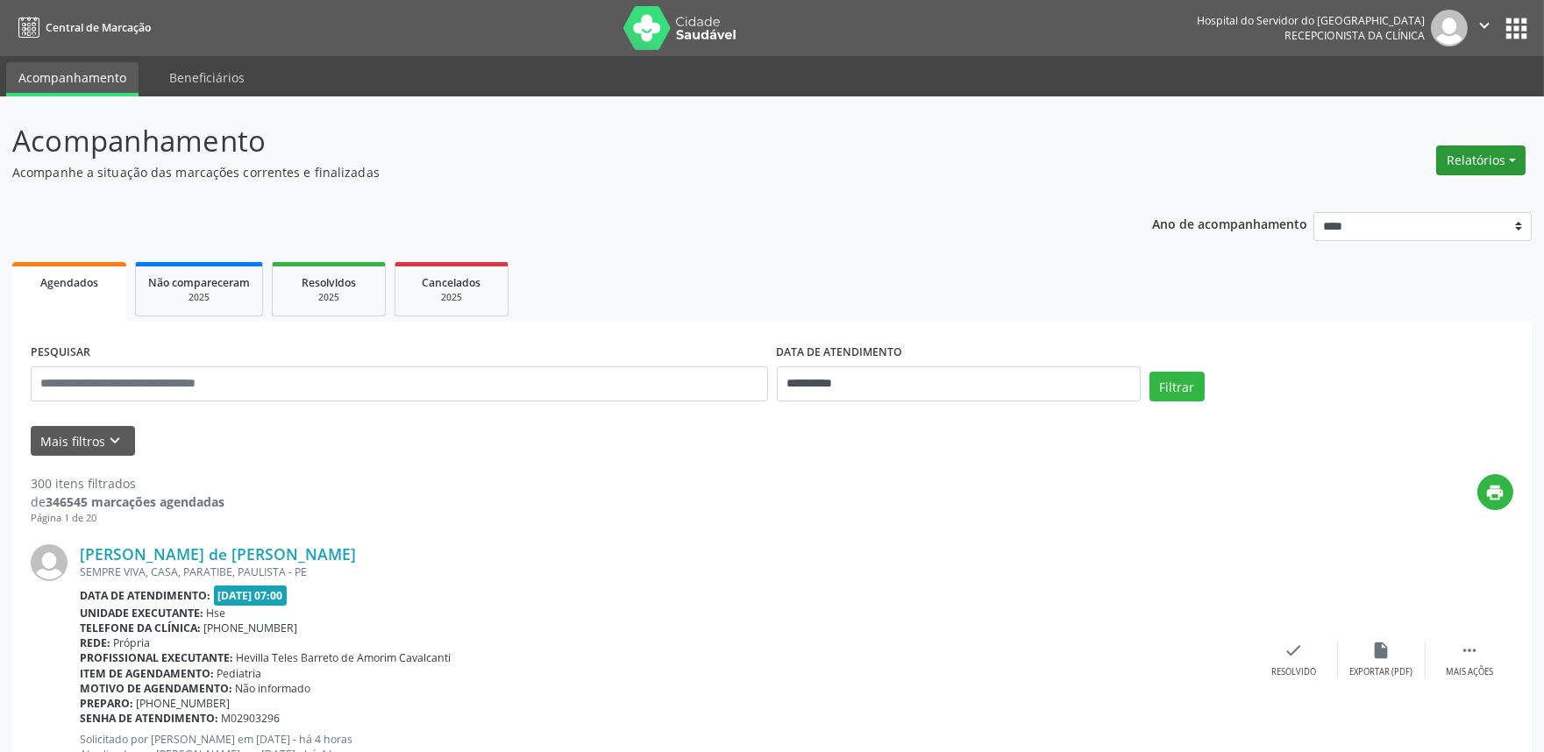
click at [1495, 153] on button "Relatórios" at bounding box center [1480, 161] width 89 height 30
click at [1457, 180] on ul "Agendamentos Procedimentos realizados" at bounding box center [1431, 209] width 190 height 63
click at [1453, 188] on link "Agendamentos" at bounding box center [1431, 197] width 188 height 25
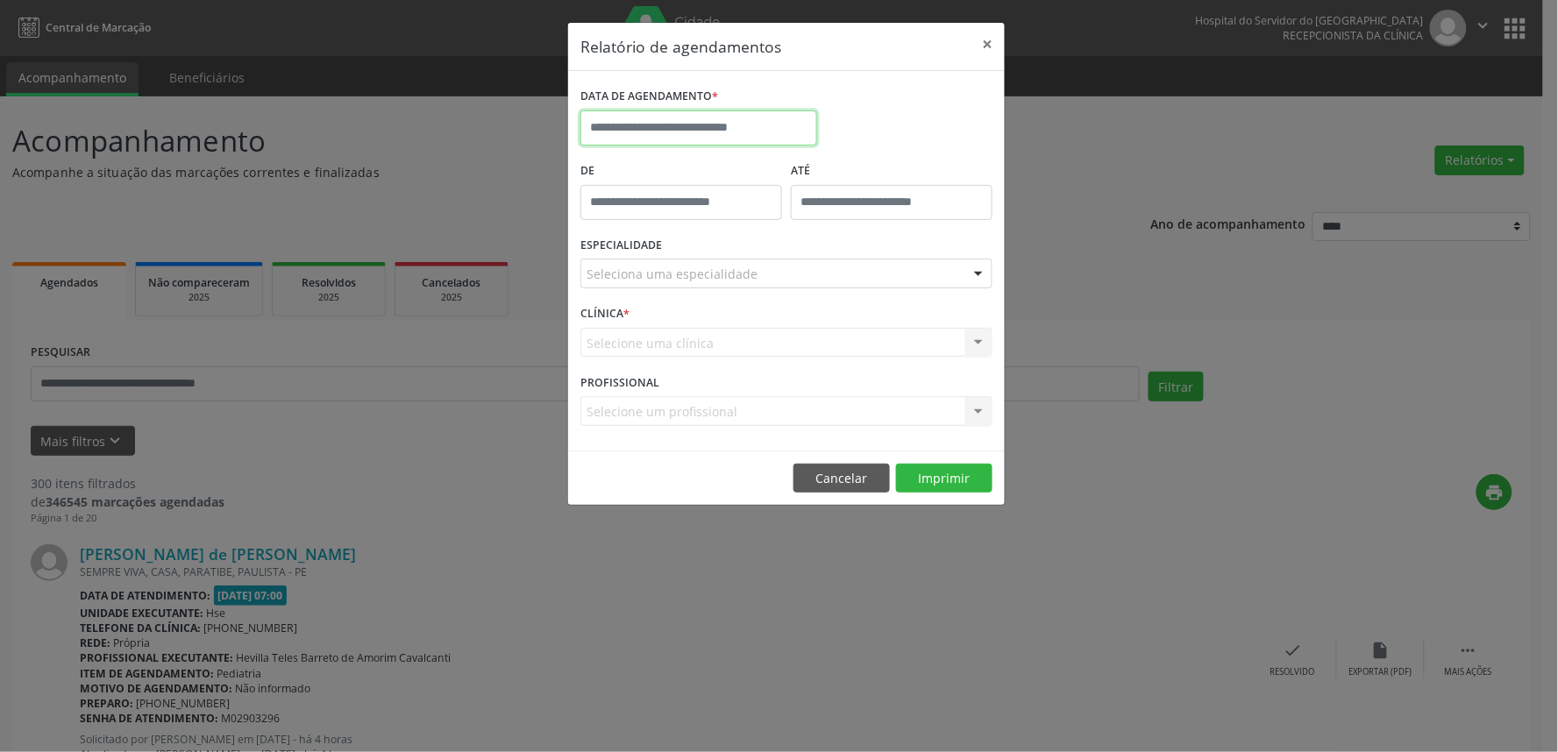
click at [716, 139] on input "text" at bounding box center [698, 127] width 237 height 35
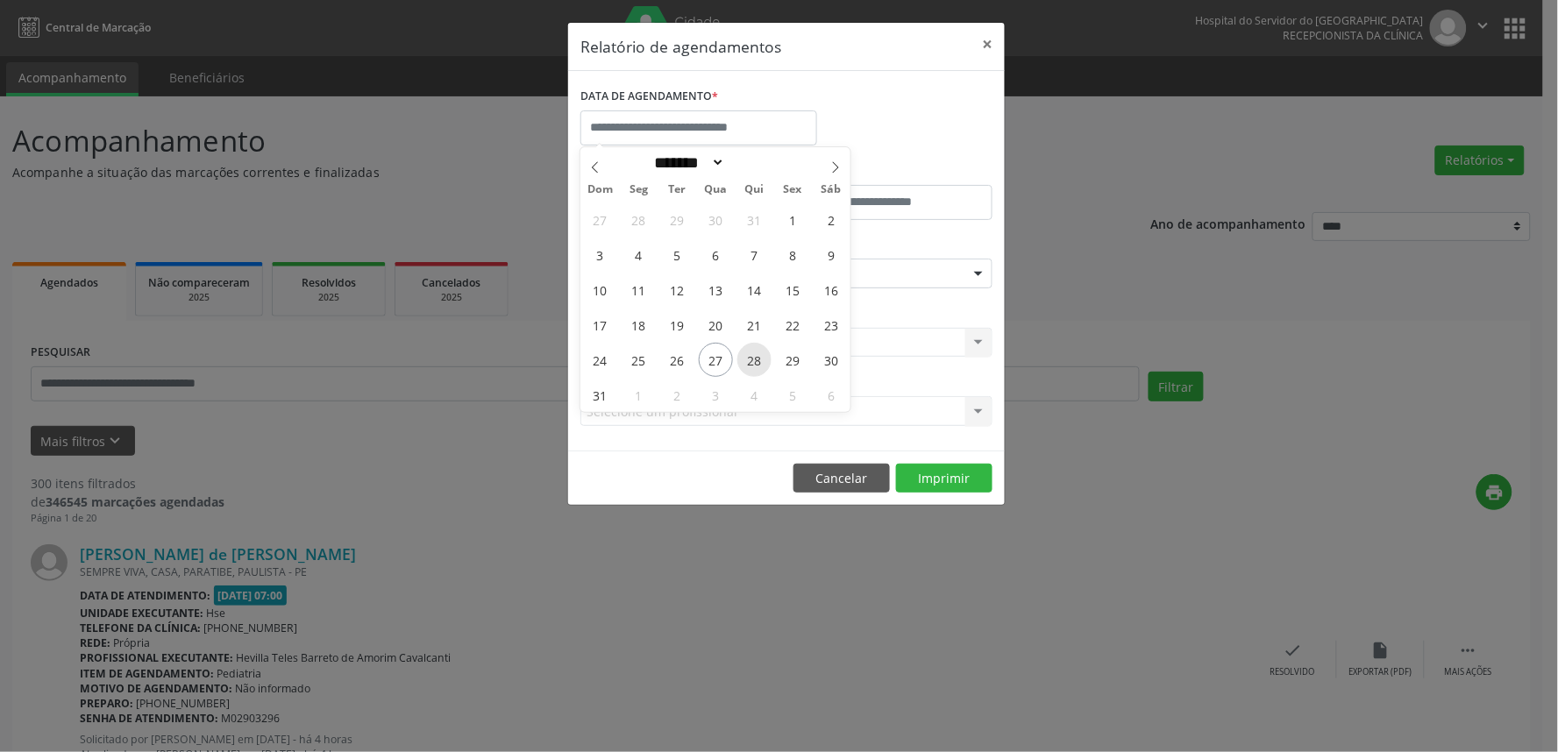
click at [764, 368] on span "28" at bounding box center [754, 360] width 34 height 34
type input "**********"
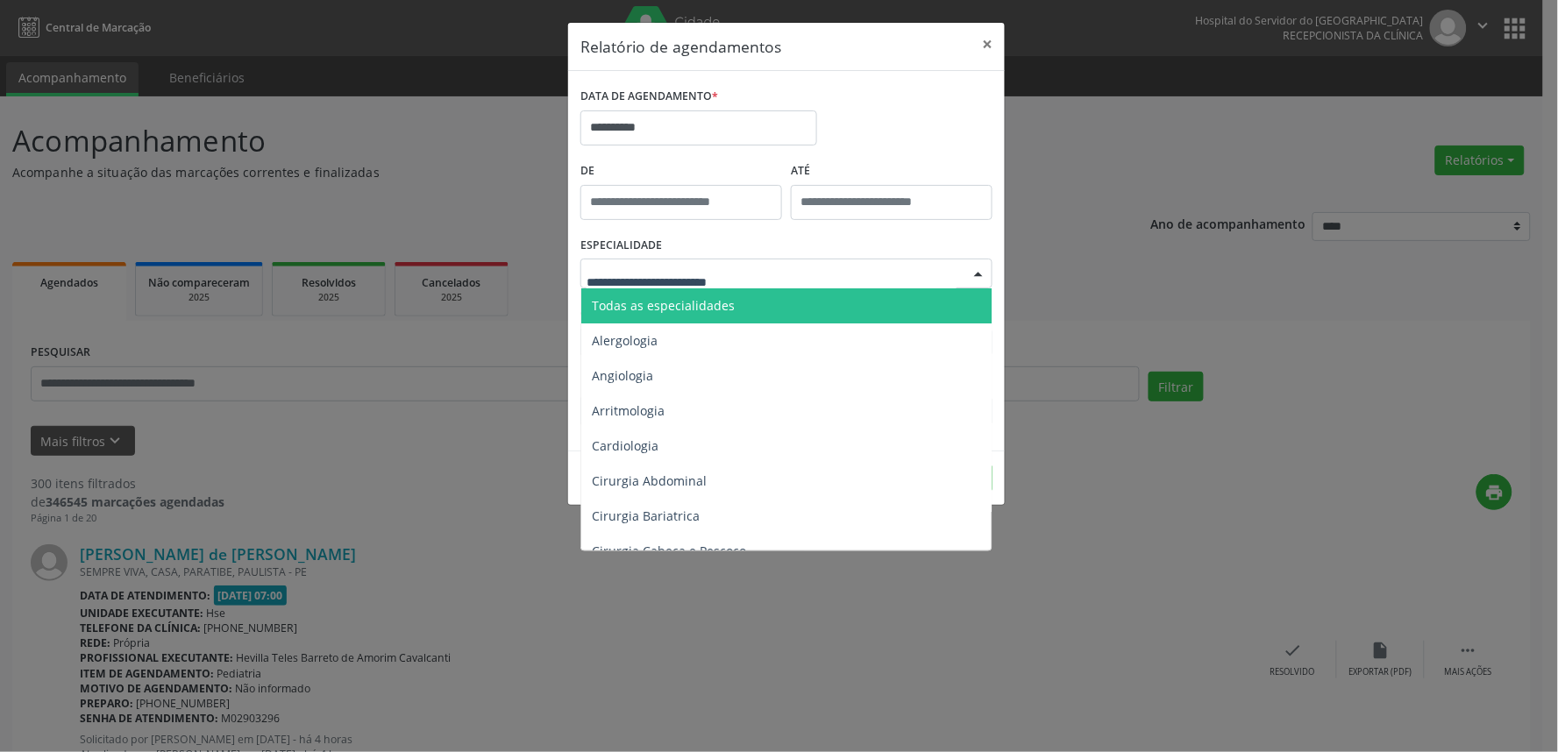
click at [809, 274] on div at bounding box center [786, 274] width 412 height 30
click at [792, 308] on span "Todas as especialidades" at bounding box center [787, 305] width 413 height 35
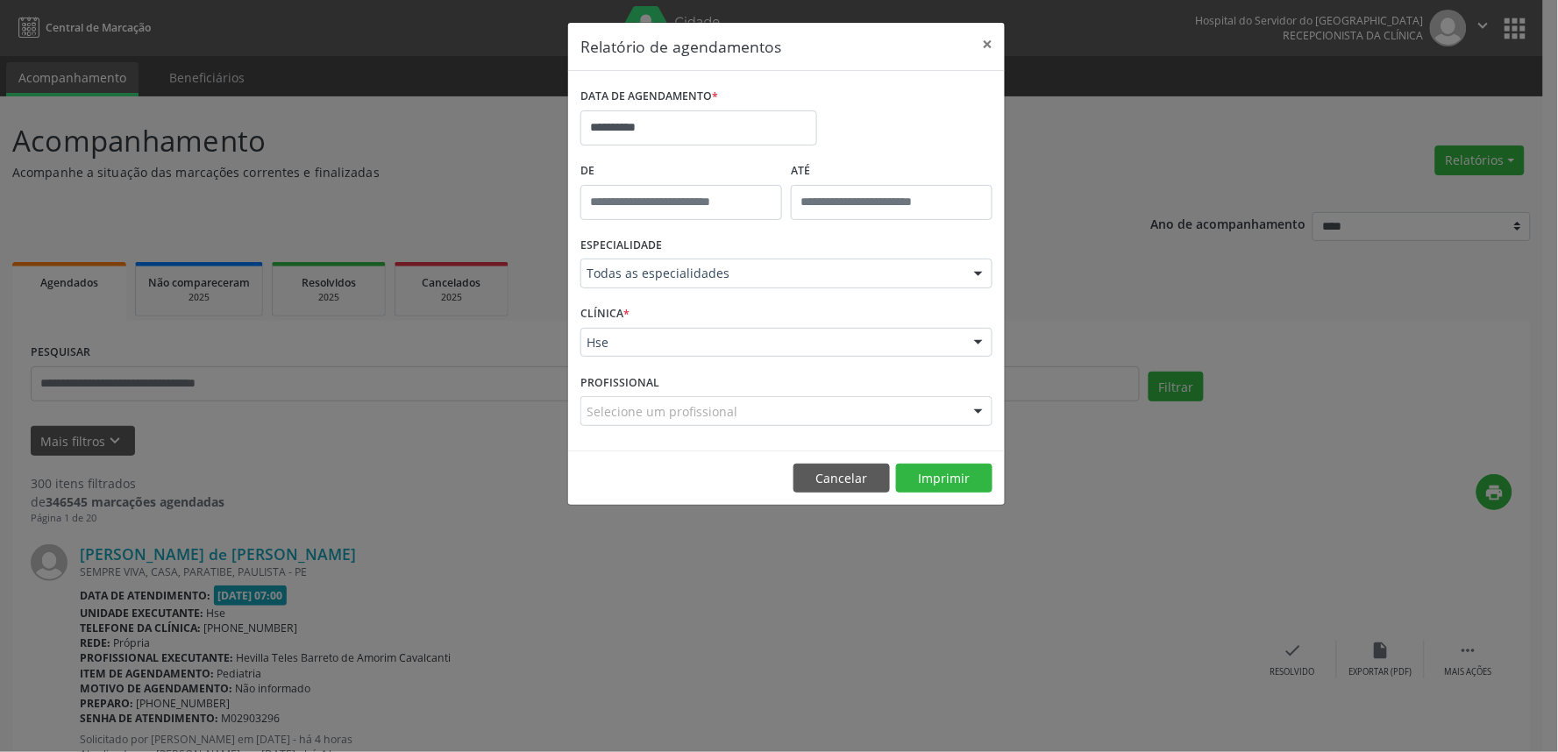
click at [800, 331] on div "Hse" at bounding box center [786, 343] width 412 height 30
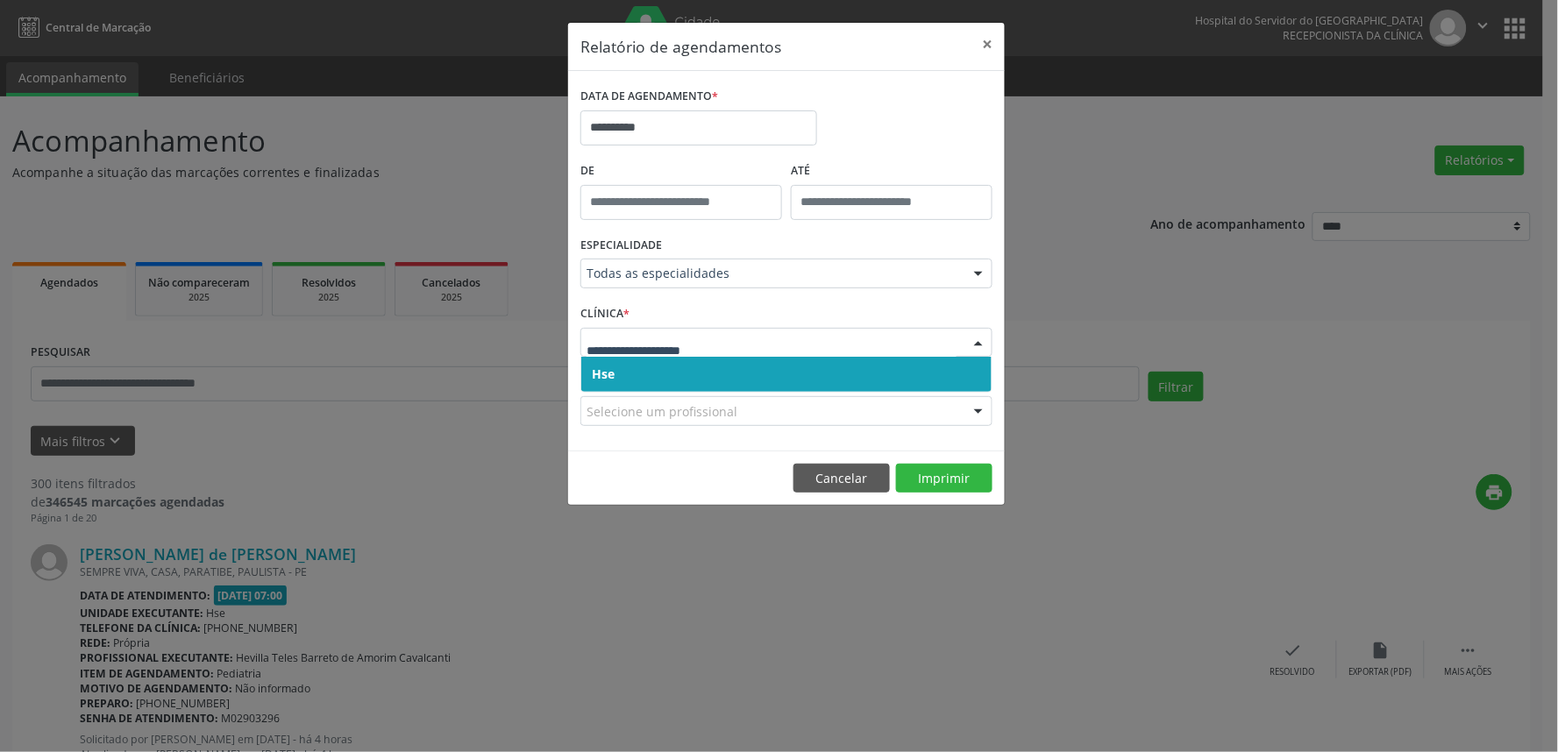
click at [780, 373] on span "Hse" at bounding box center [786, 374] width 410 height 35
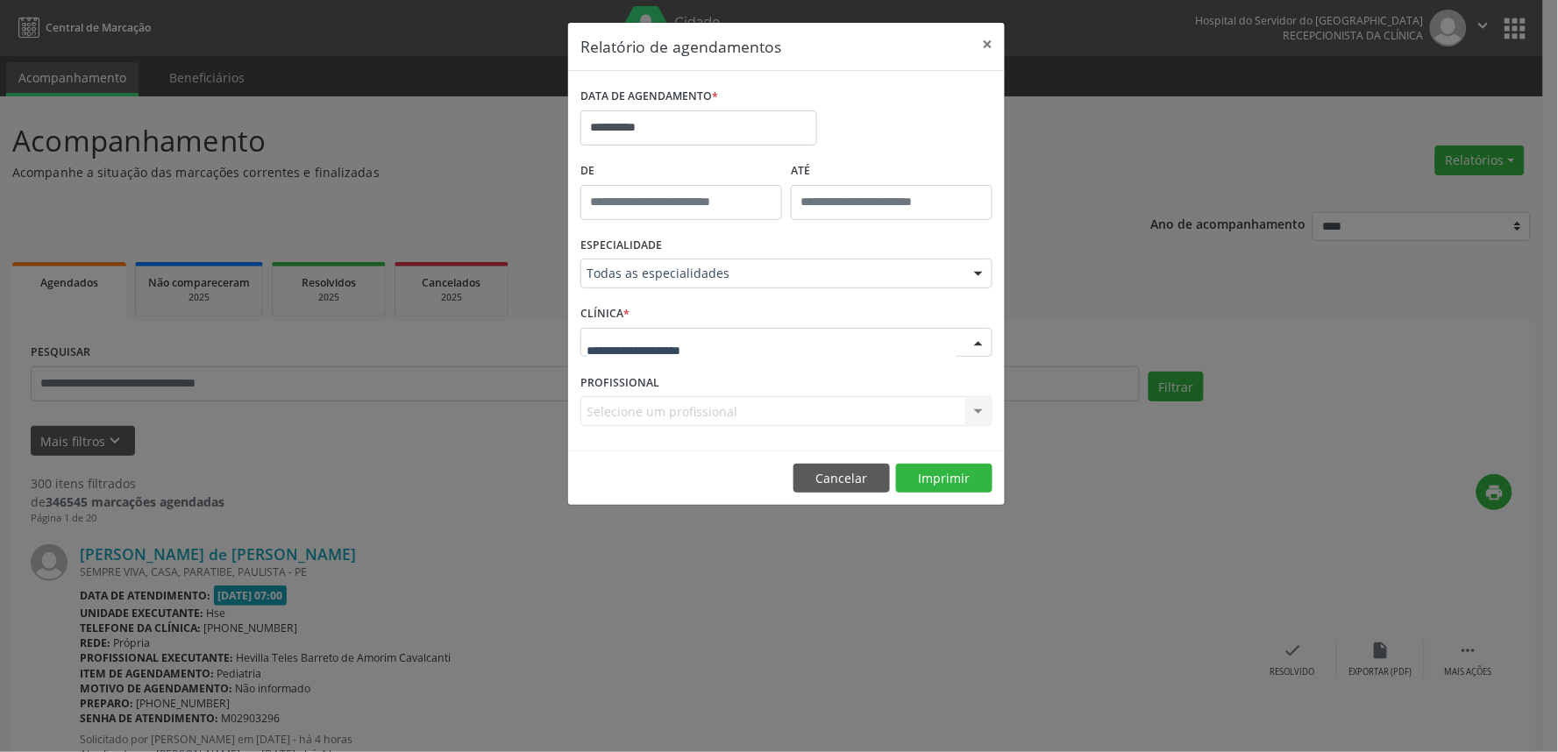
click at [791, 344] on div at bounding box center [786, 343] width 412 height 30
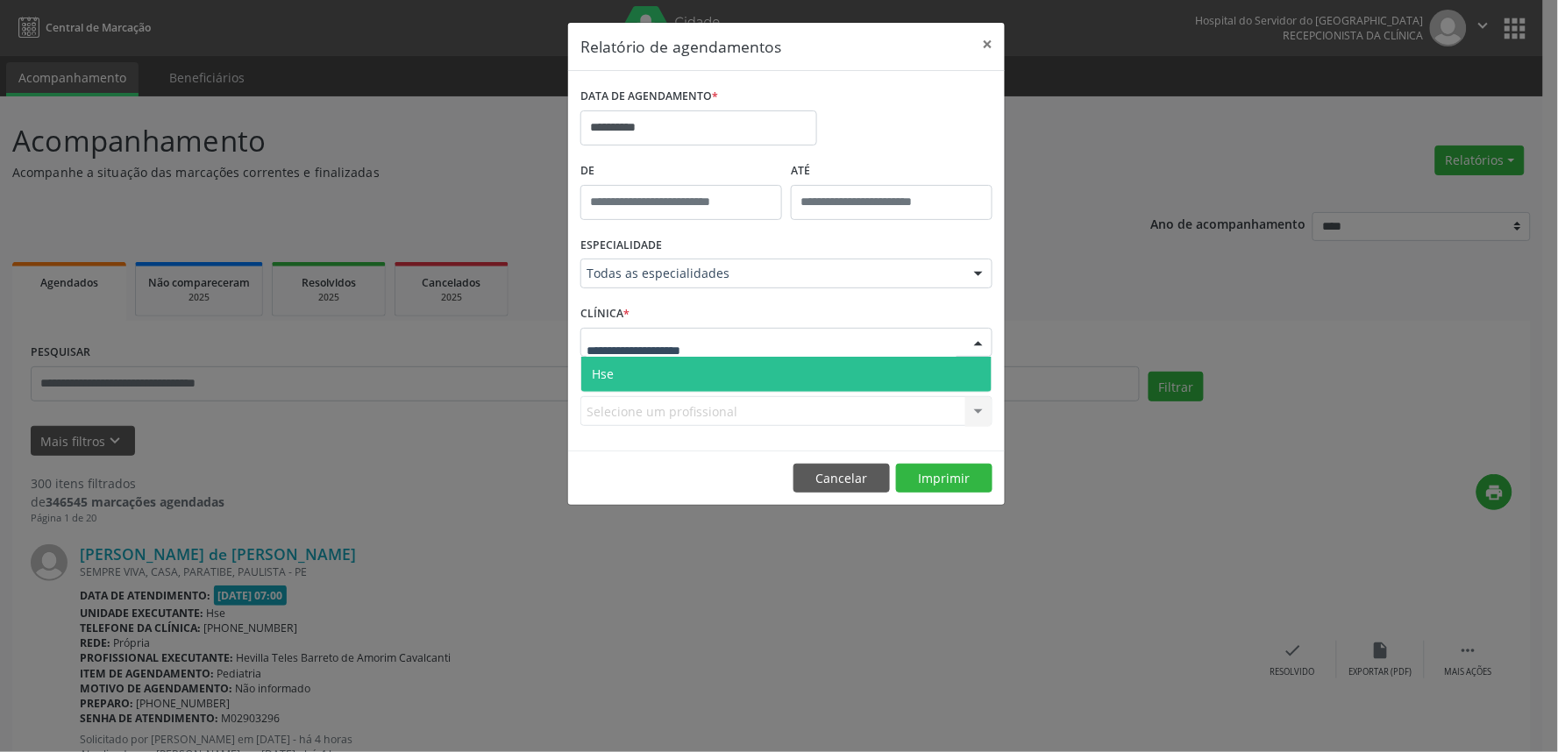
click at [783, 382] on span "Hse" at bounding box center [786, 374] width 410 height 35
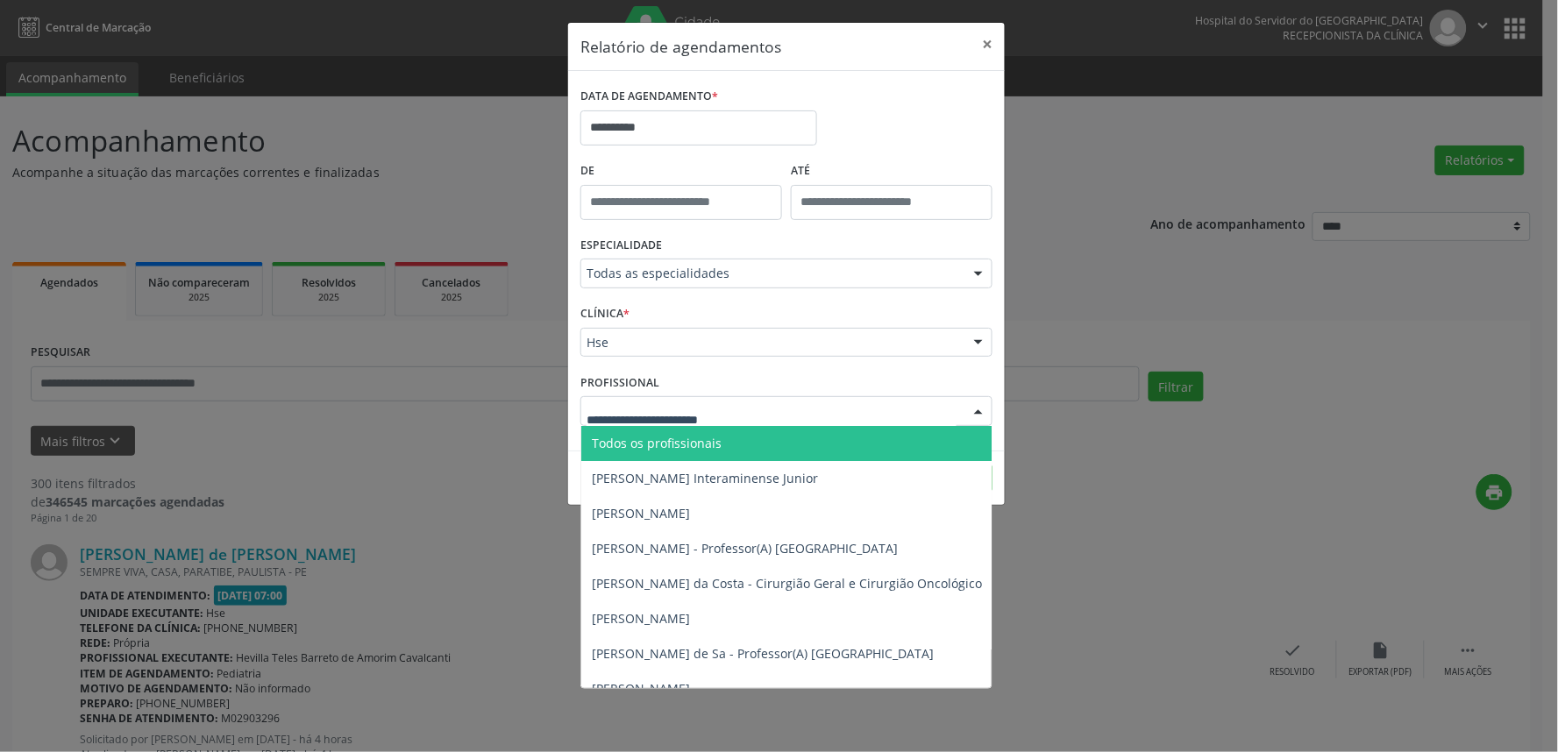
click at [800, 410] on div at bounding box center [786, 411] width 412 height 30
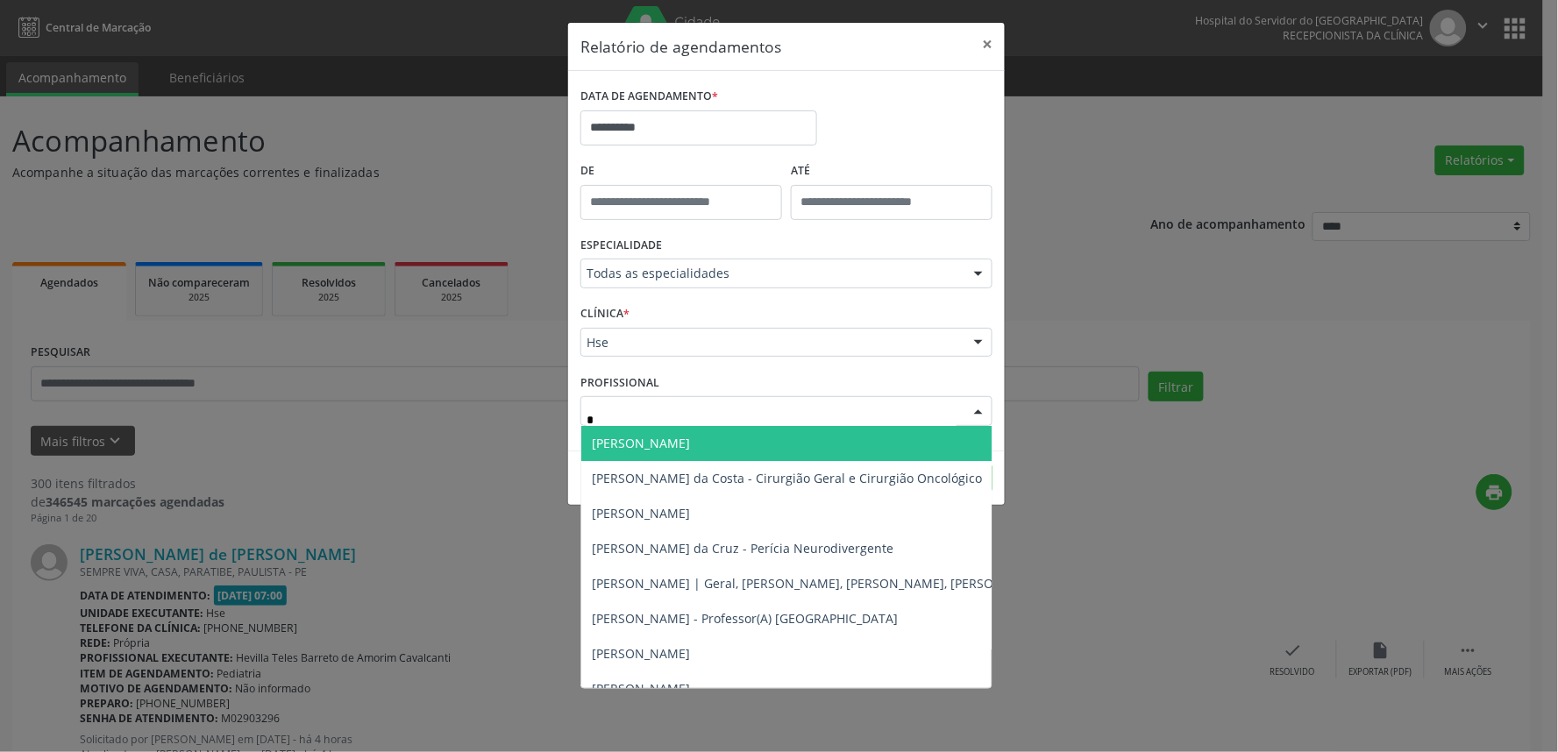
type input "**"
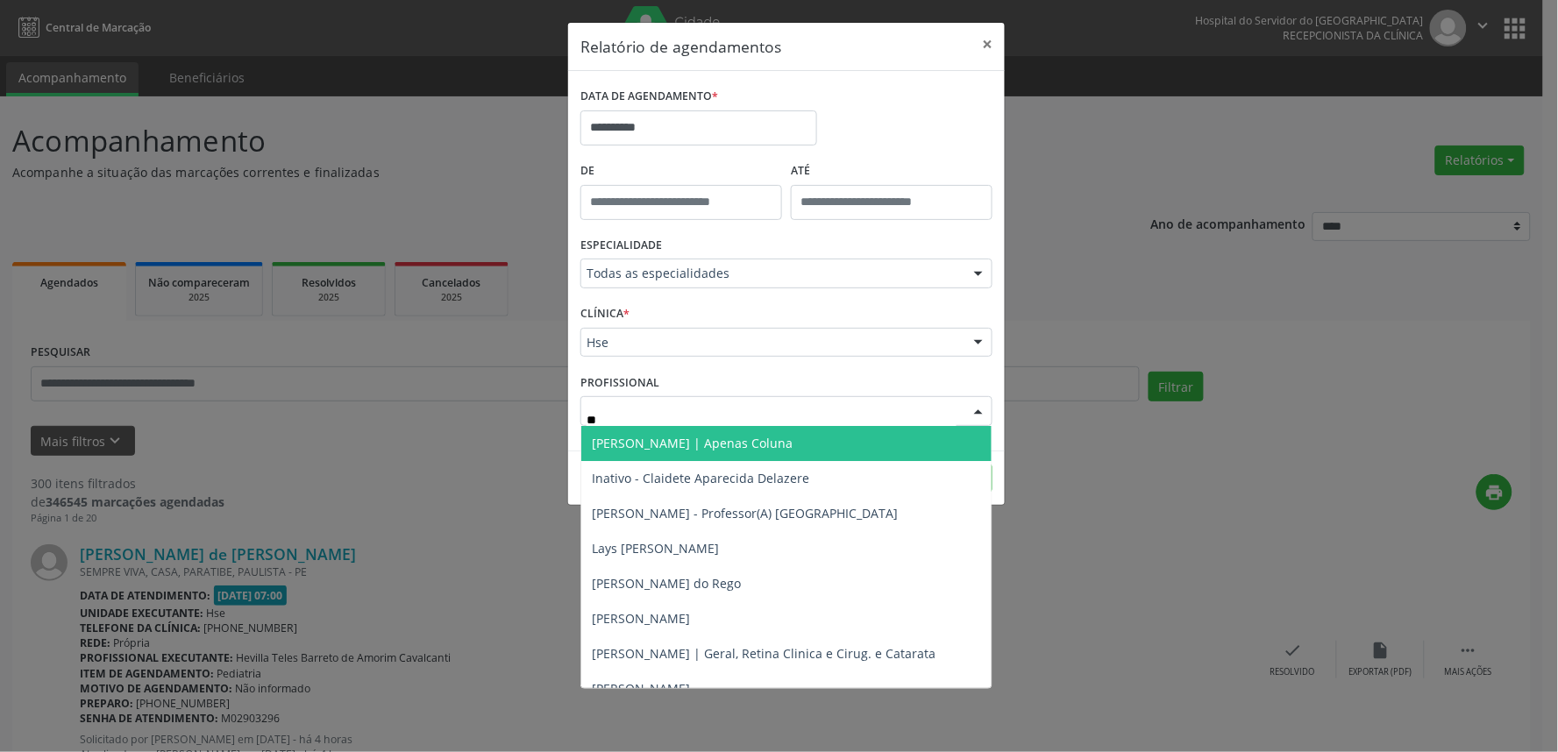
click at [883, 442] on span "[PERSON_NAME] | Apenas Coluna" at bounding box center [786, 443] width 410 height 35
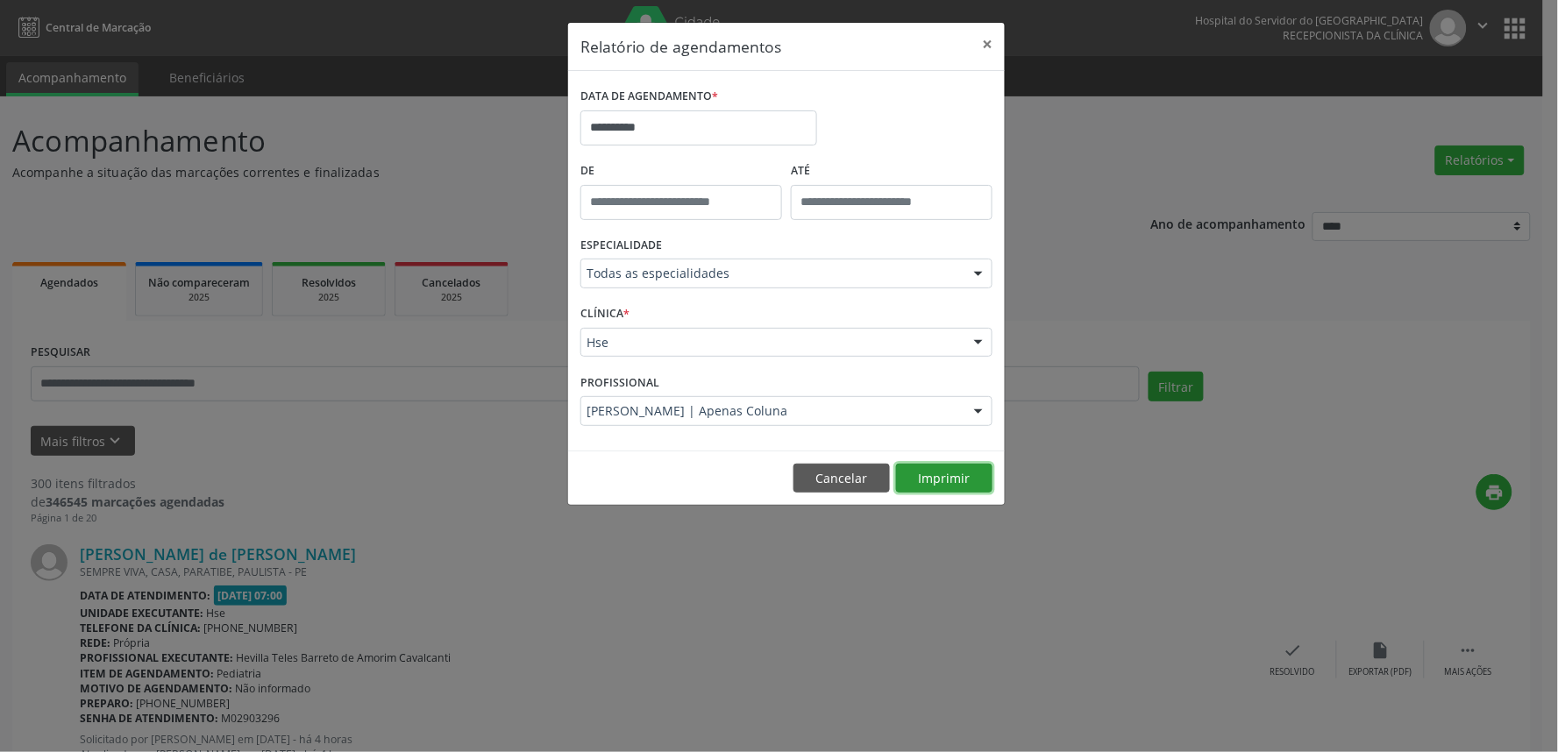
click at [913, 477] on button "Imprimir" at bounding box center [944, 479] width 96 height 30
click at [984, 45] on button "×" at bounding box center [987, 44] width 35 height 43
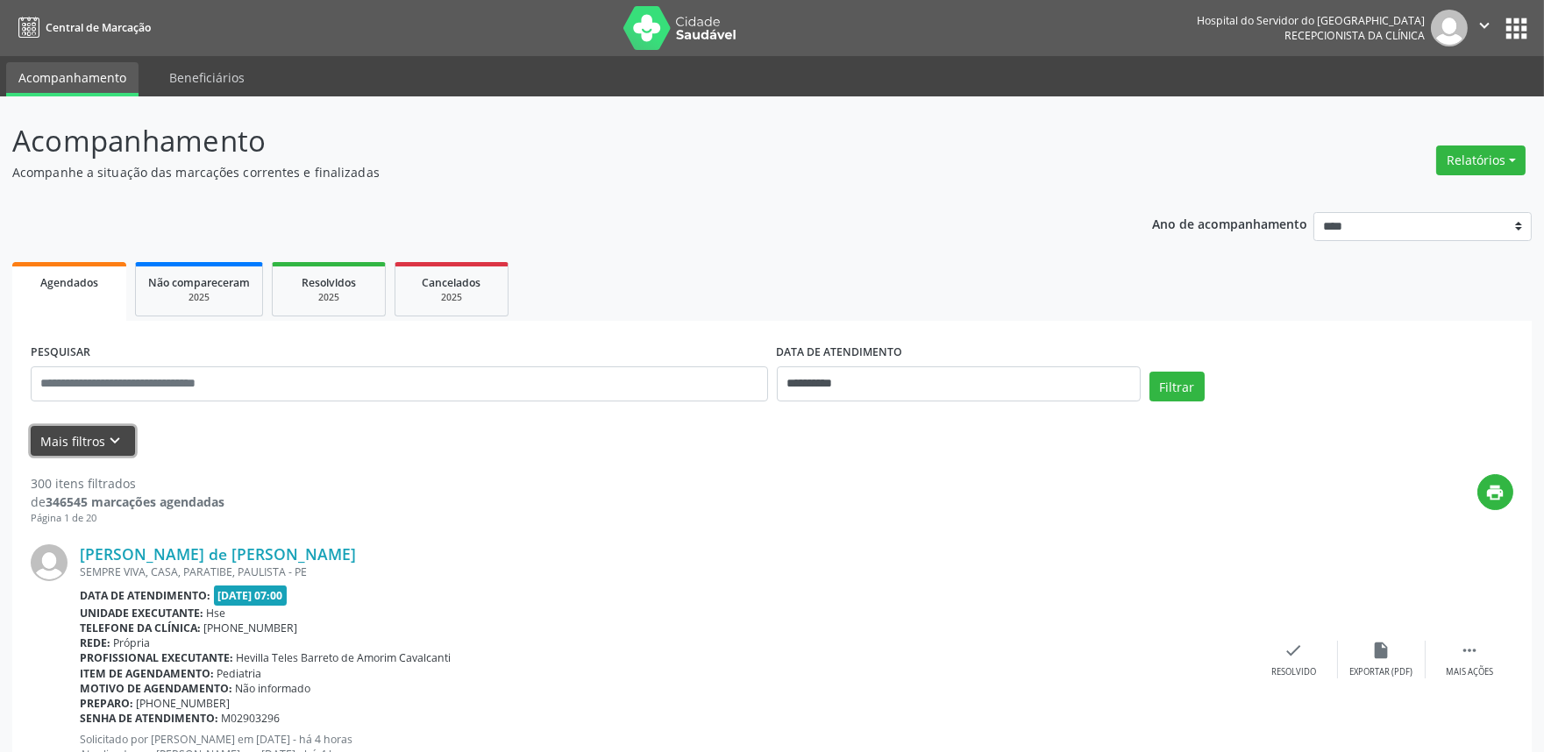
click at [112, 432] on icon "keyboard_arrow_down" at bounding box center [115, 440] width 19 height 19
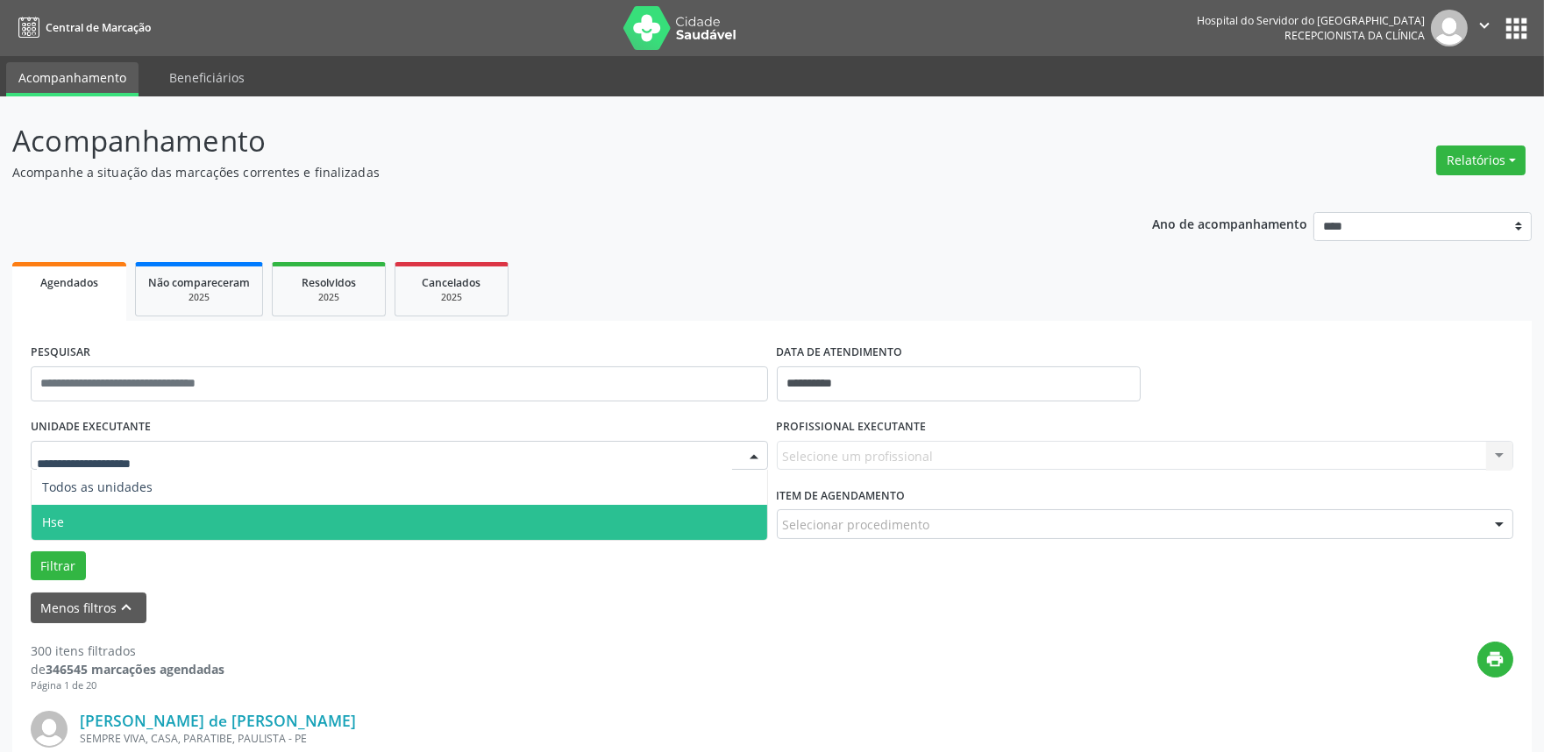
click at [145, 509] on span "Hse" at bounding box center [399, 522] width 735 height 35
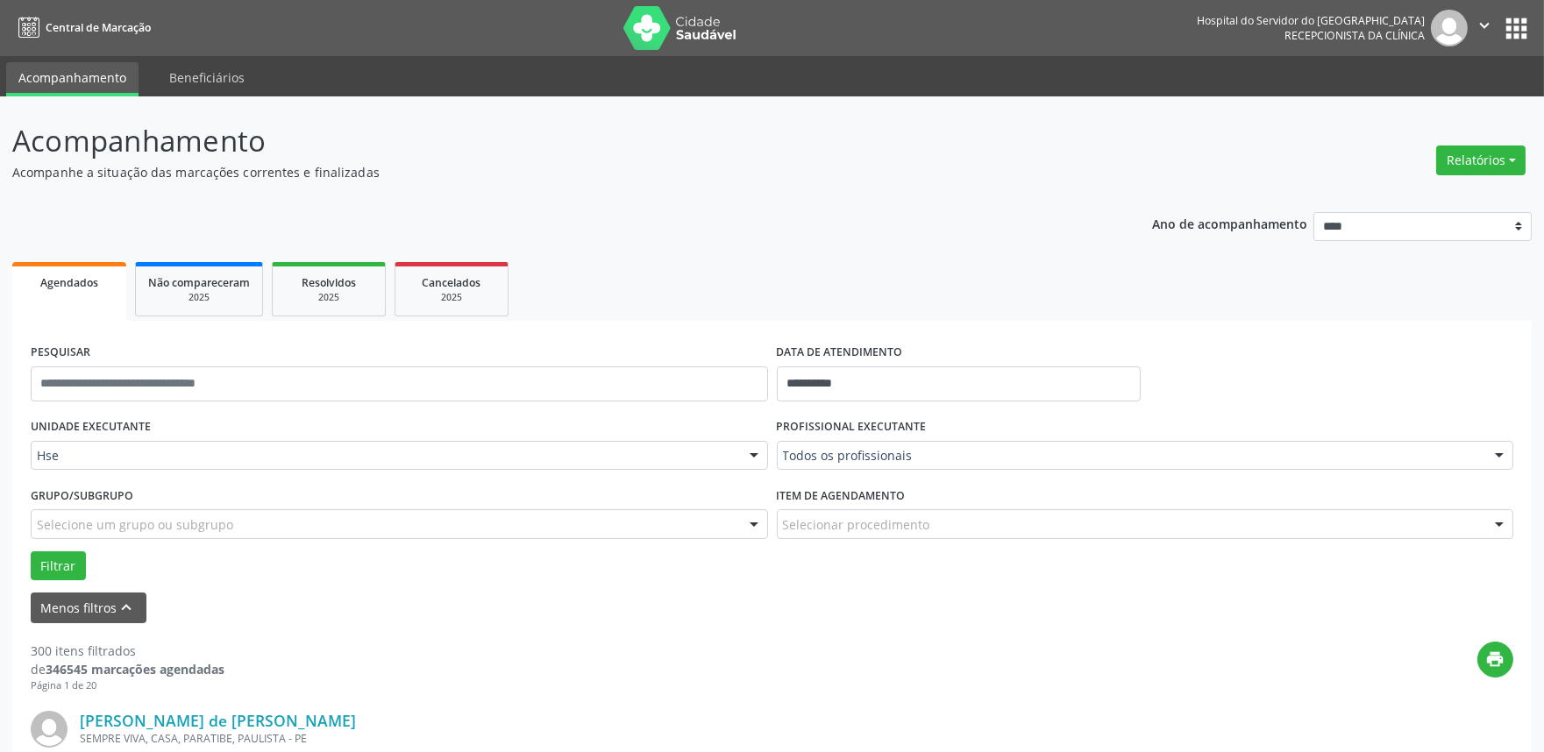
click at [864, 441] on div "Todos os profissionais" at bounding box center [1145, 456] width 737 height 30
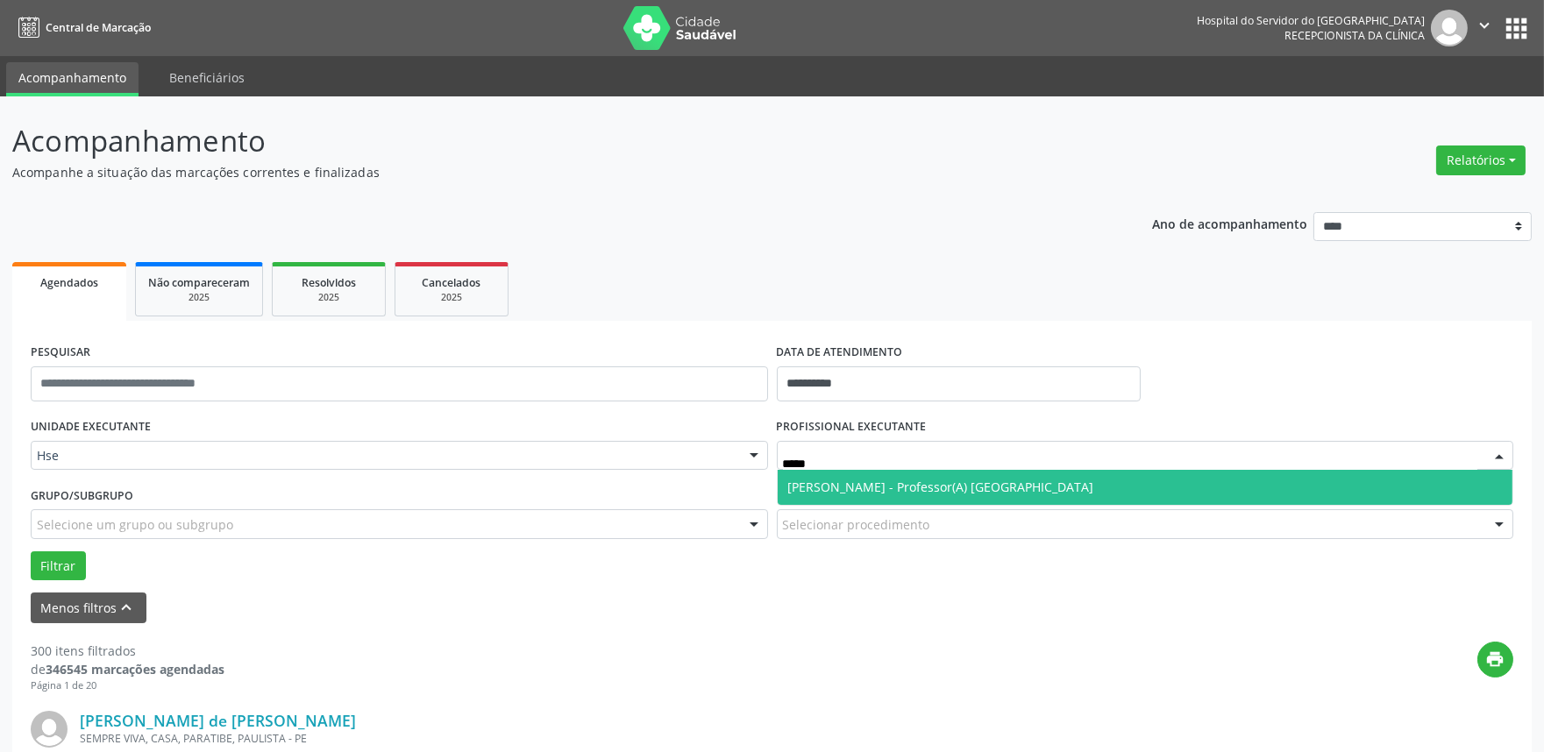
type input "******"
click at [881, 487] on span "[PERSON_NAME] - Professor(A) [GEOGRAPHIC_DATA]" at bounding box center [941, 487] width 306 height 17
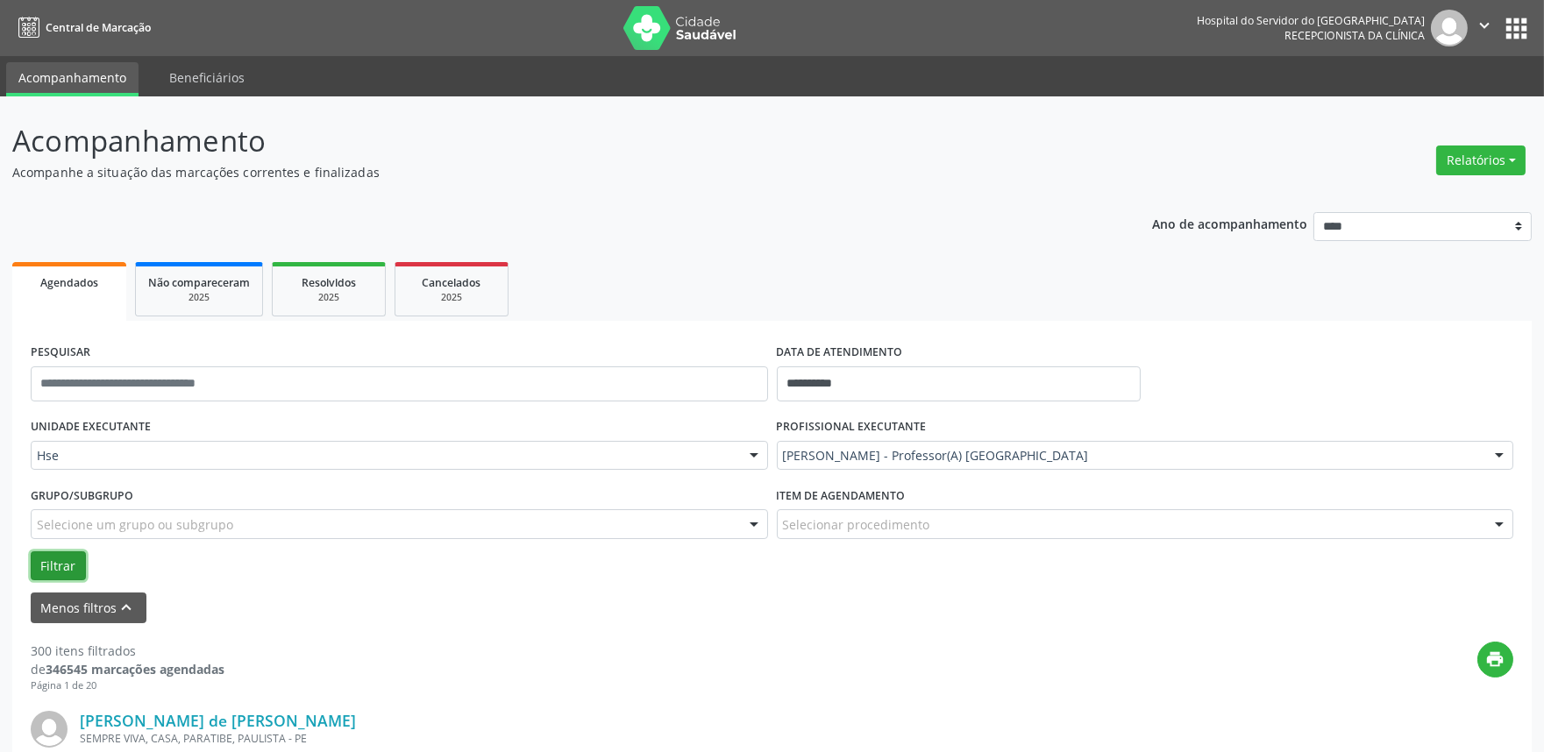
click at [48, 562] on button "Filtrar" at bounding box center [58, 566] width 55 height 30
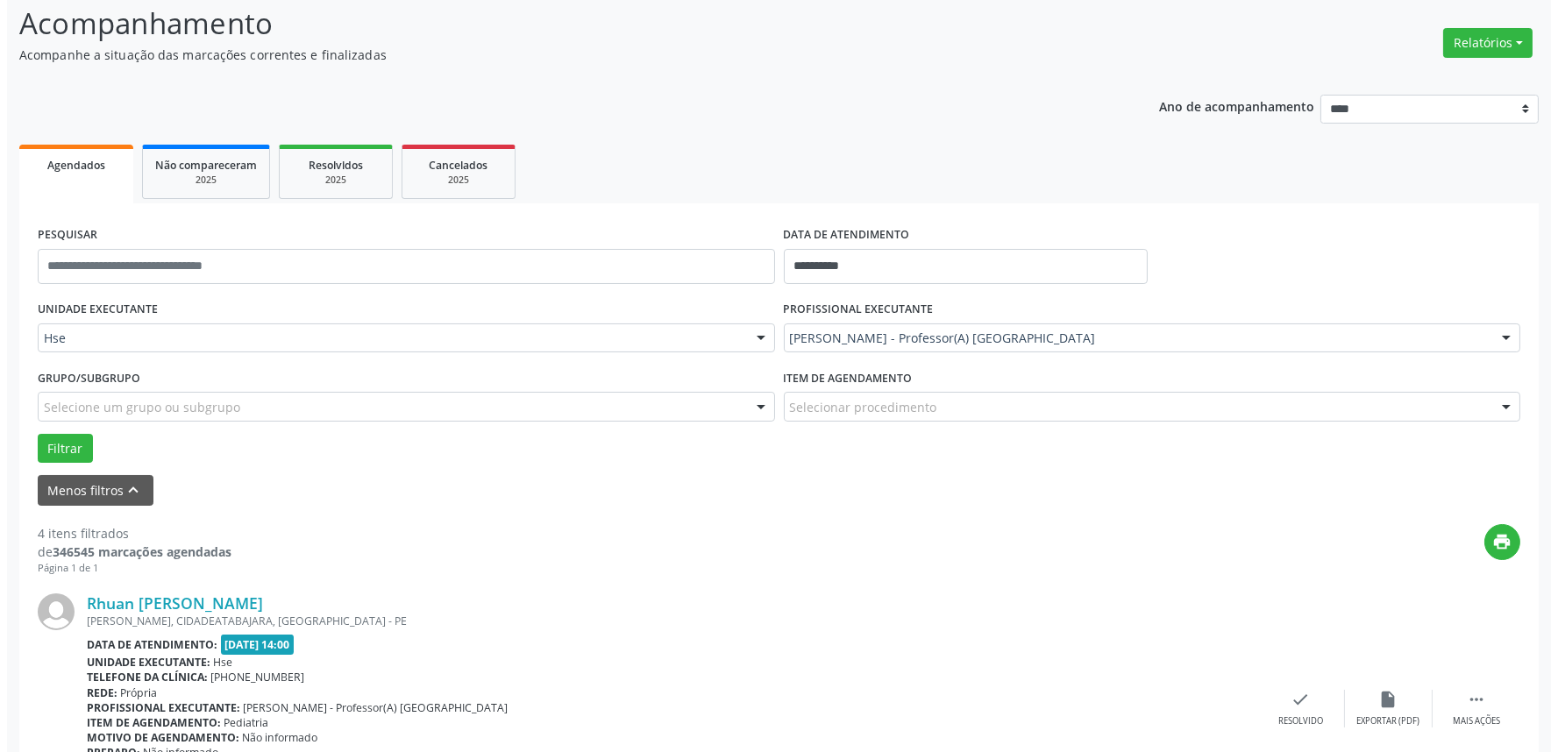
scroll to position [195, 0]
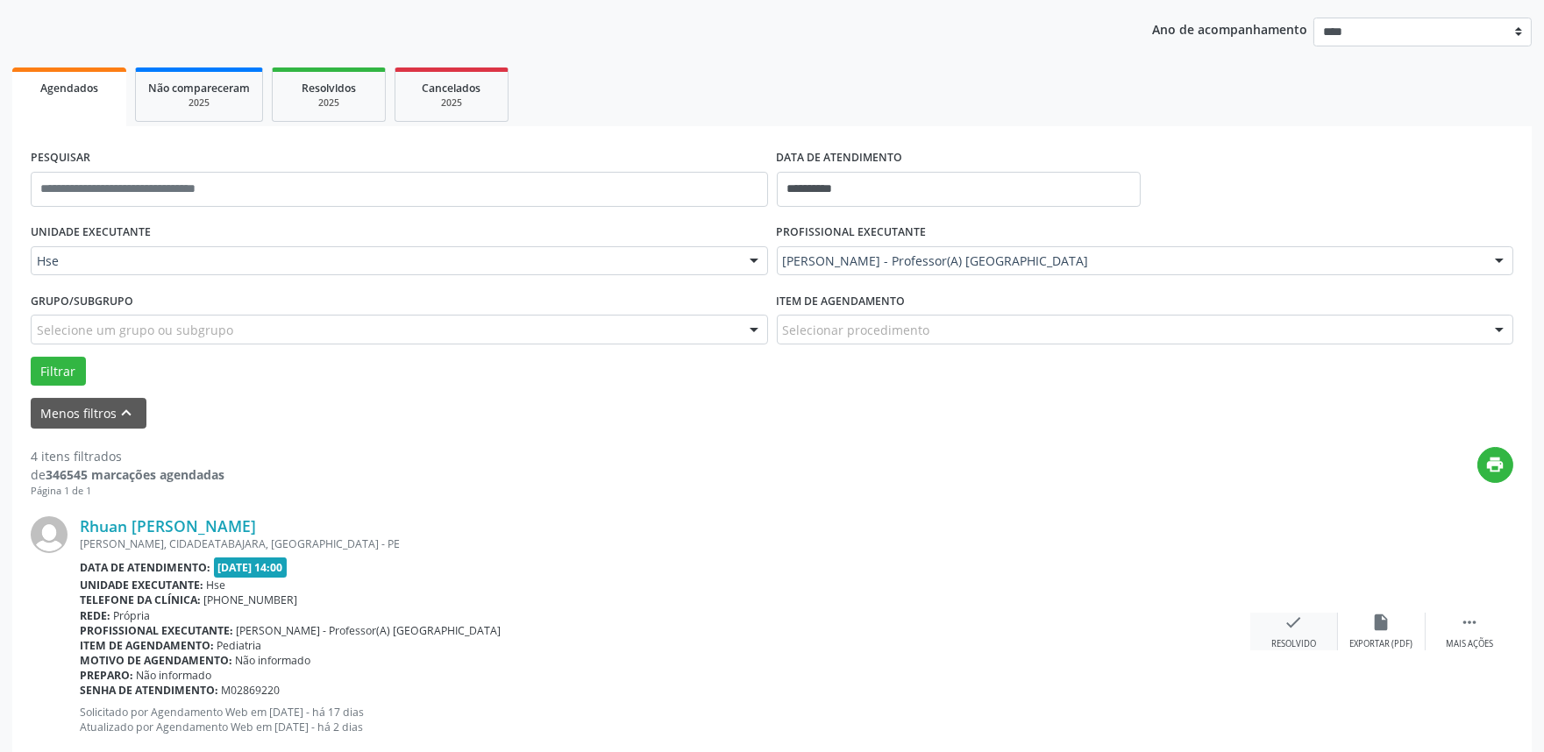
click at [1293, 627] on icon "check" at bounding box center [1293, 622] width 19 height 19
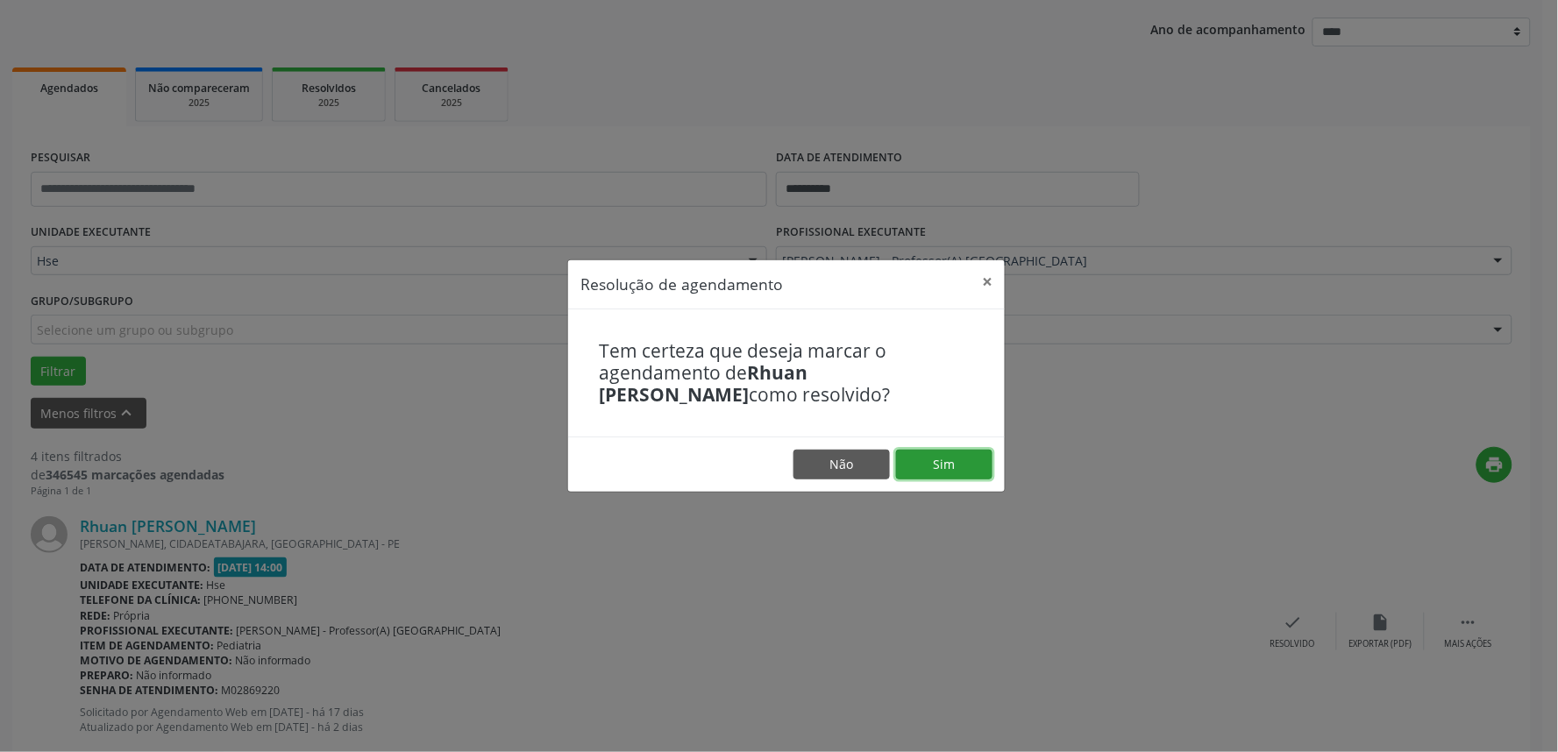
click at [952, 461] on button "Sim" at bounding box center [944, 465] width 96 height 30
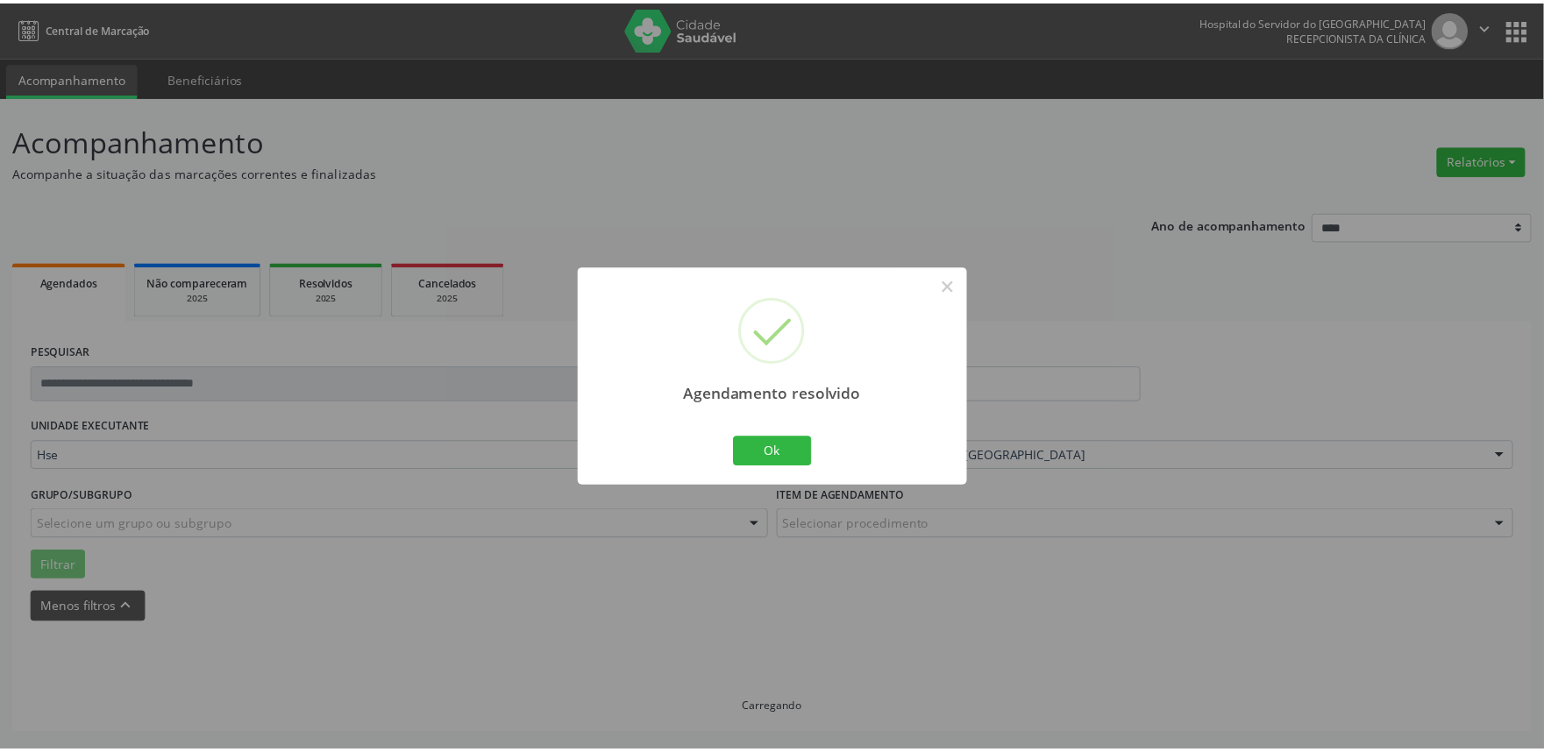
scroll to position [0, 0]
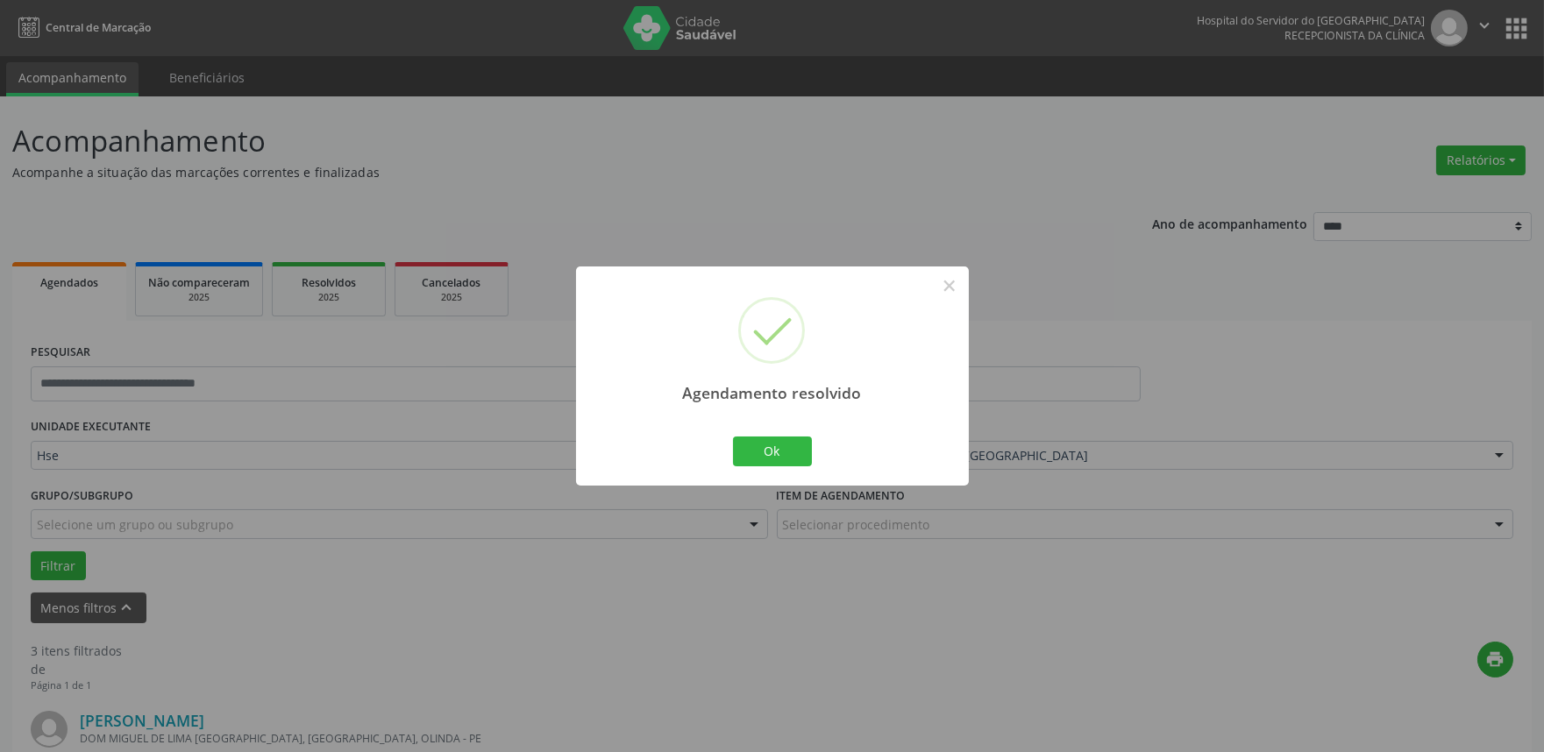
click at [793, 468] on div "Ok Cancel" at bounding box center [771, 451] width 87 height 37
click at [793, 459] on button "Ok" at bounding box center [772, 452] width 79 height 30
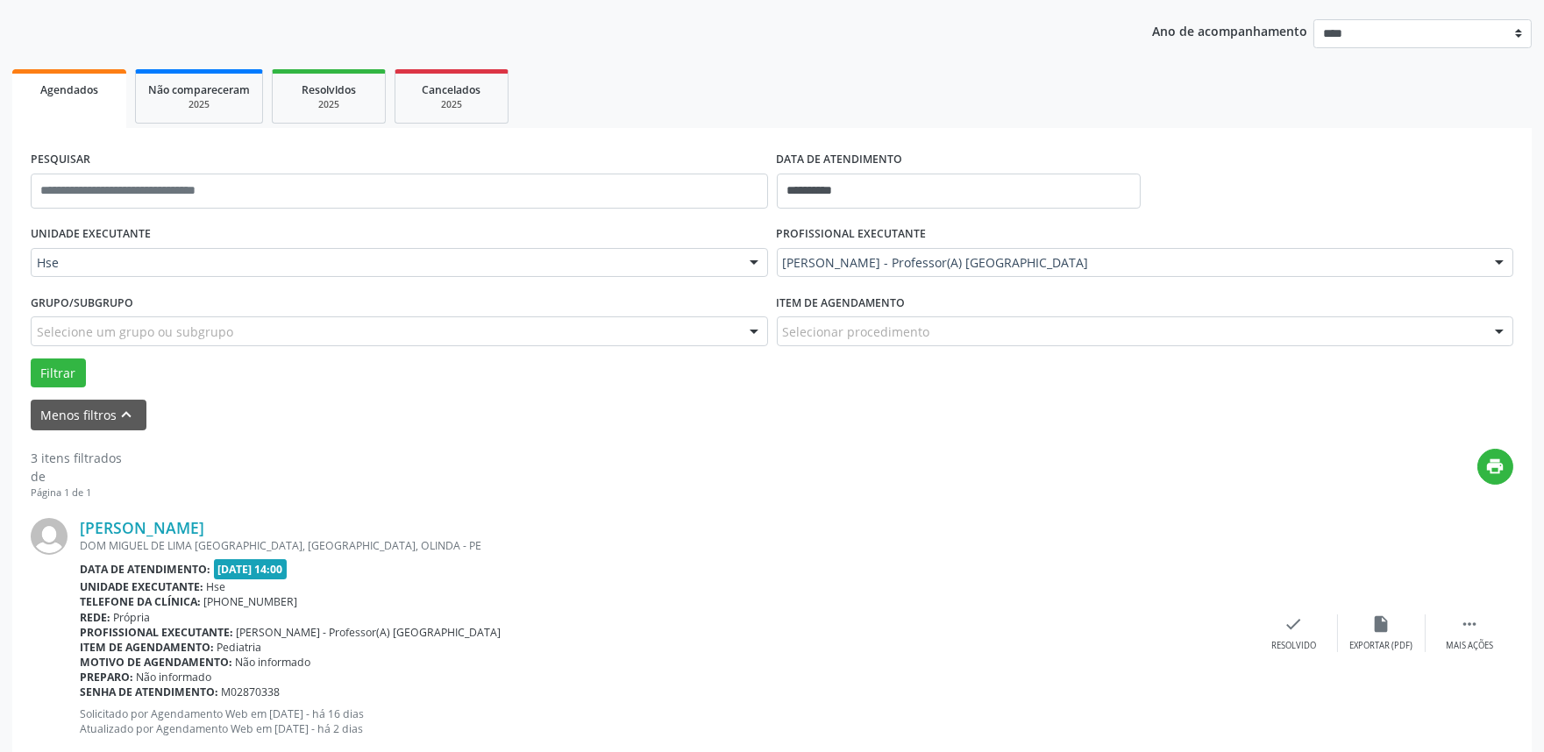
scroll to position [195, 0]
click at [1478, 629] on icon "" at bounding box center [1469, 622] width 19 height 19
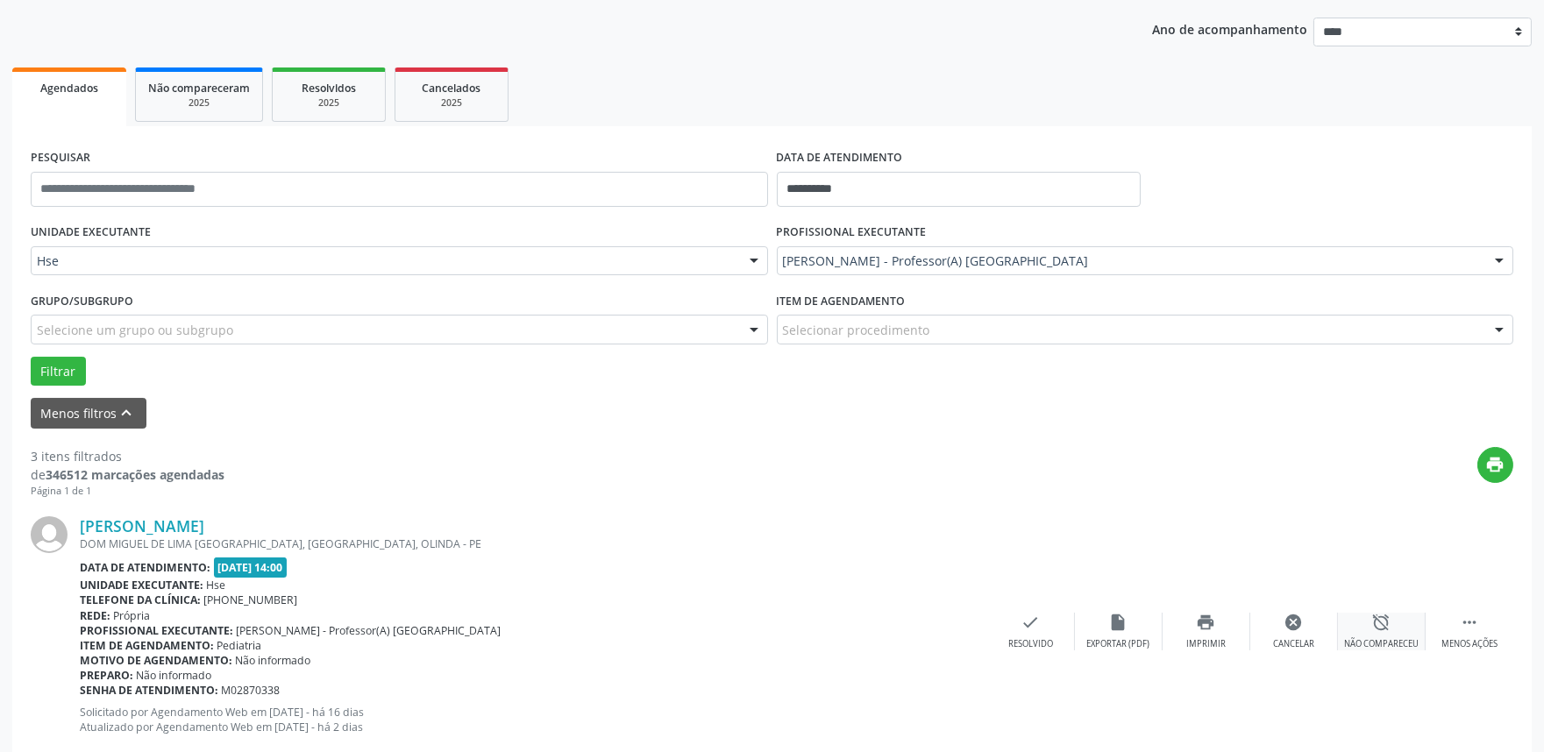
click at [1365, 618] on div "alarm_off Não compareceu" at bounding box center [1382, 632] width 88 height 38
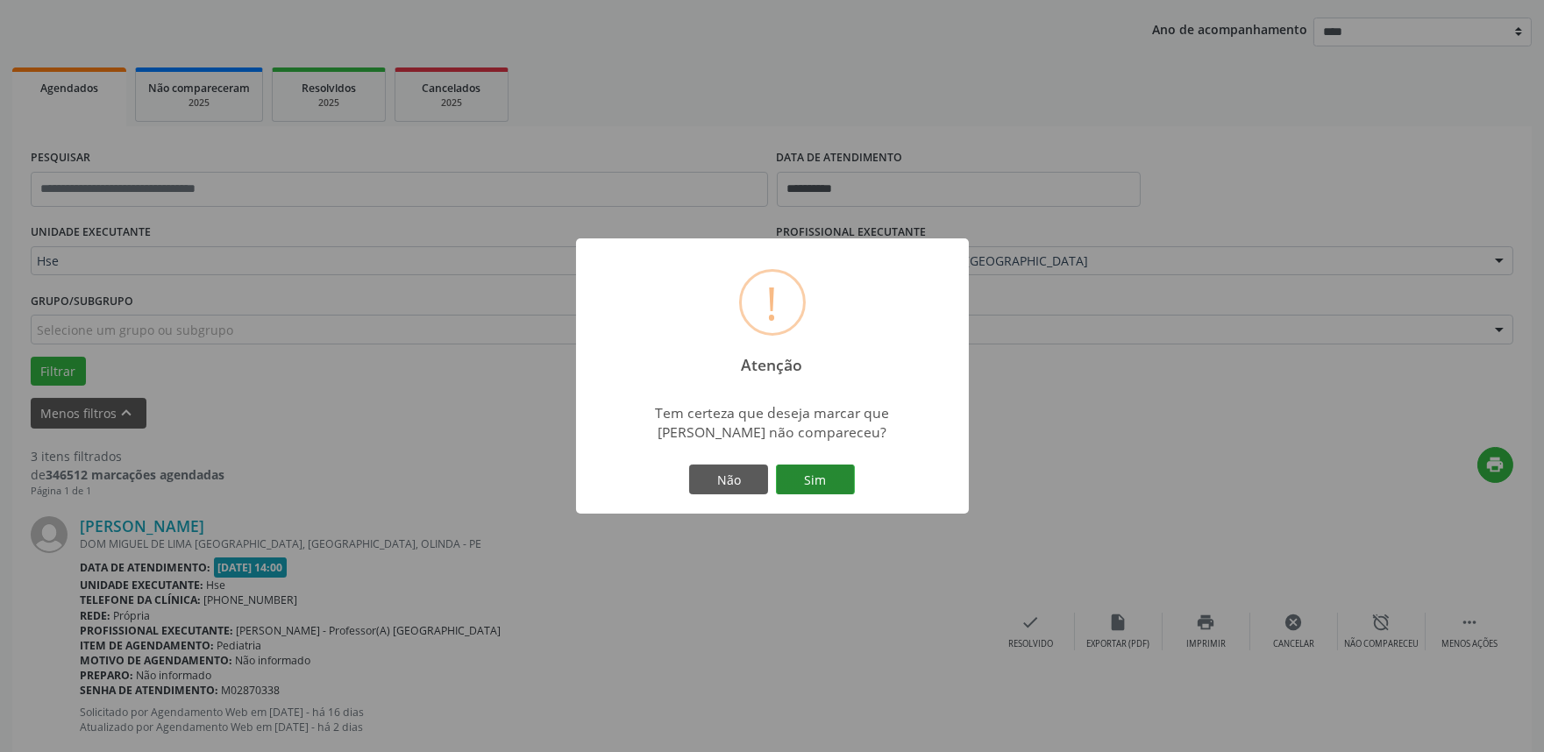
click at [829, 484] on button "Sim" at bounding box center [815, 480] width 79 height 30
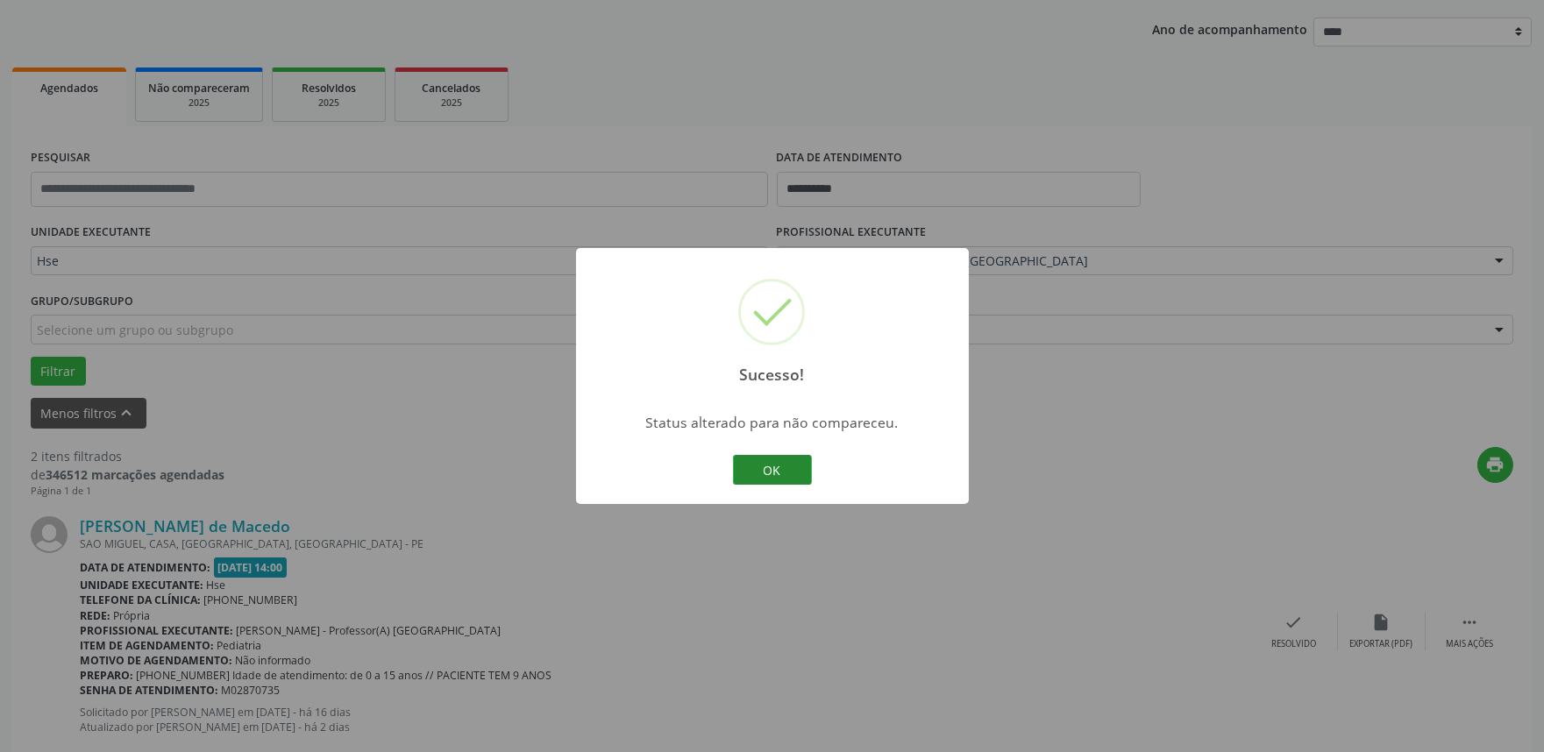
click at [750, 474] on button "OK" at bounding box center [772, 470] width 79 height 30
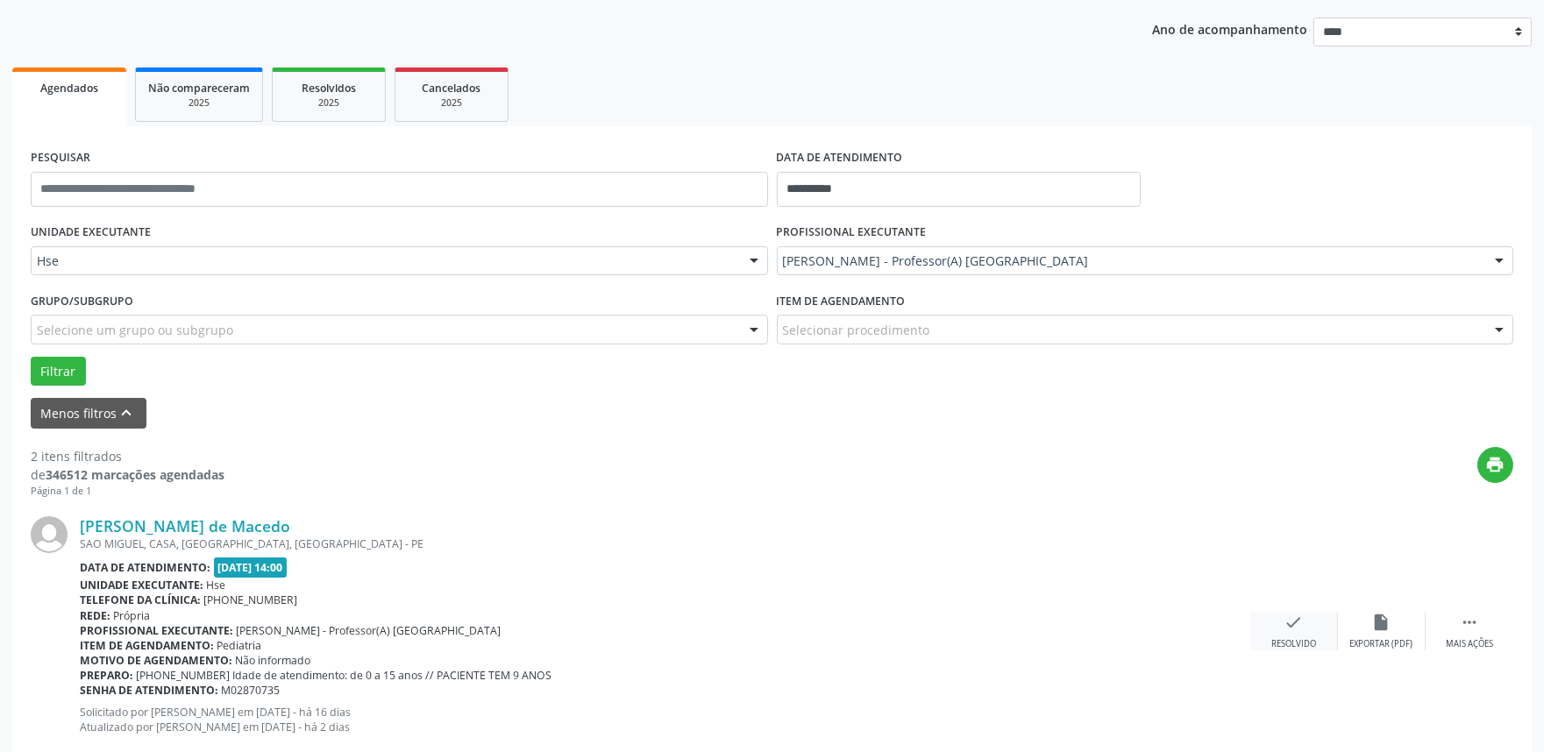
click at [1286, 635] on div "check Resolvido" at bounding box center [1294, 632] width 88 height 38
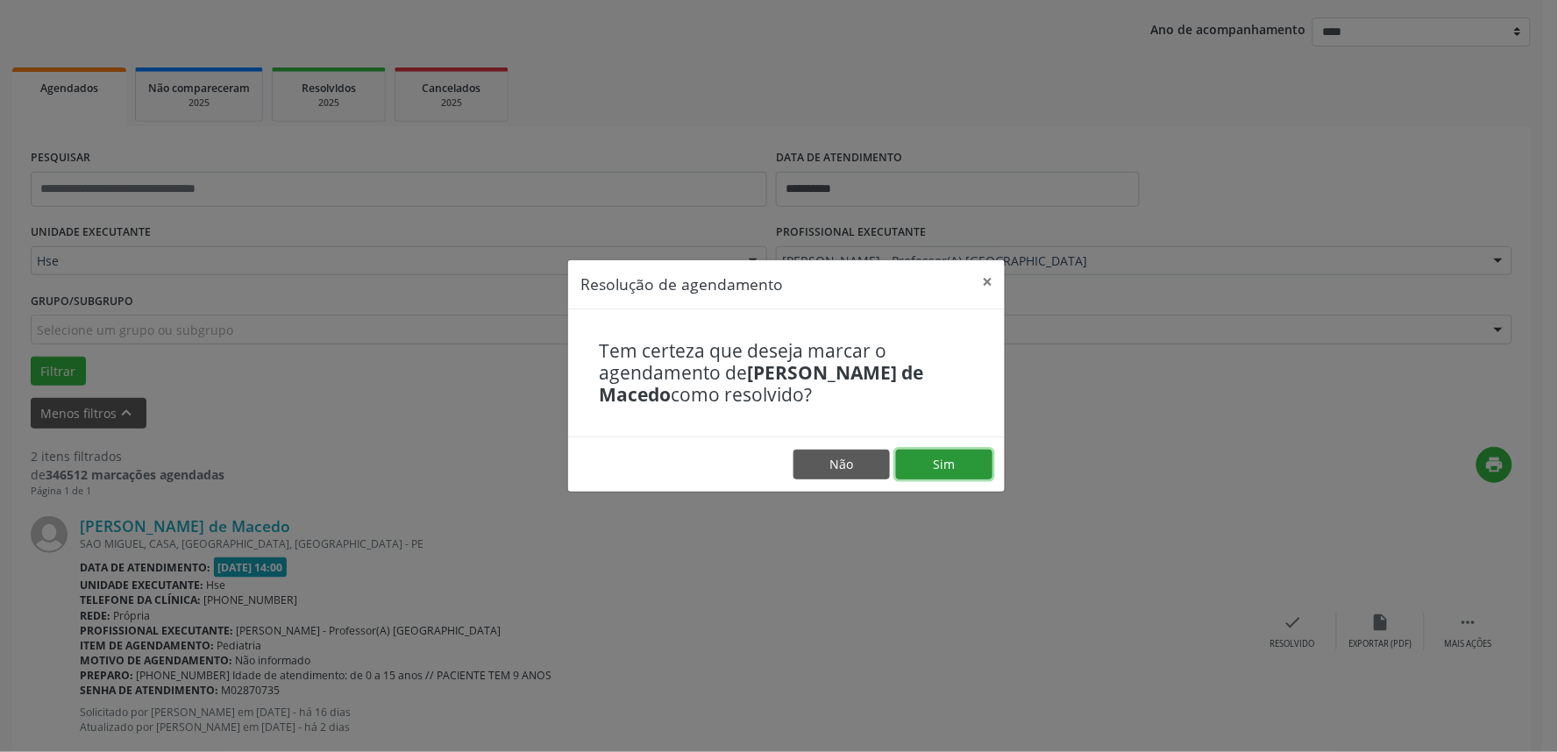
click at [949, 465] on button "Sim" at bounding box center [944, 465] width 96 height 30
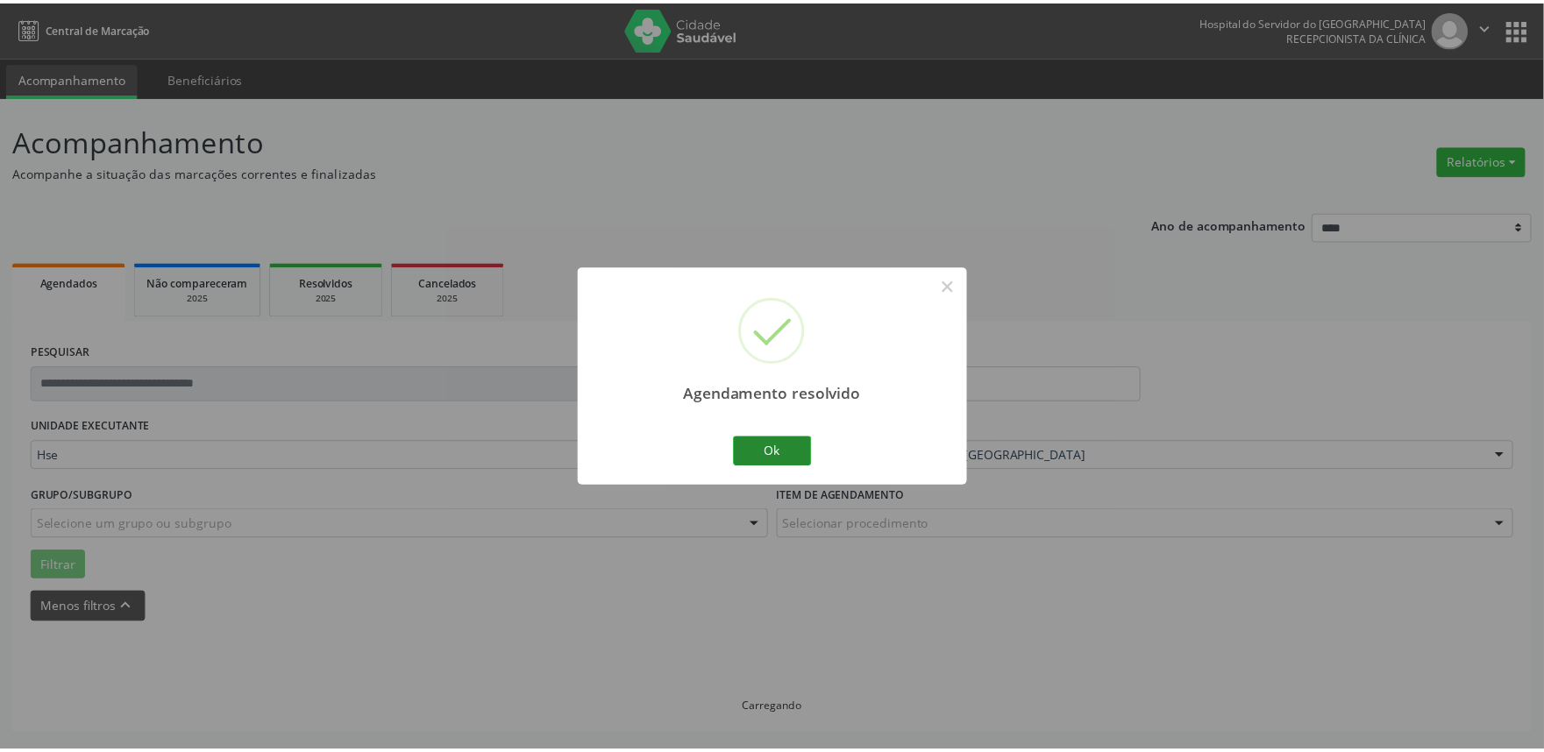
scroll to position [0, 0]
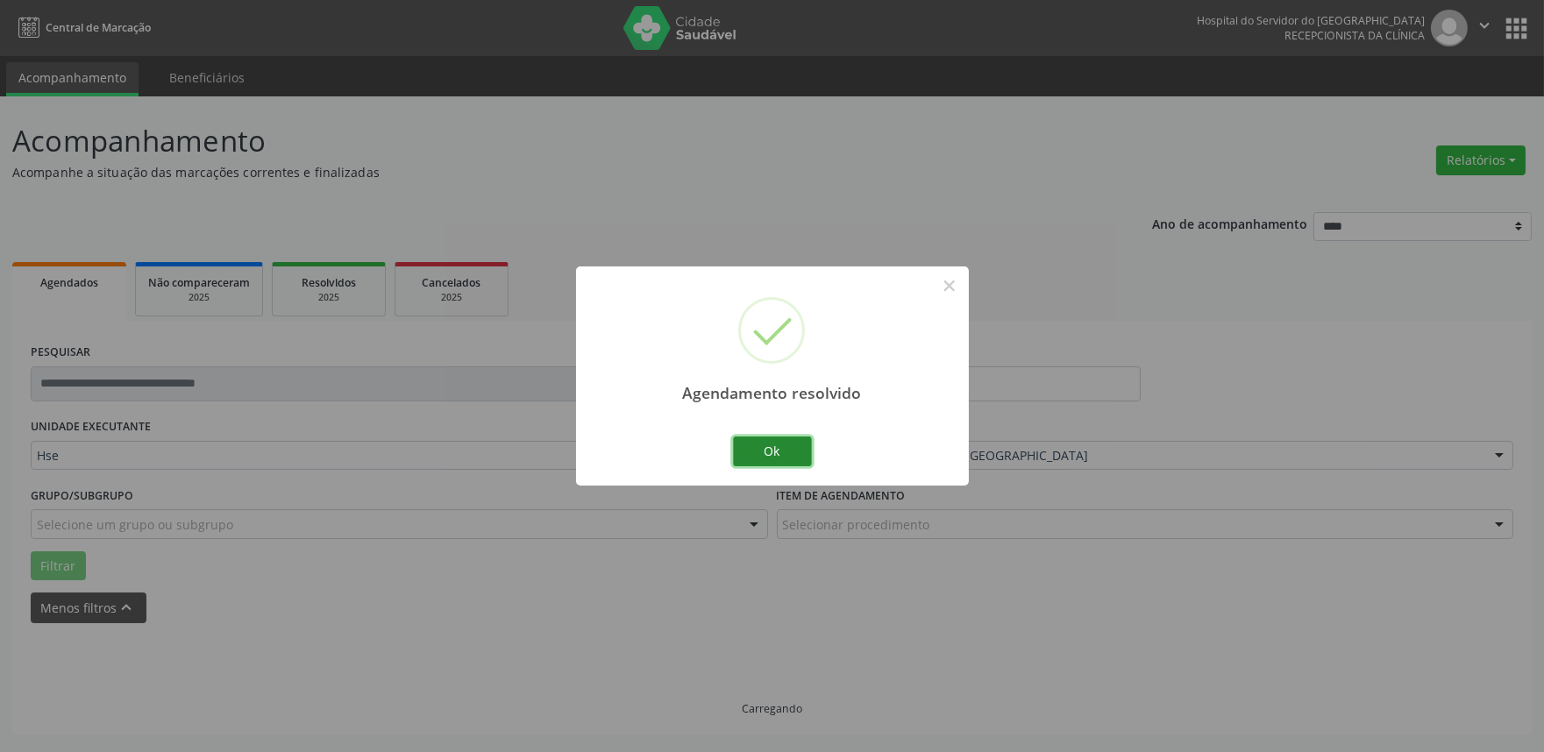
click at [796, 444] on button "Ok" at bounding box center [772, 452] width 79 height 30
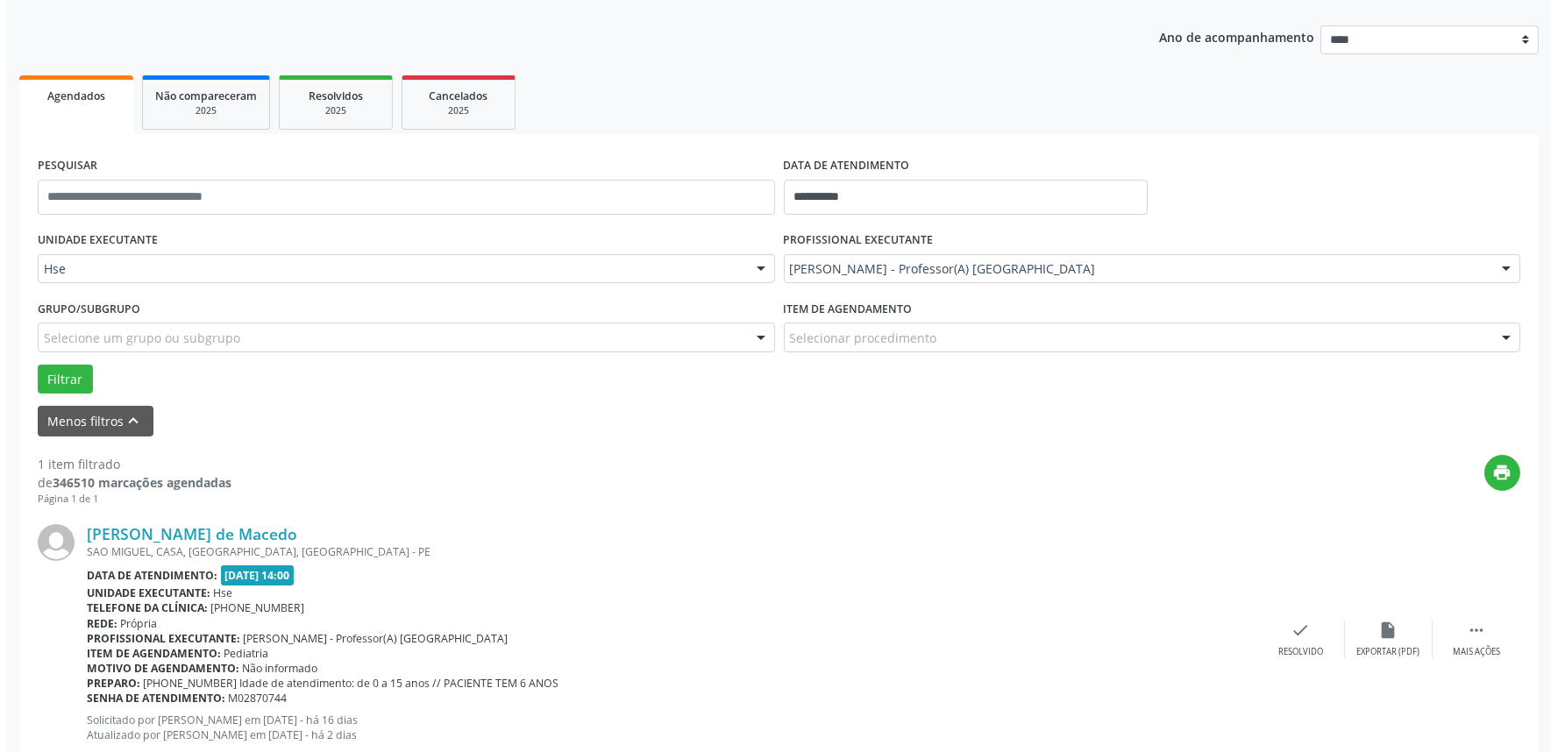
scroll to position [195, 0]
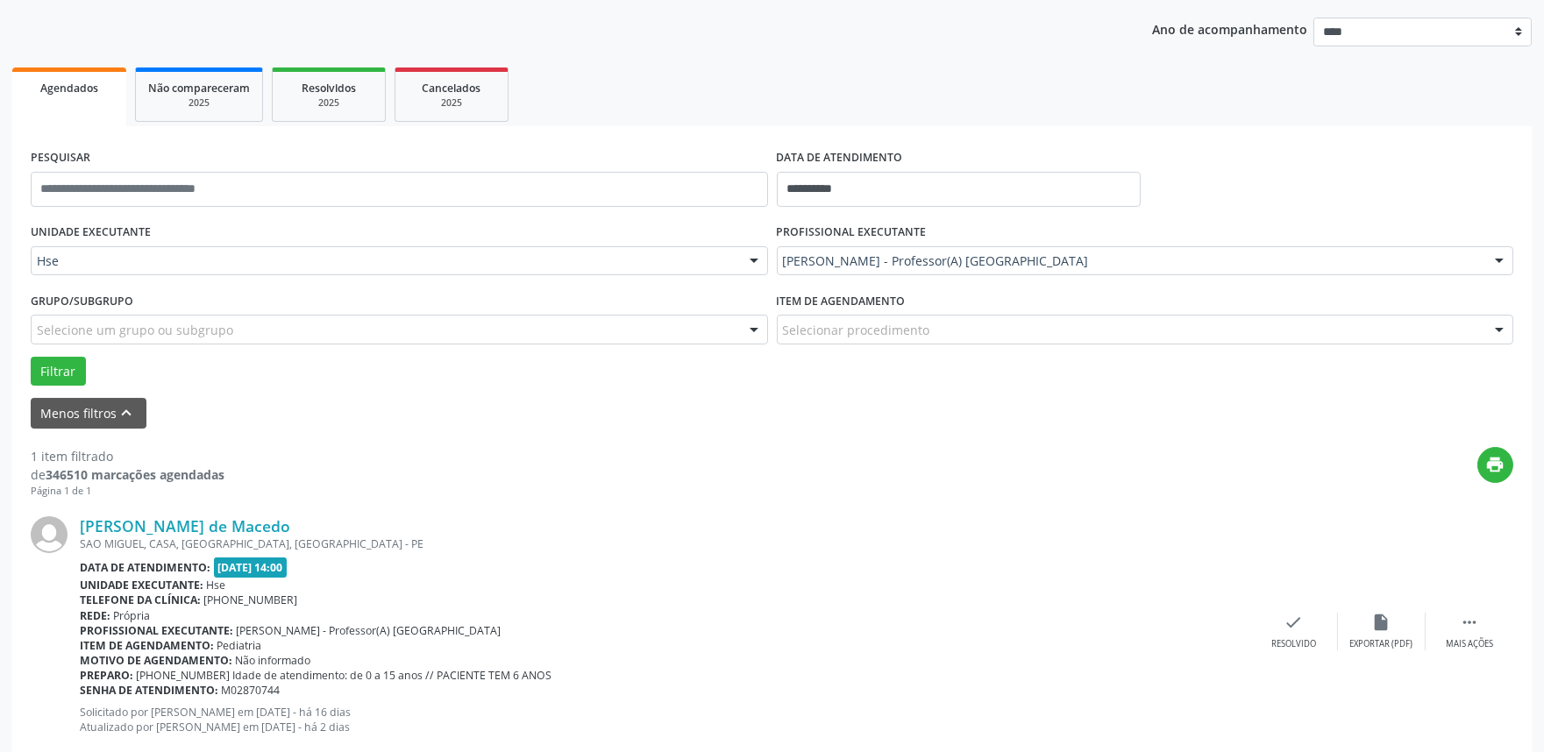
click at [1286, 652] on div "Vinicius Campos de Macedo SAO MIGUEL, CASA, JARDIM PRIMAVERA, CAMARAGIBE - PE D…" at bounding box center [772, 631] width 1482 height 266
click at [1290, 634] on div "check Resolvido" at bounding box center [1294, 632] width 88 height 38
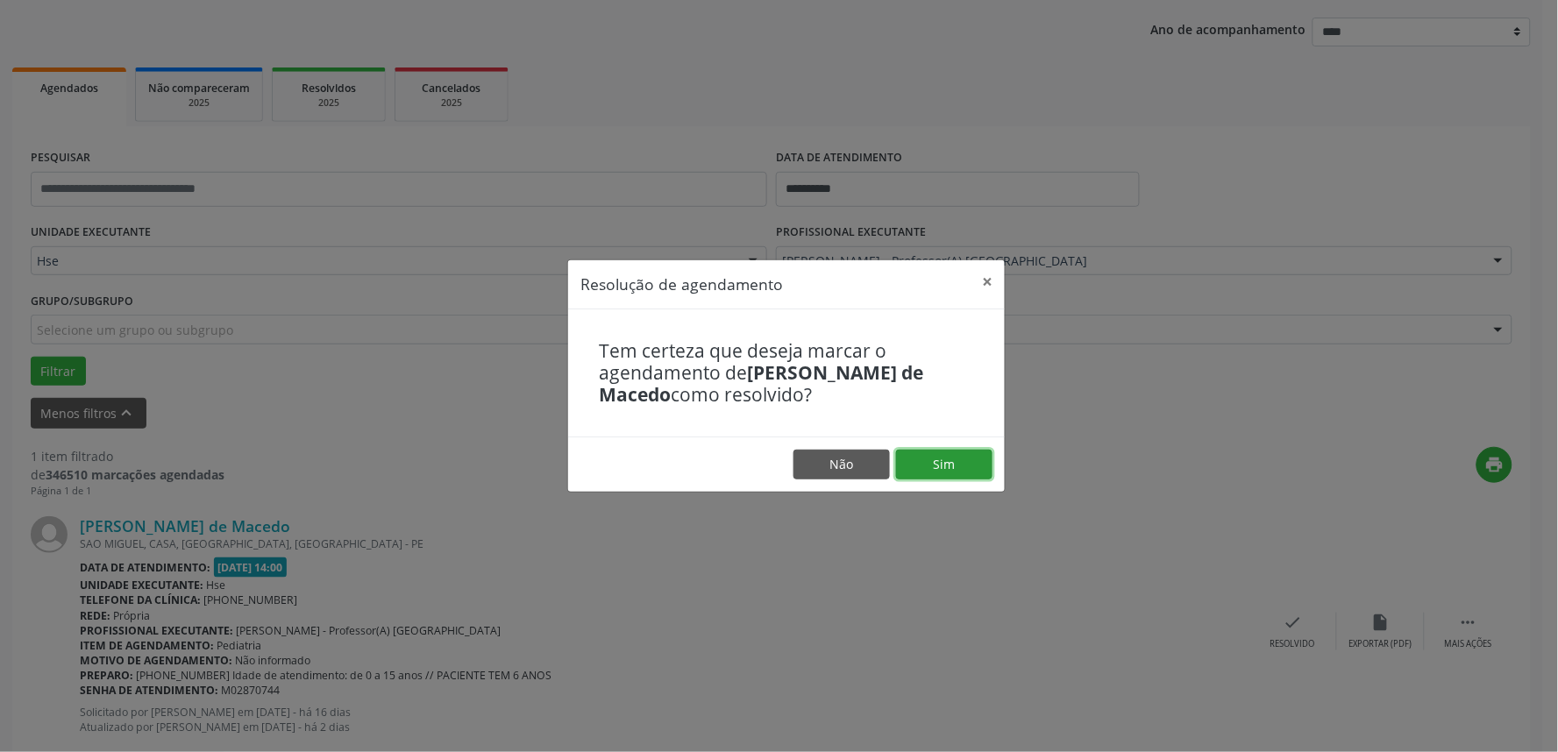
click at [963, 462] on button "Sim" at bounding box center [944, 465] width 96 height 30
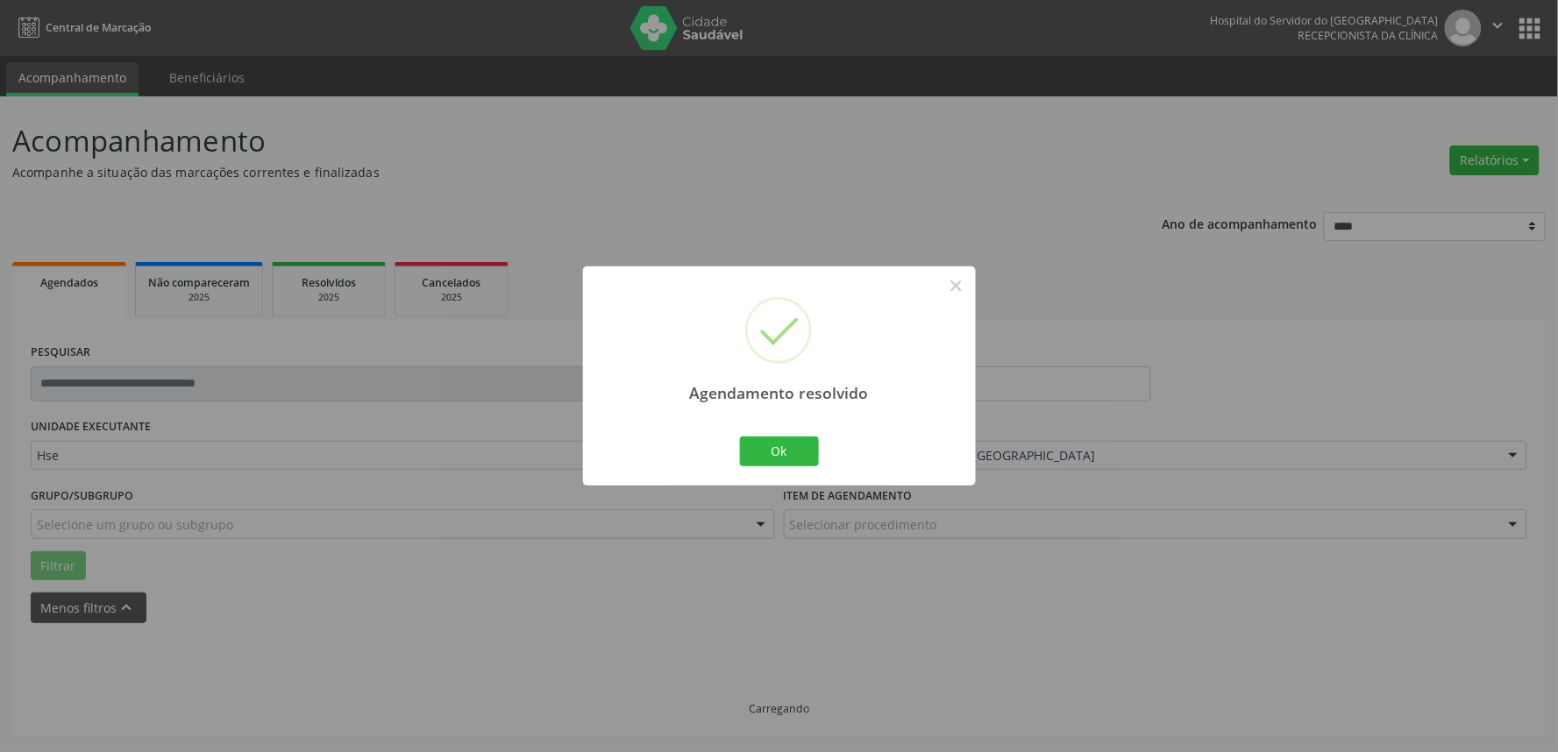
scroll to position [0, 0]
click at [785, 452] on button "Ok" at bounding box center [779, 452] width 79 height 30
